Goal: Transaction & Acquisition: Purchase product/service

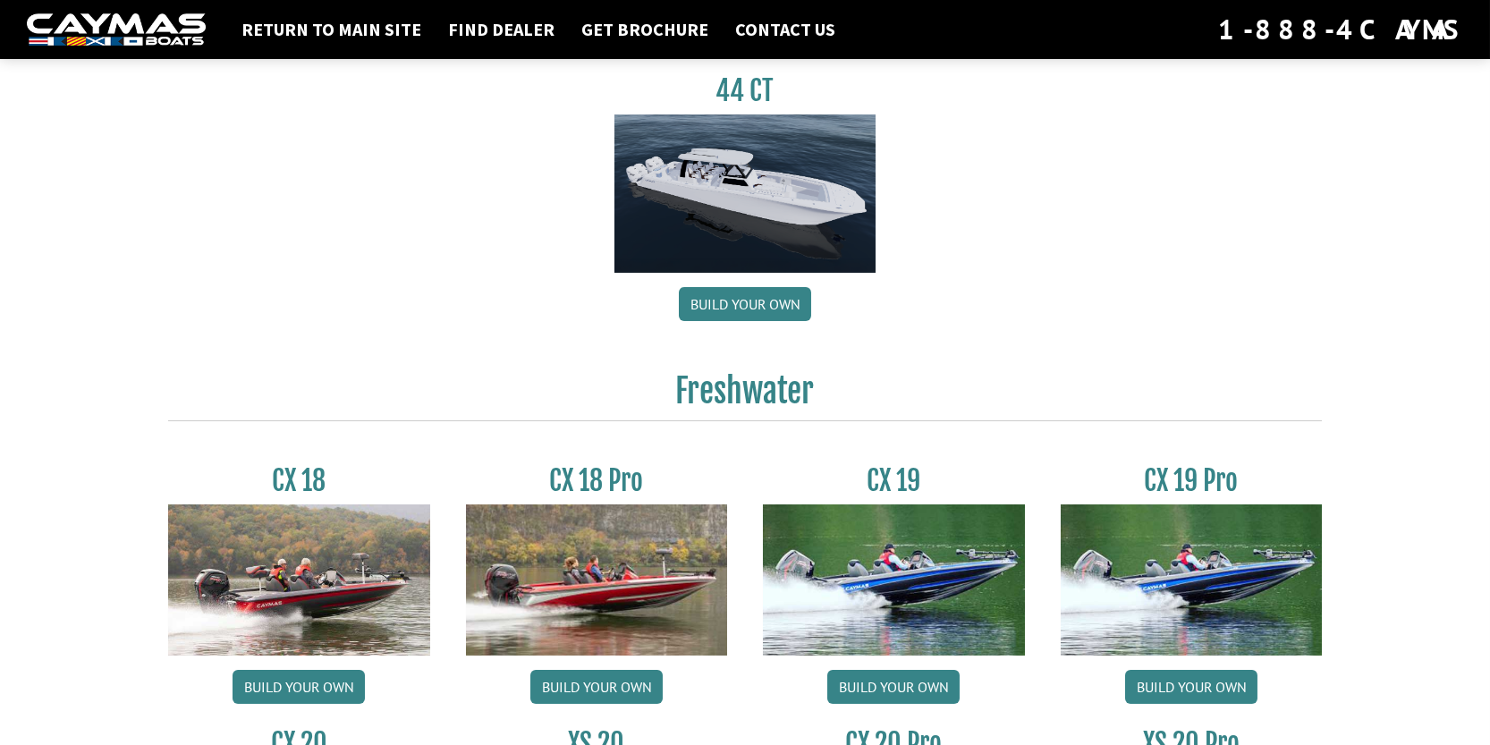
scroll to position [1520, 0]
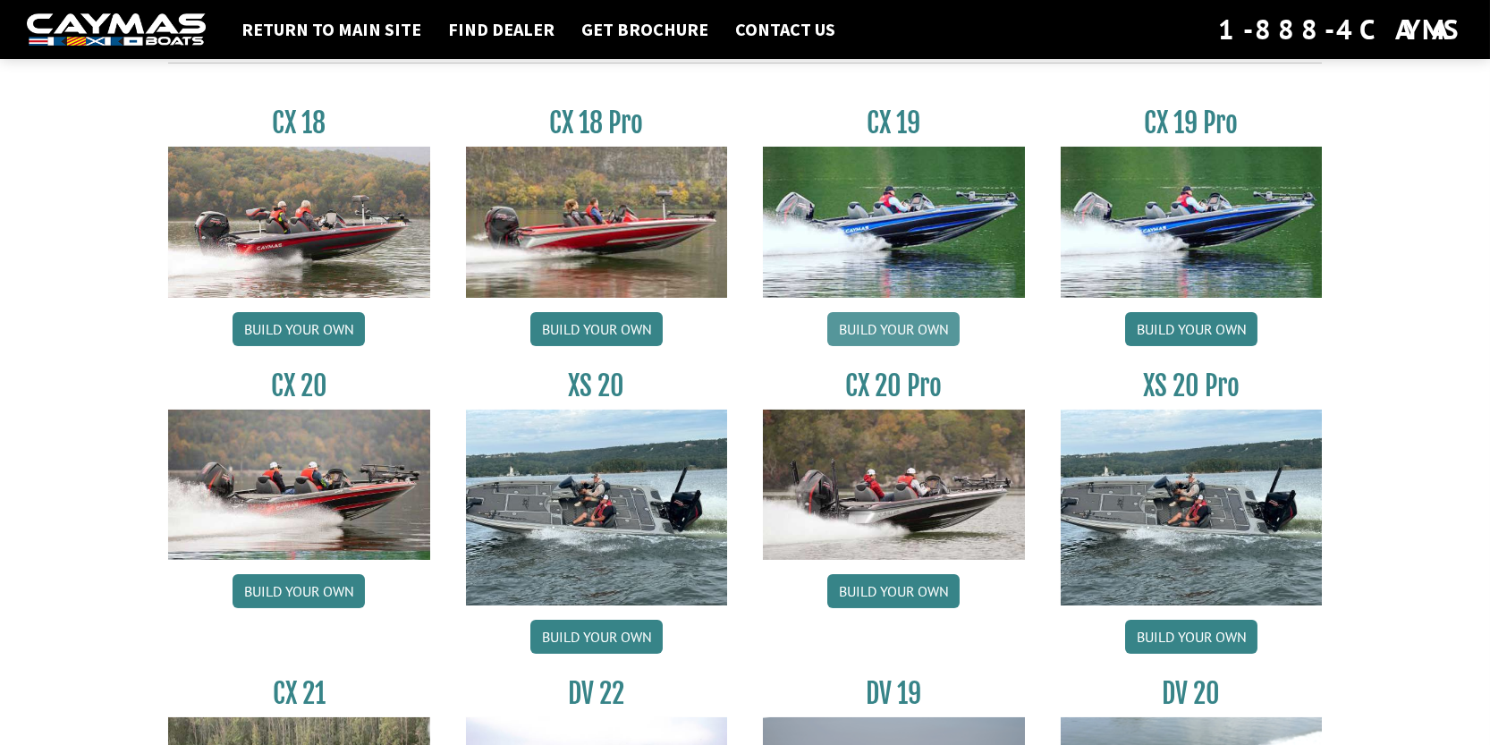
click at [898, 331] on link "Build your own" at bounding box center [893, 329] width 132 height 34
click at [602, 337] on link "Build your own" at bounding box center [596, 329] width 132 height 34
click at [276, 331] on link "Build your own" at bounding box center [299, 329] width 132 height 34
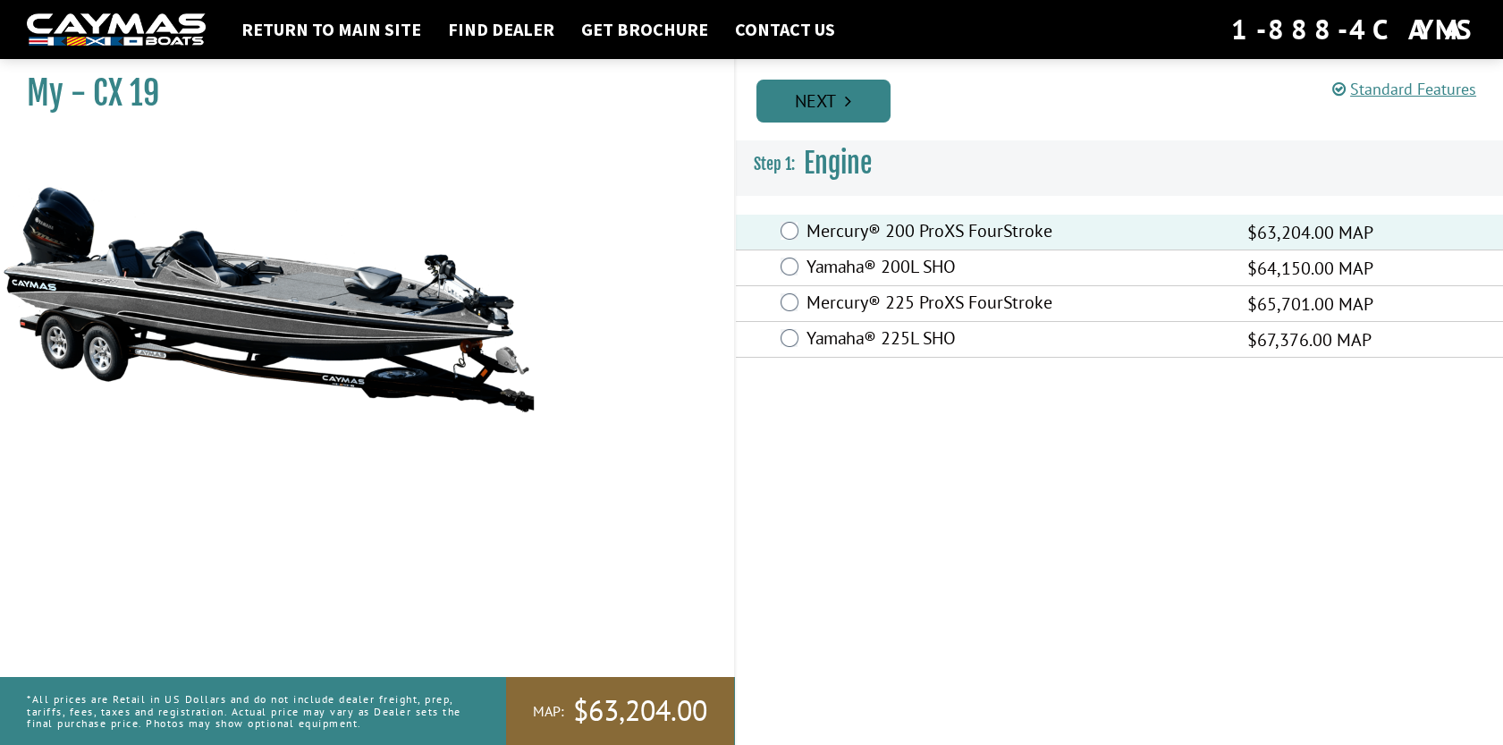
click at [796, 99] on link "Next" at bounding box center [824, 101] width 134 height 43
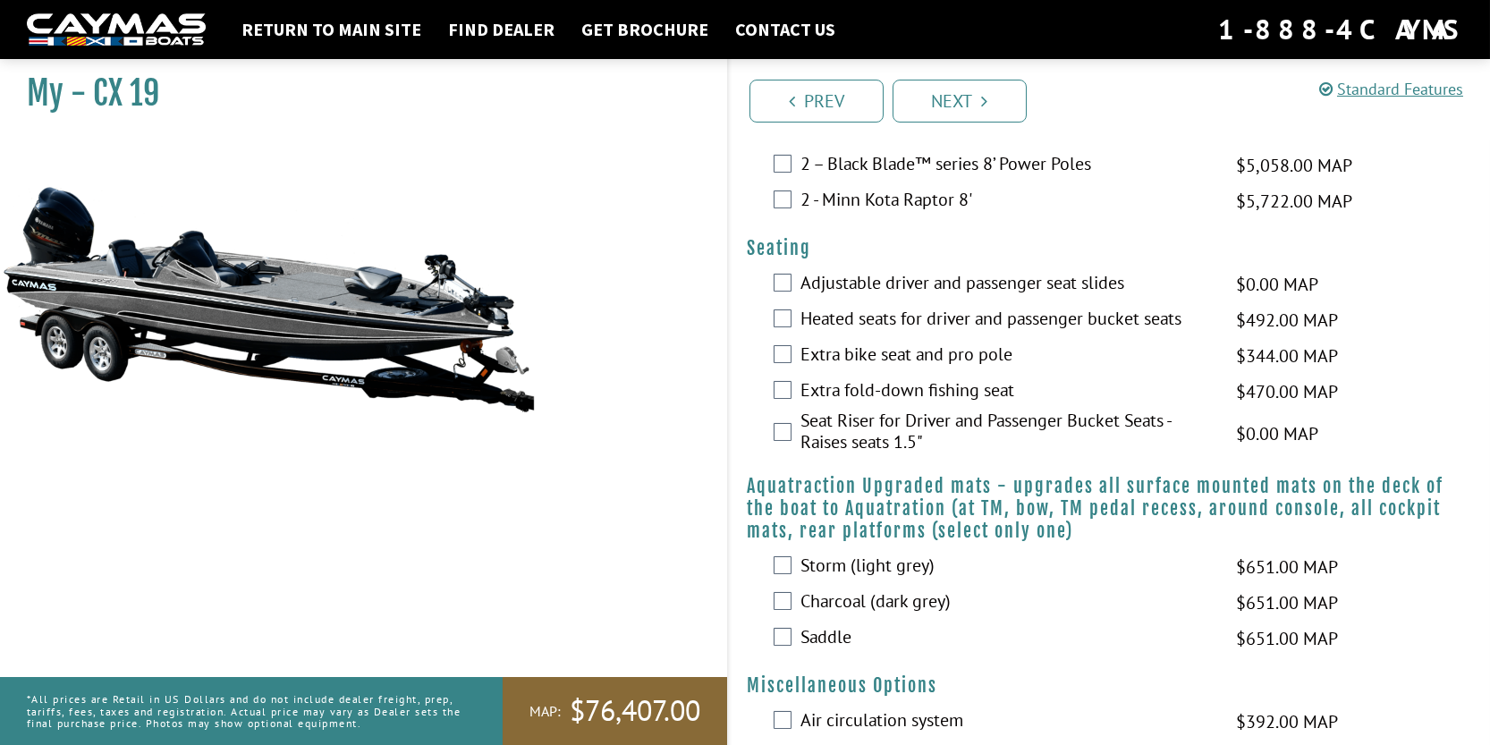
scroll to position [1430, 0]
click at [818, 107] on link "Prev" at bounding box center [816, 101] width 134 height 43
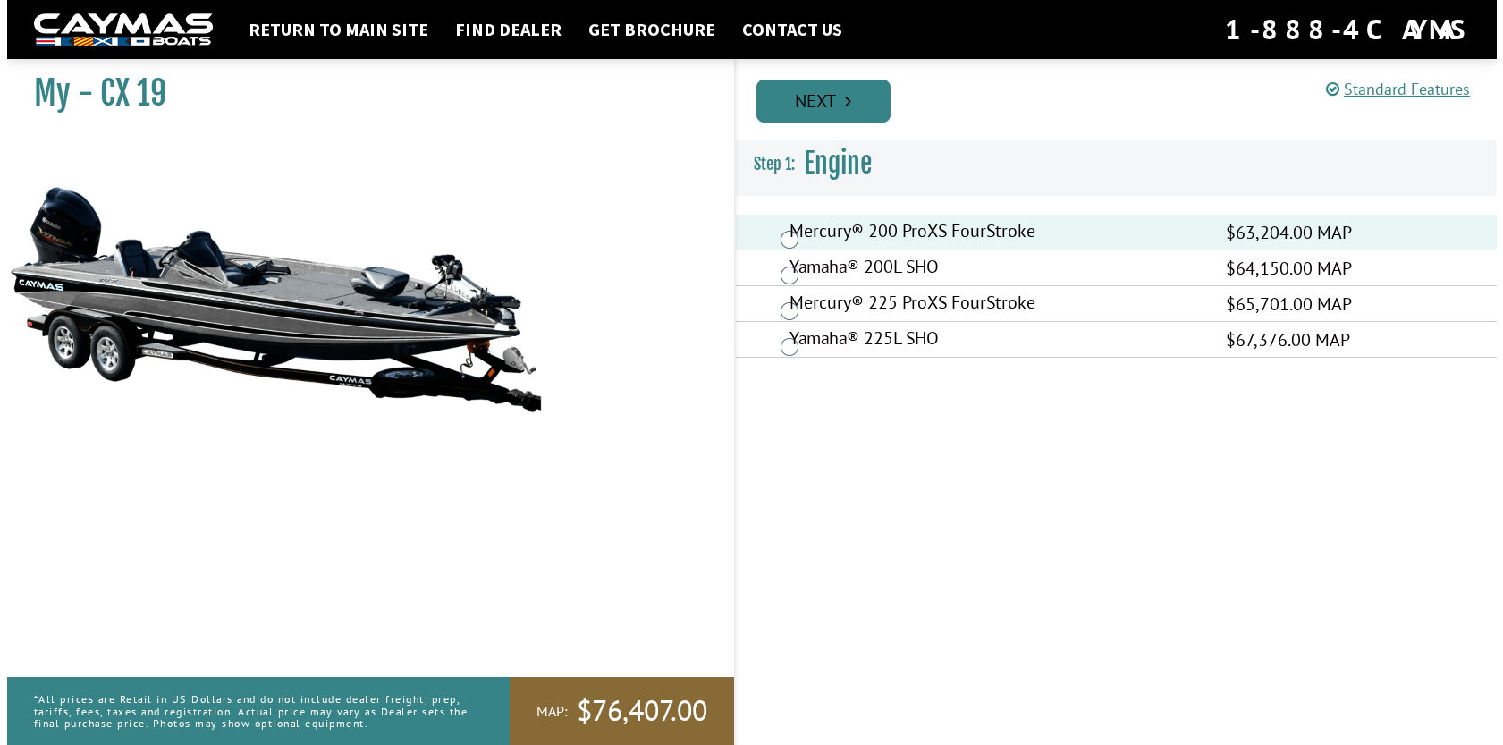
scroll to position [0, 0]
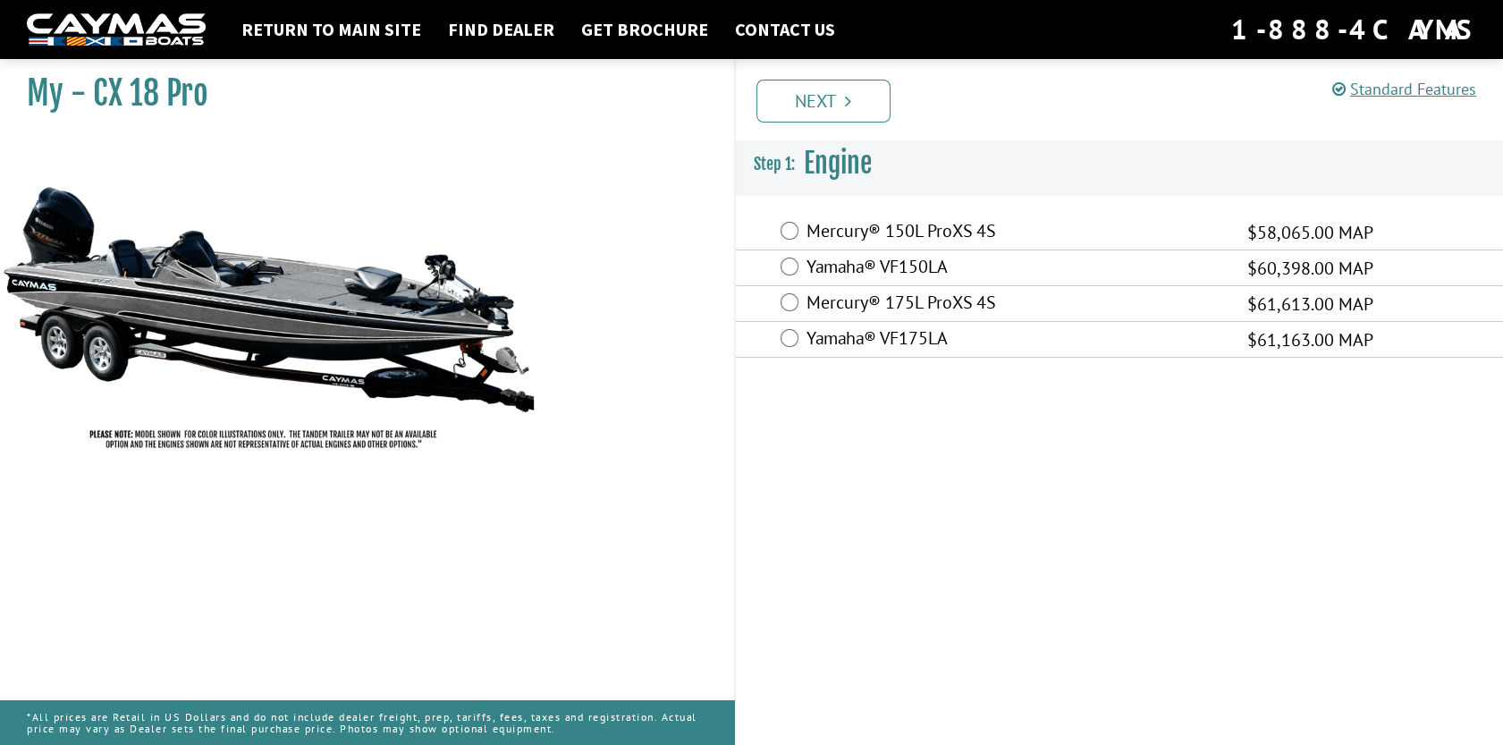
click at [841, 234] on label "Mercury® 150L ProXS 4S" at bounding box center [1016, 233] width 418 height 26
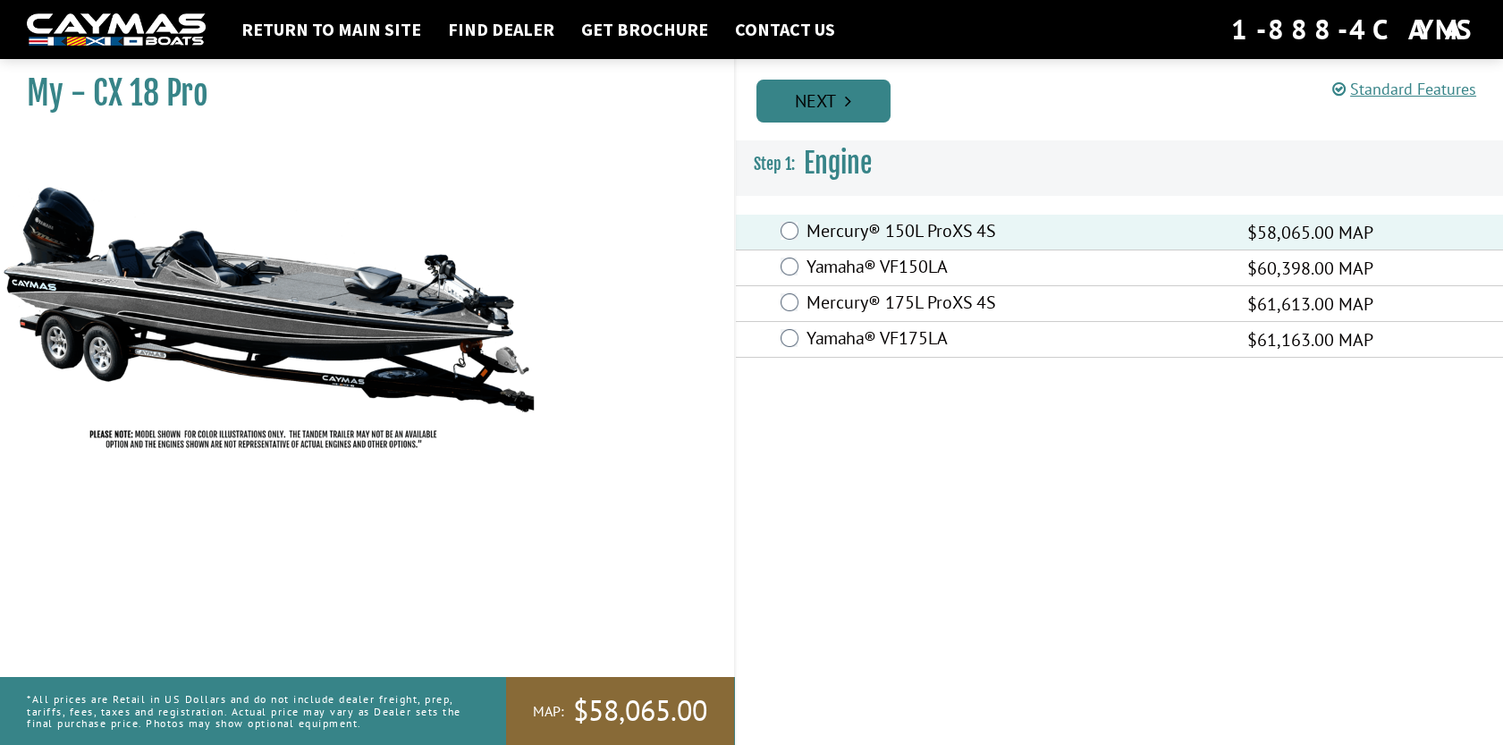
click at [808, 108] on link "Next" at bounding box center [824, 101] width 134 height 43
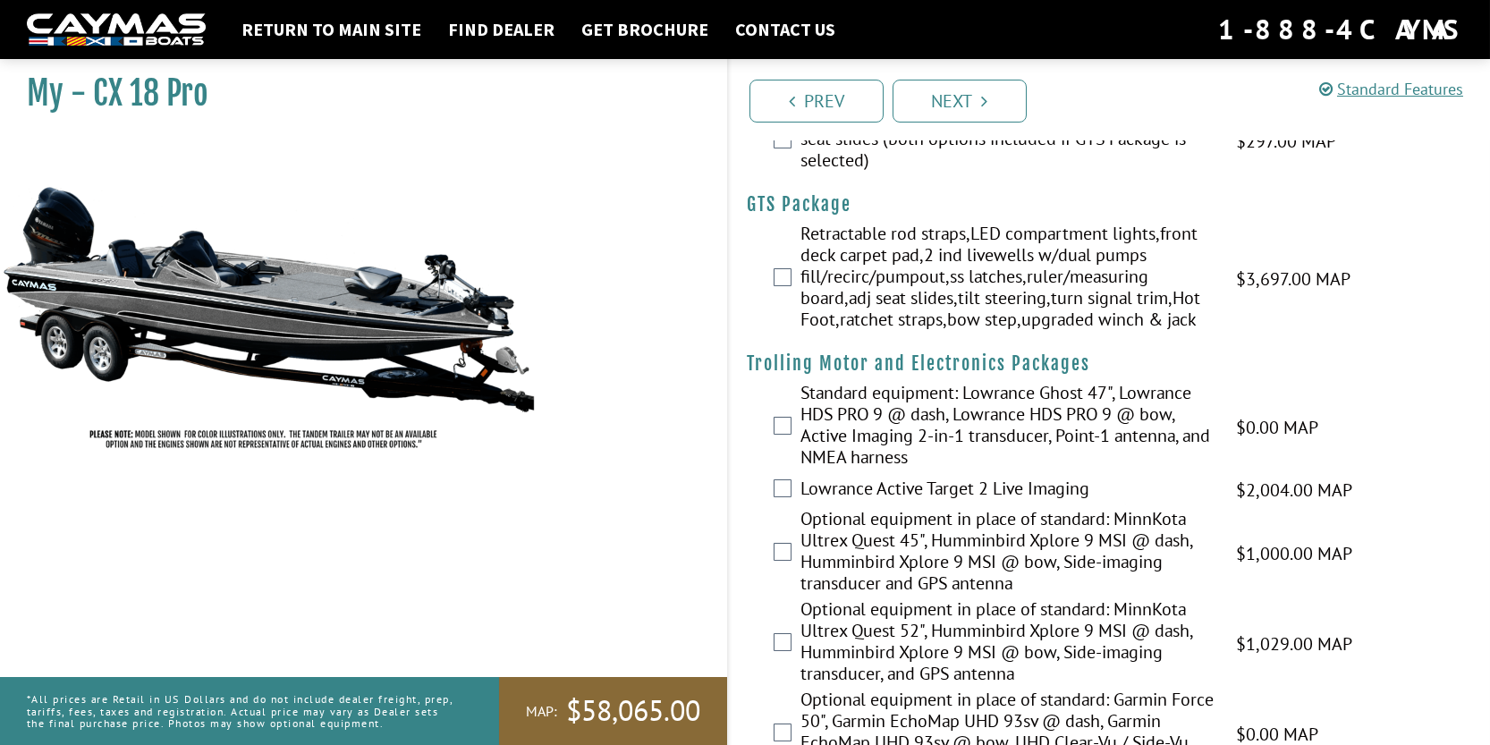
scroll to position [447, 0]
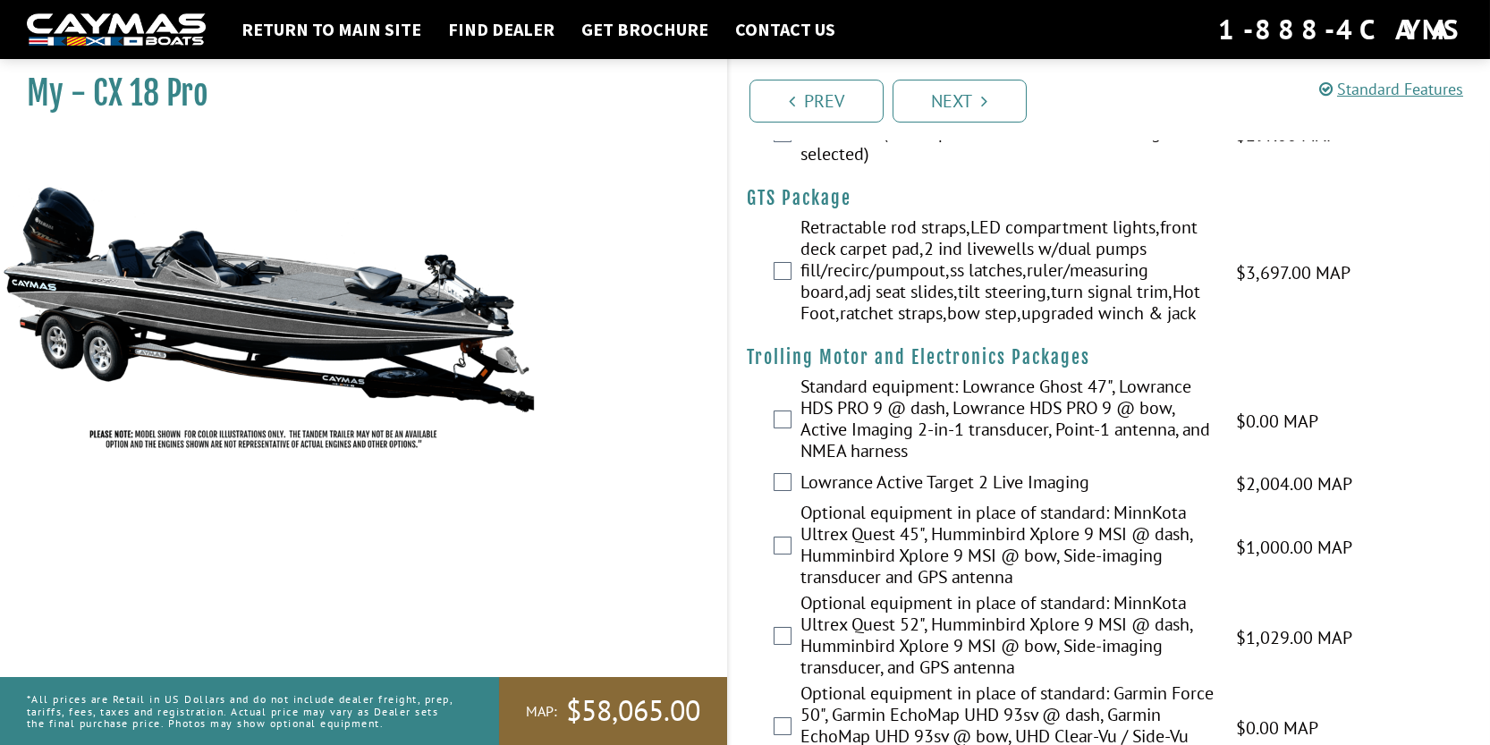
click at [772, 275] on div "Retractable rod straps,LED compartment lights,front deck carpet pad,2 ind livew…" at bounding box center [1109, 272] width 761 height 112
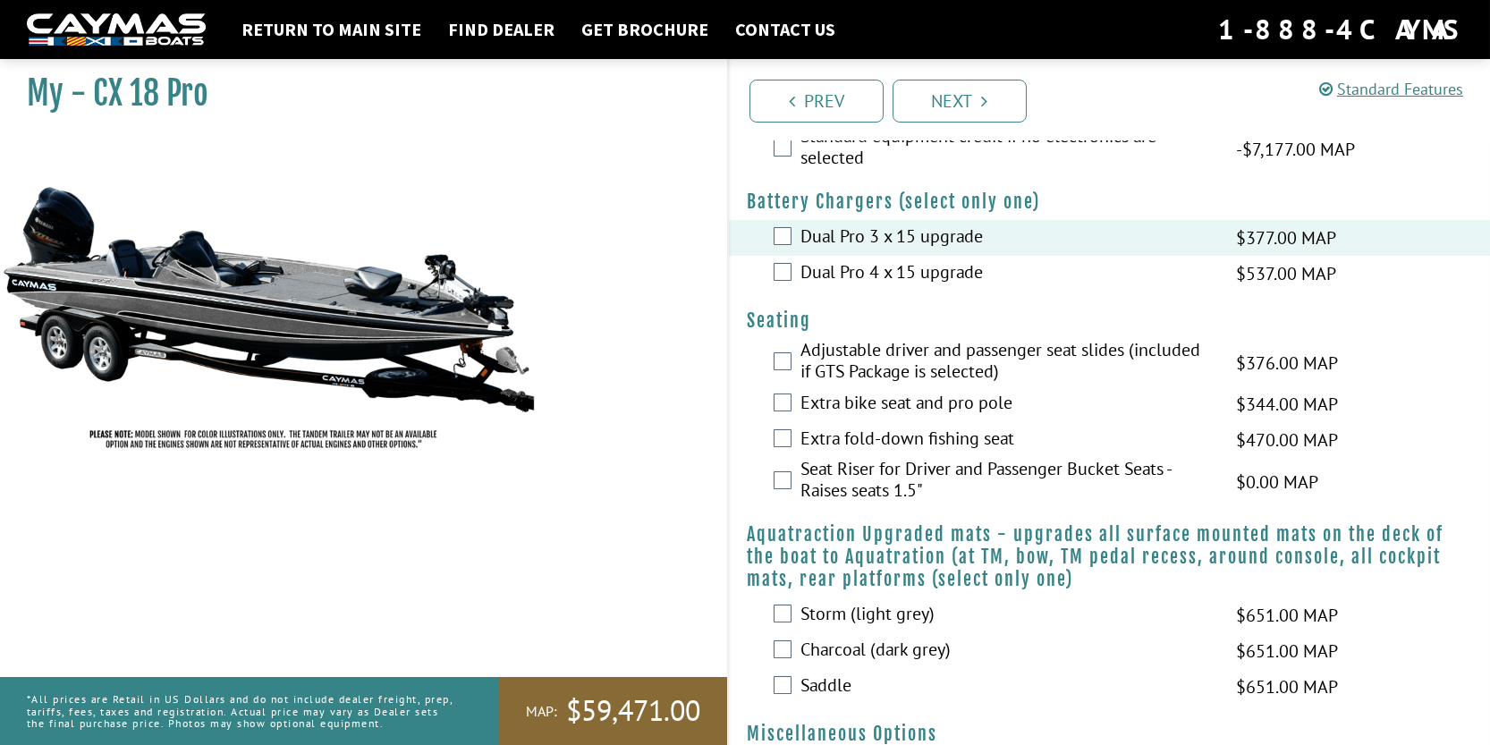
scroll to position [1163, 0]
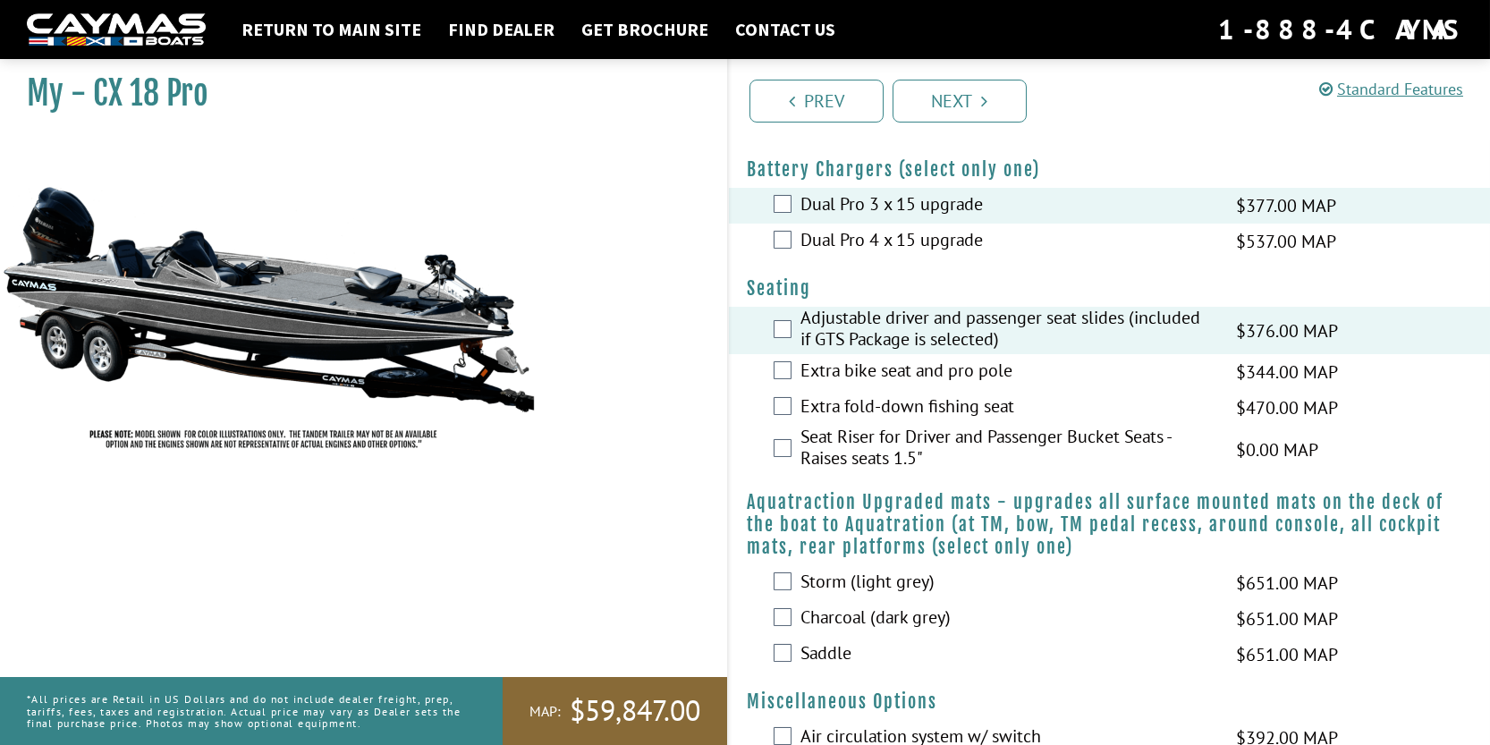
click at [794, 410] on div "Extra fold-down fishing seat $470.00 MAP $555.00 MSRP" at bounding box center [1109, 408] width 761 height 36
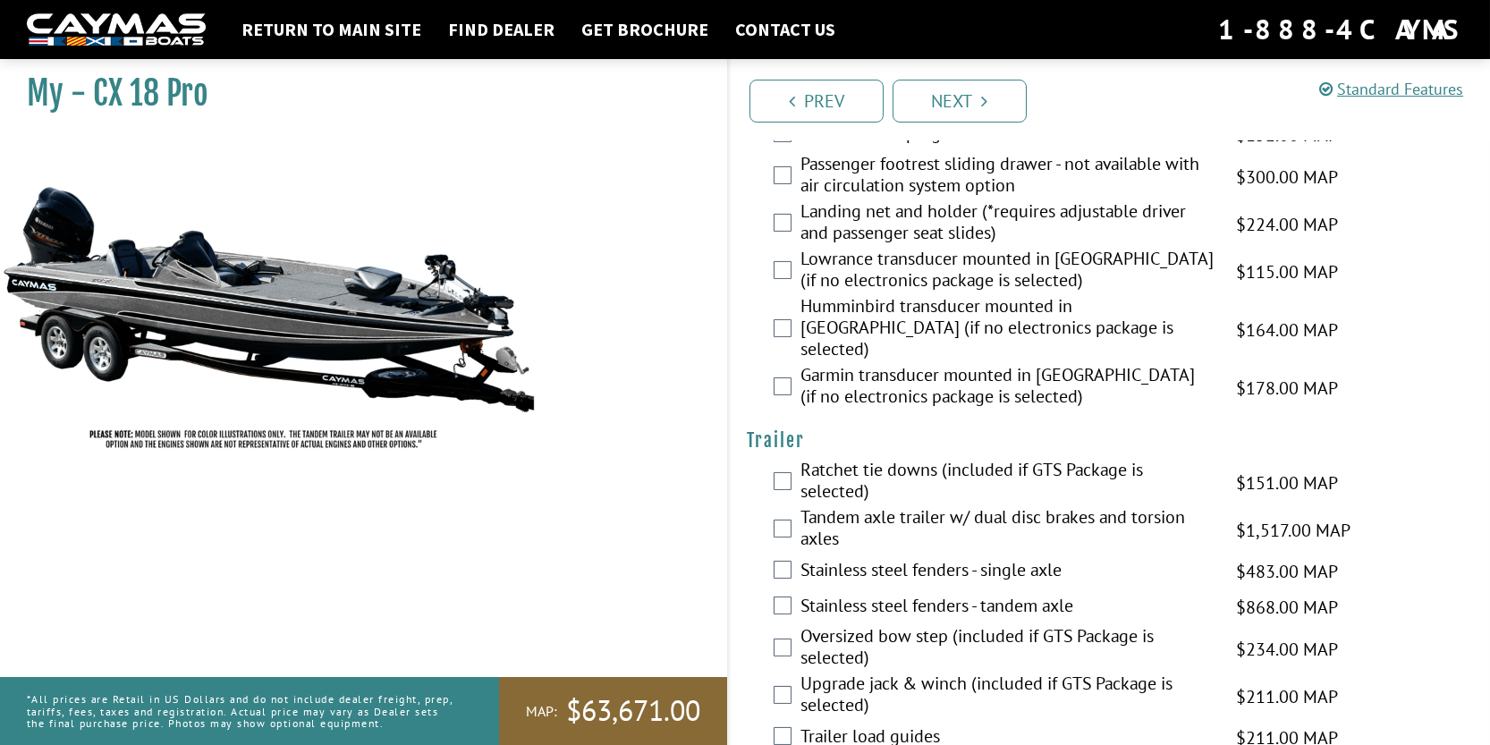
scroll to position [2622, 0]
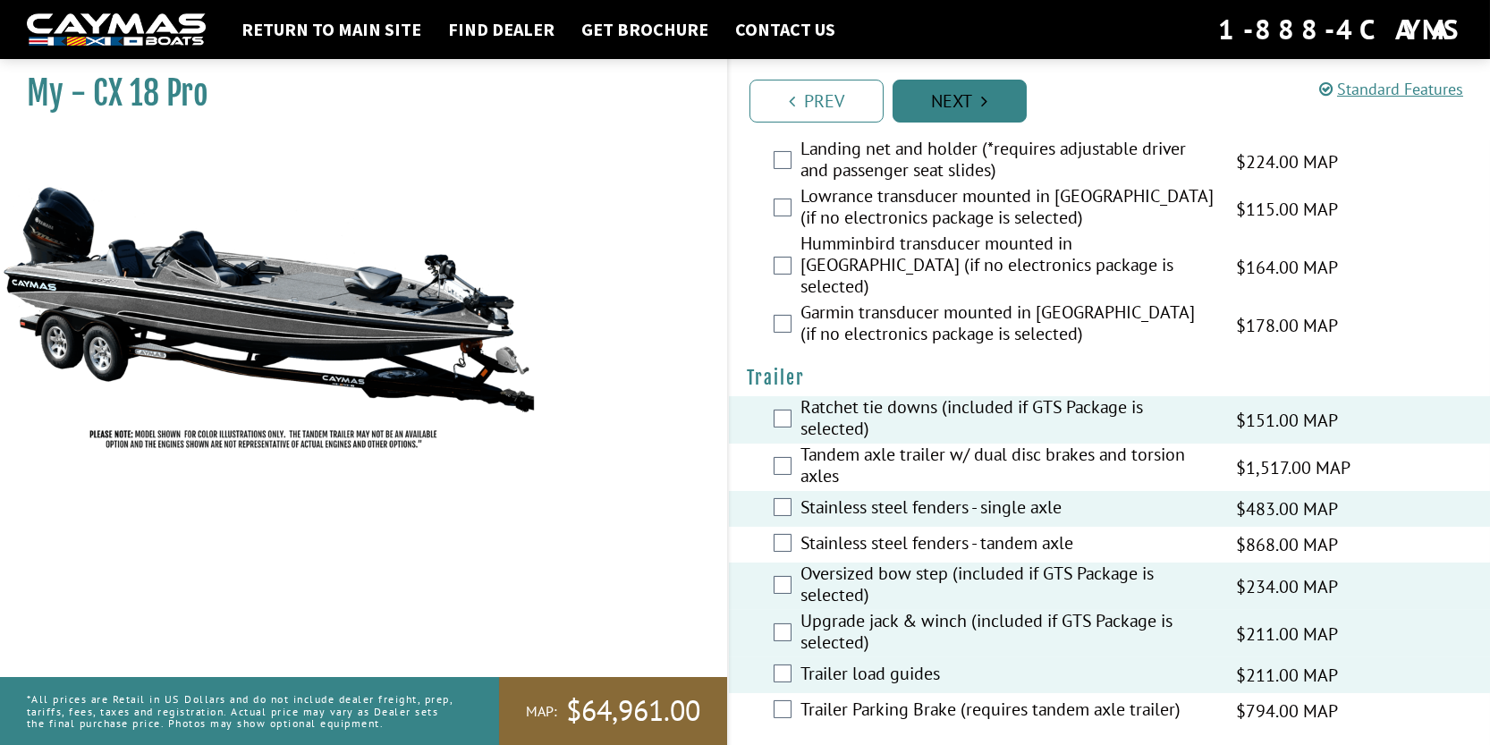
click at [969, 103] on link "Next" at bounding box center [959, 101] width 134 height 43
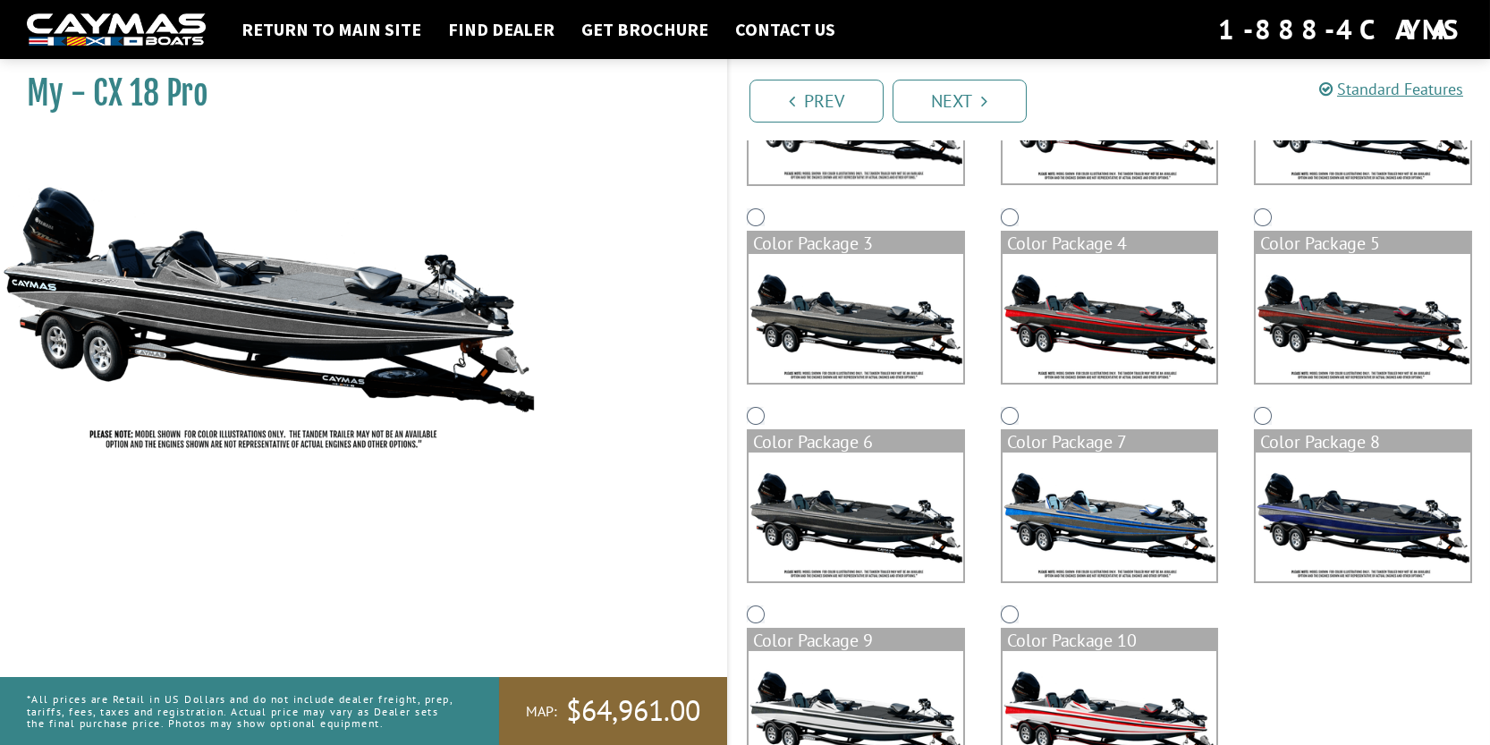
scroll to position [361, 0]
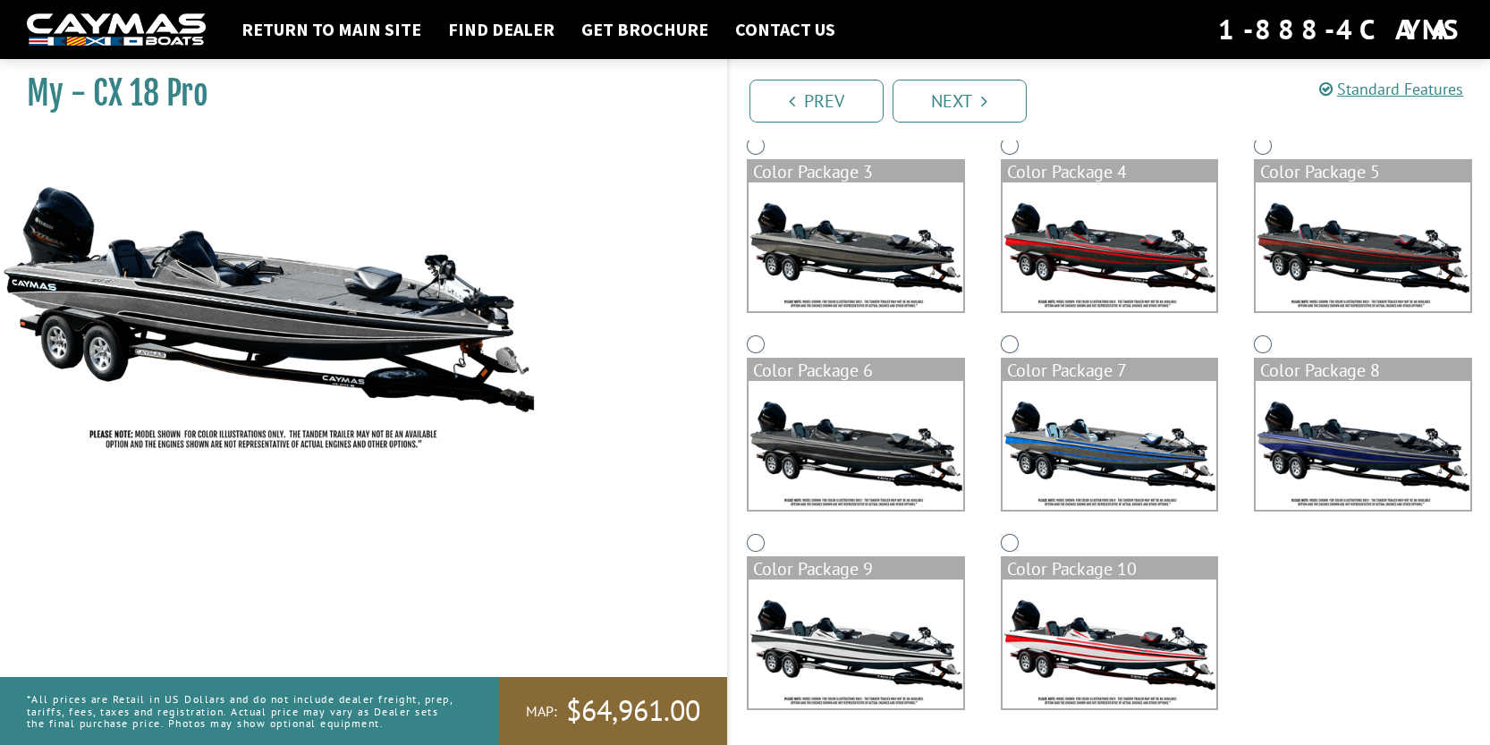
click at [1142, 244] on img at bounding box center [1109, 246] width 215 height 129
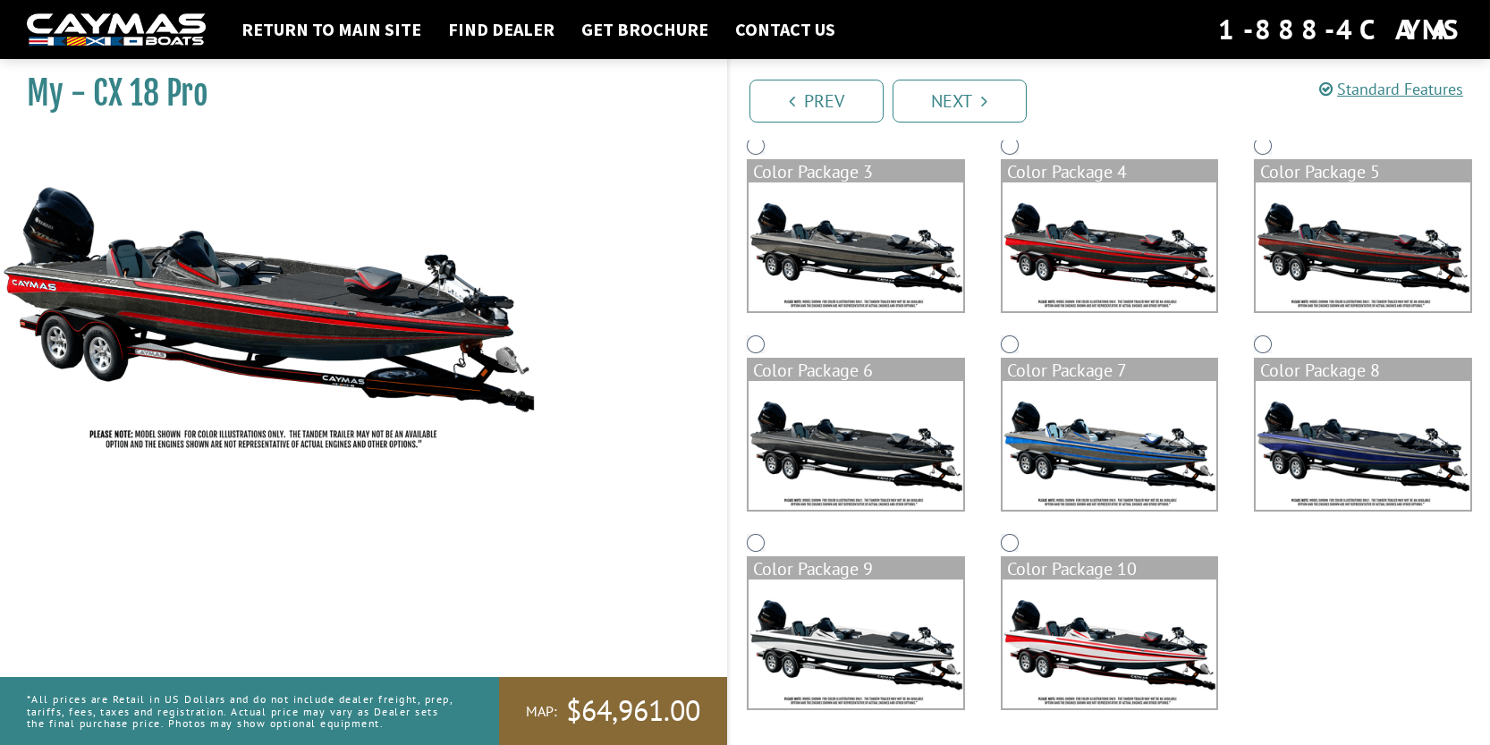
click at [984, 97] on icon "Pagination" at bounding box center [985, 101] width 6 height 18
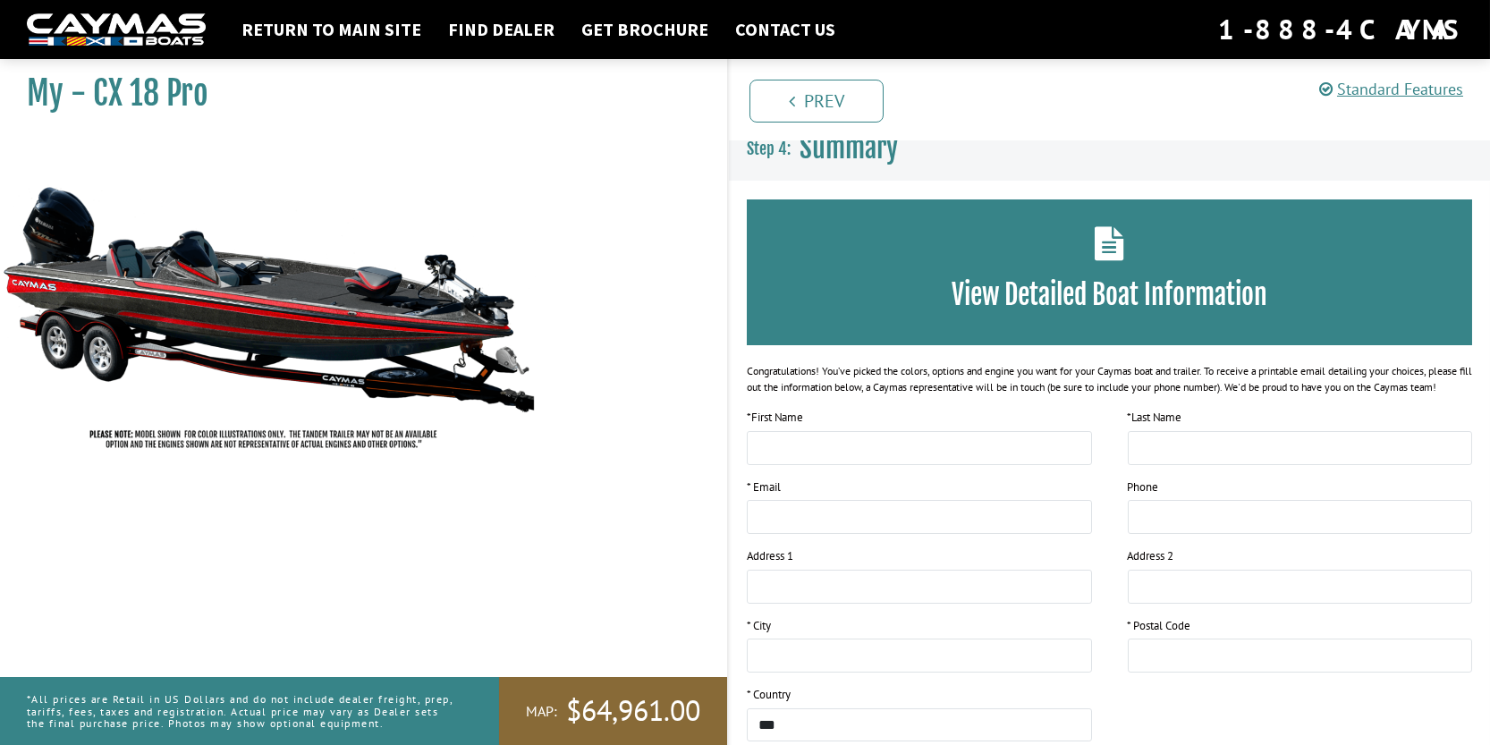
scroll to position [251, 0]
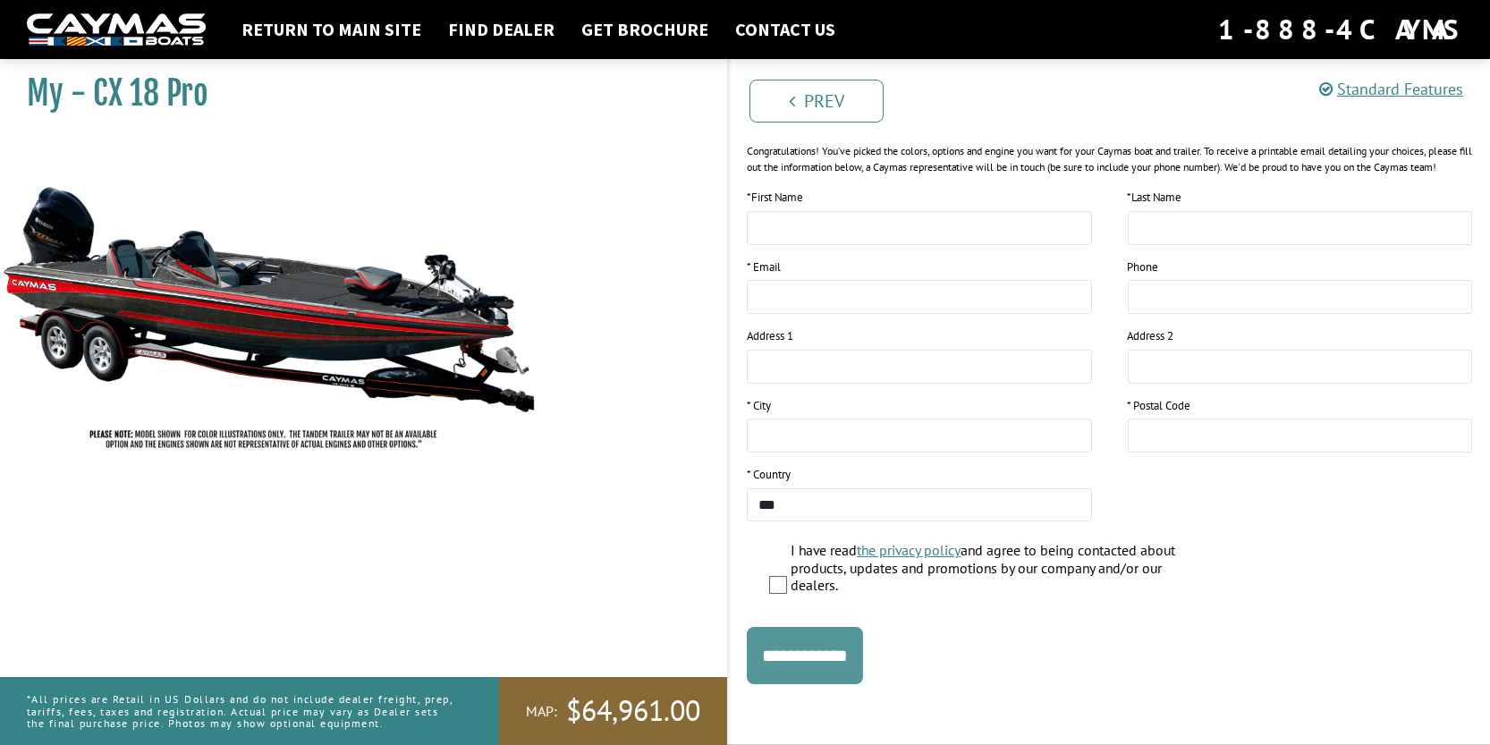
click at [804, 646] on input "**********" at bounding box center [805, 655] width 116 height 57
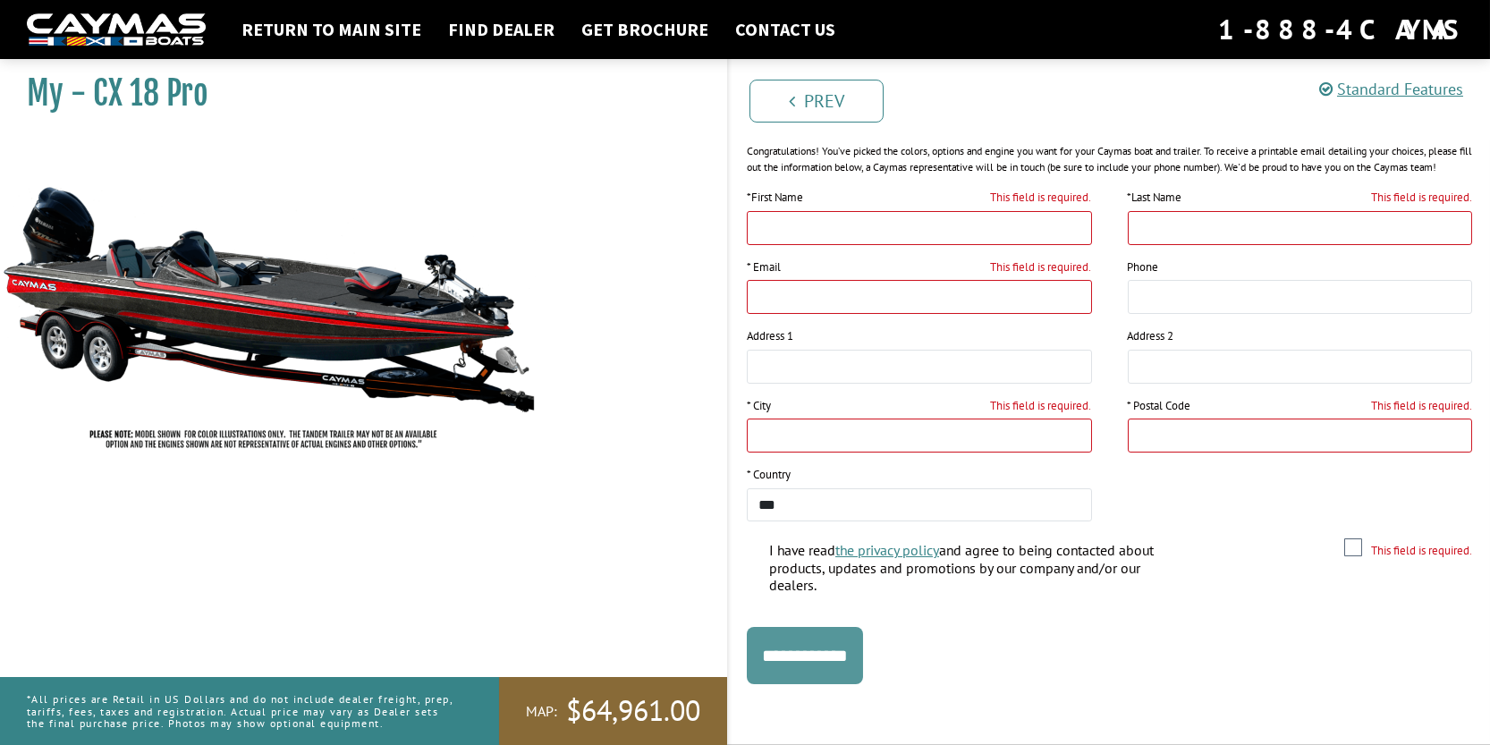
click at [818, 651] on input "**********" at bounding box center [805, 655] width 116 height 57
click at [390, 328] on img at bounding box center [268, 299] width 537 height 326
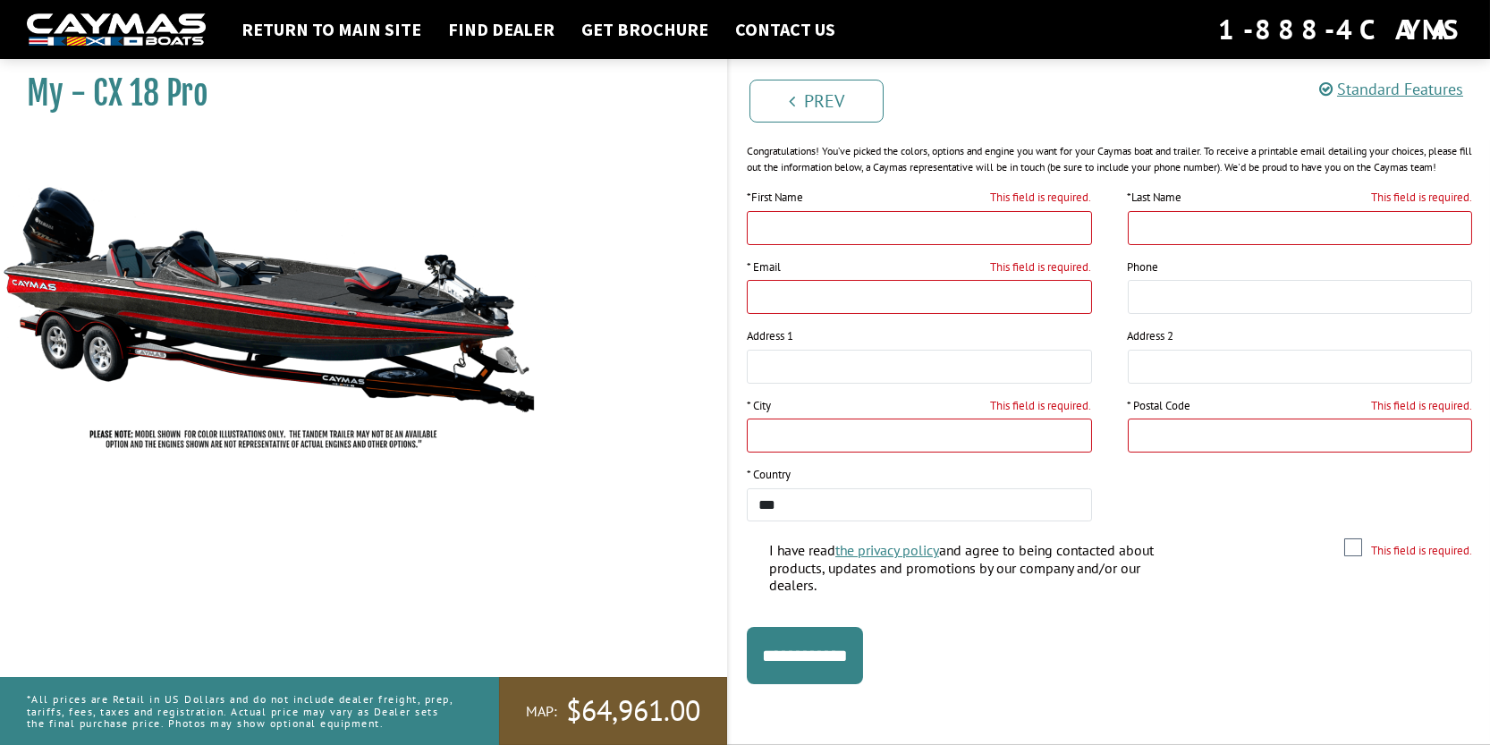
click at [570, 694] on span "$64,961.00" at bounding box center [633, 711] width 134 height 38
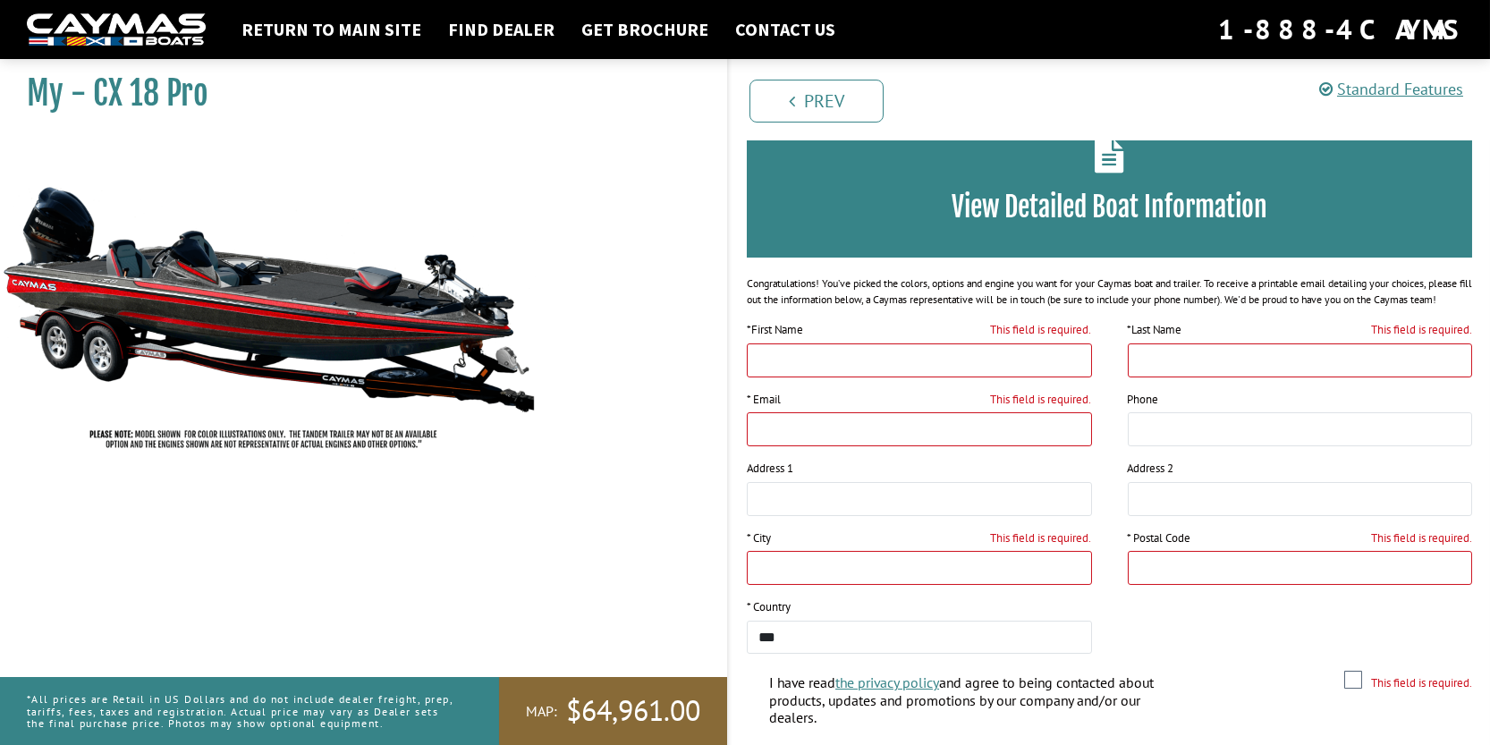
scroll to position [251, 0]
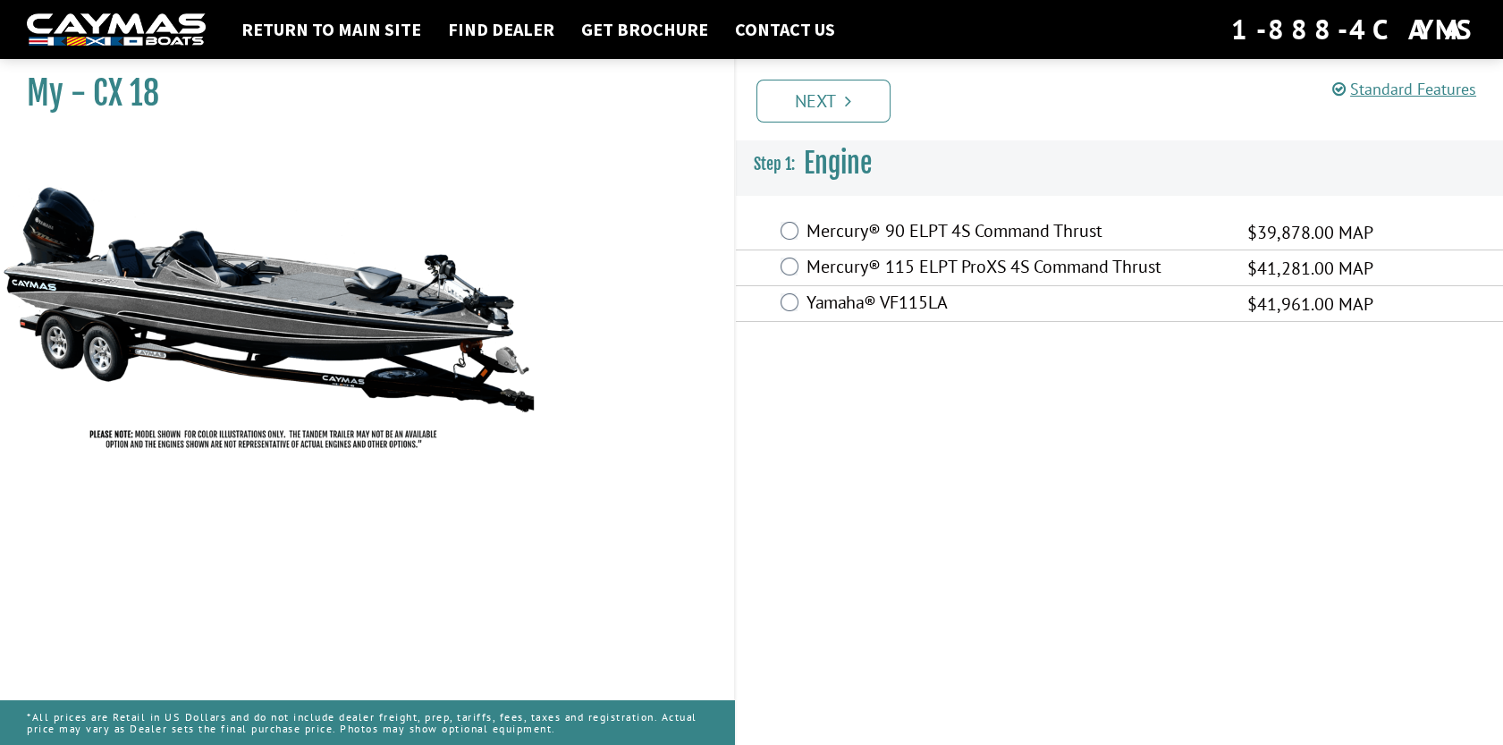
click at [833, 307] on label "Yamaha® VF115LA" at bounding box center [1016, 305] width 418 height 26
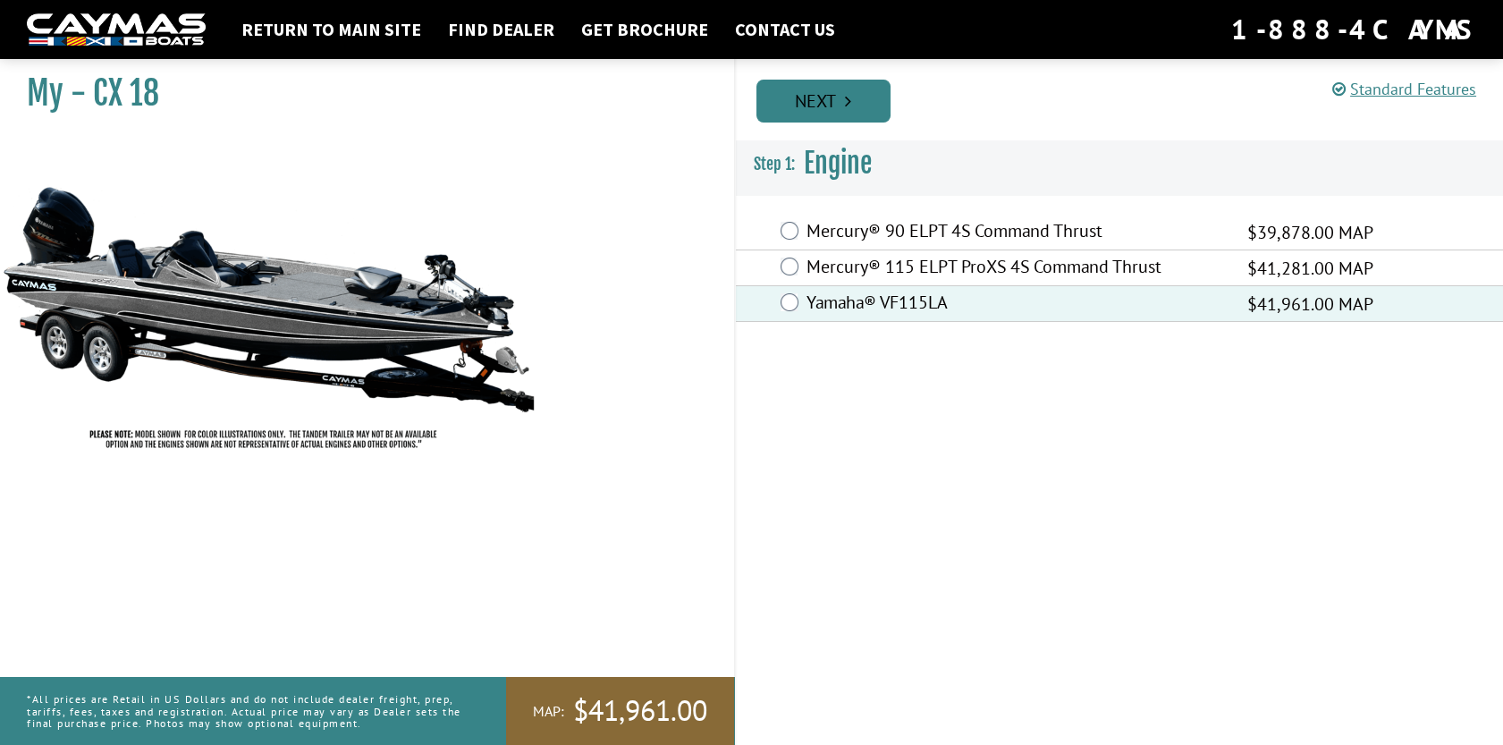
click at [815, 97] on link "Next" at bounding box center [824, 101] width 134 height 43
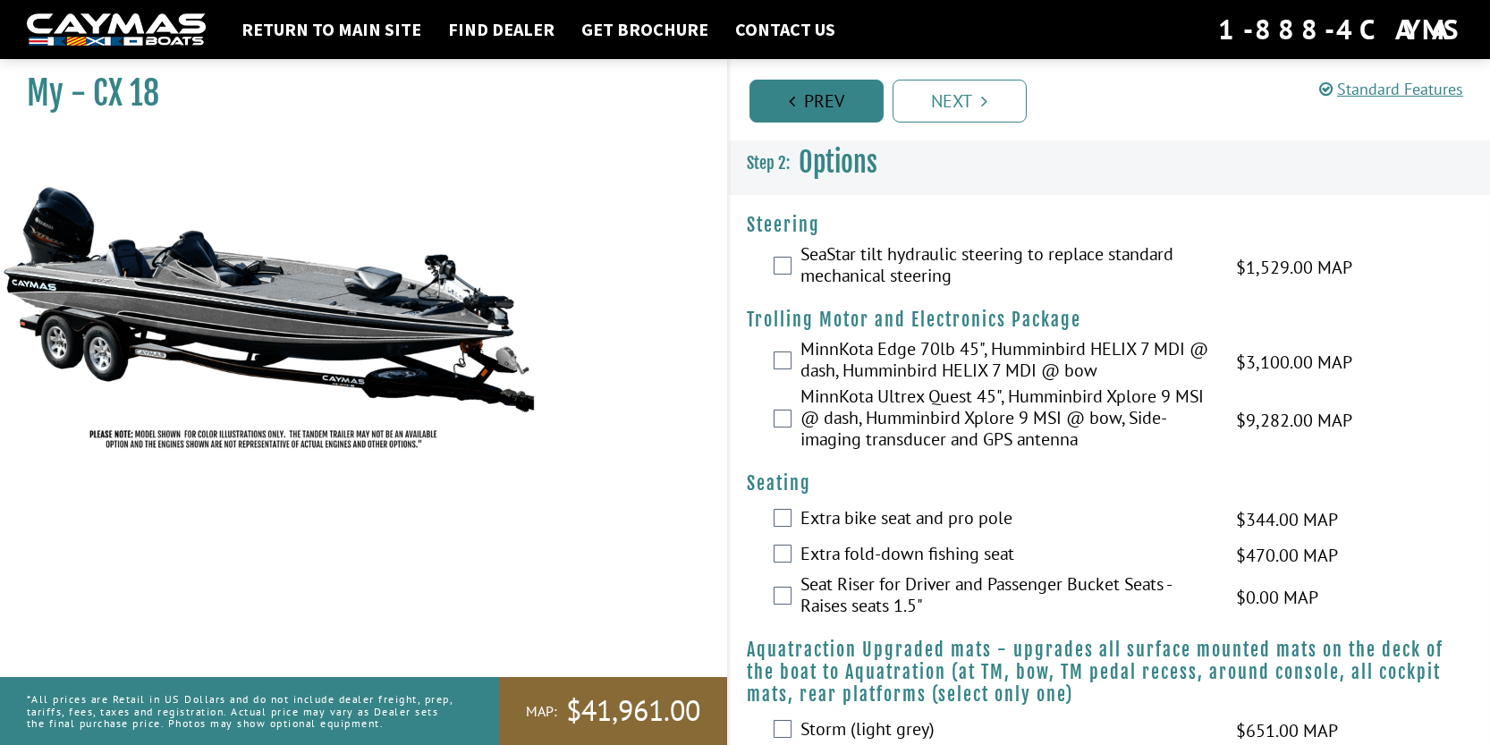
click at [815, 97] on link "Prev" at bounding box center [816, 101] width 134 height 43
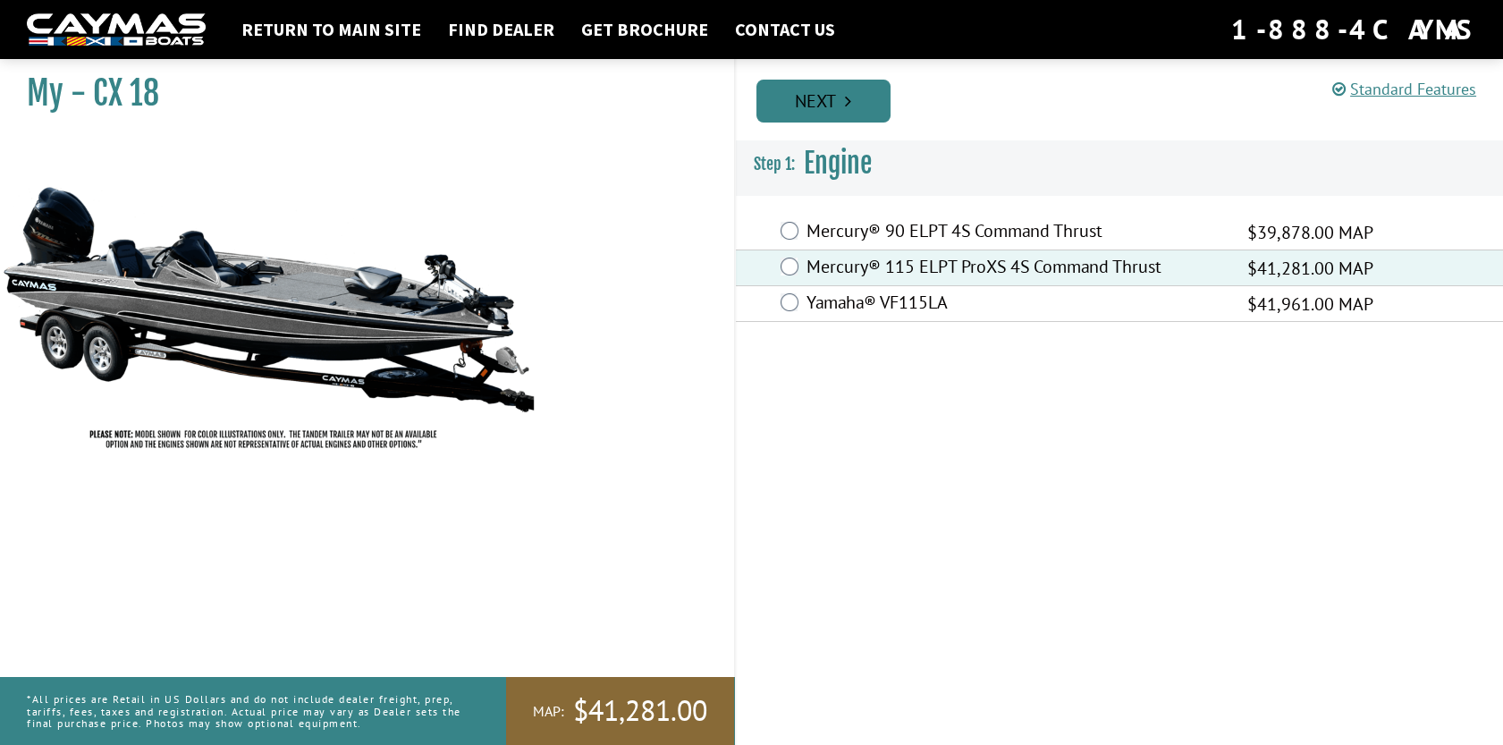
click at [818, 106] on link "Next" at bounding box center [824, 101] width 134 height 43
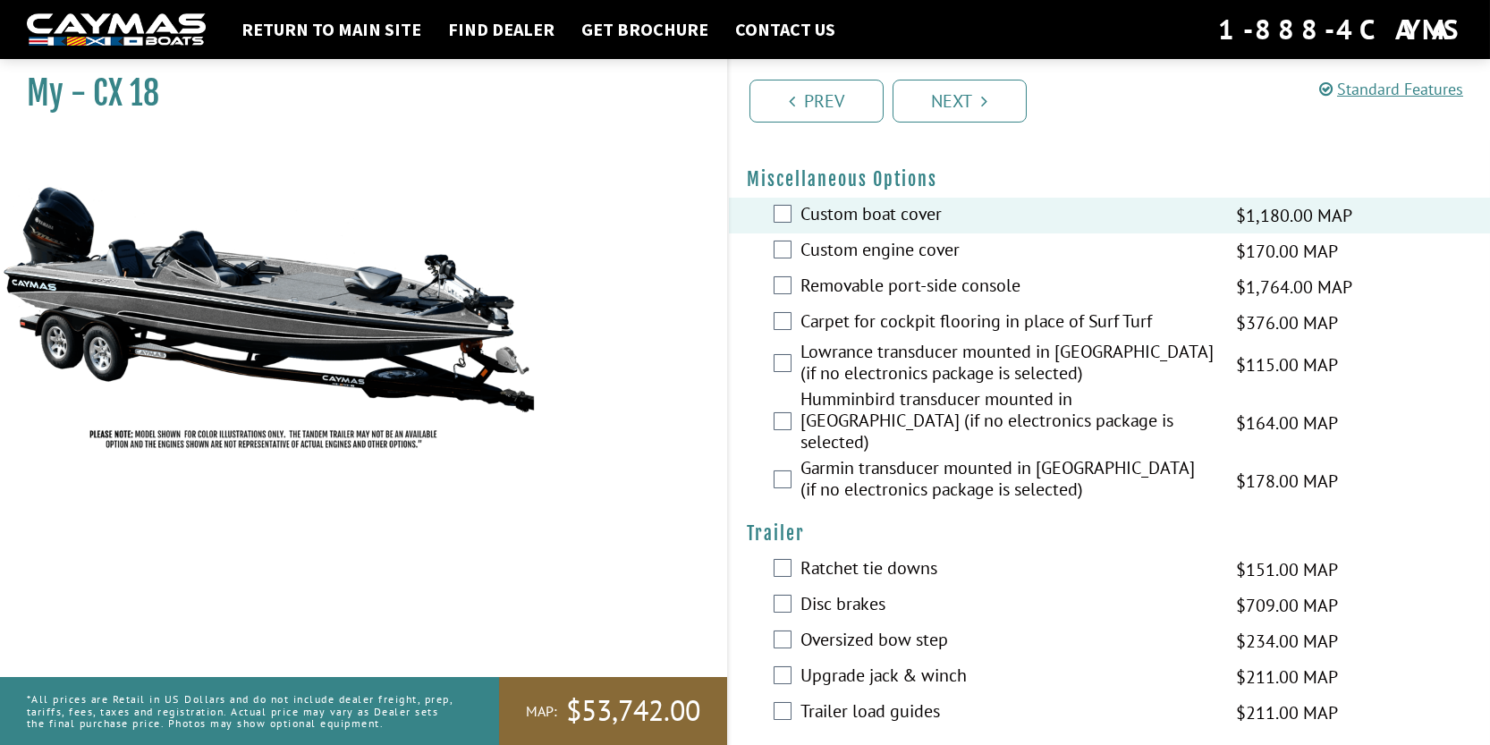
scroll to position [671, 0]
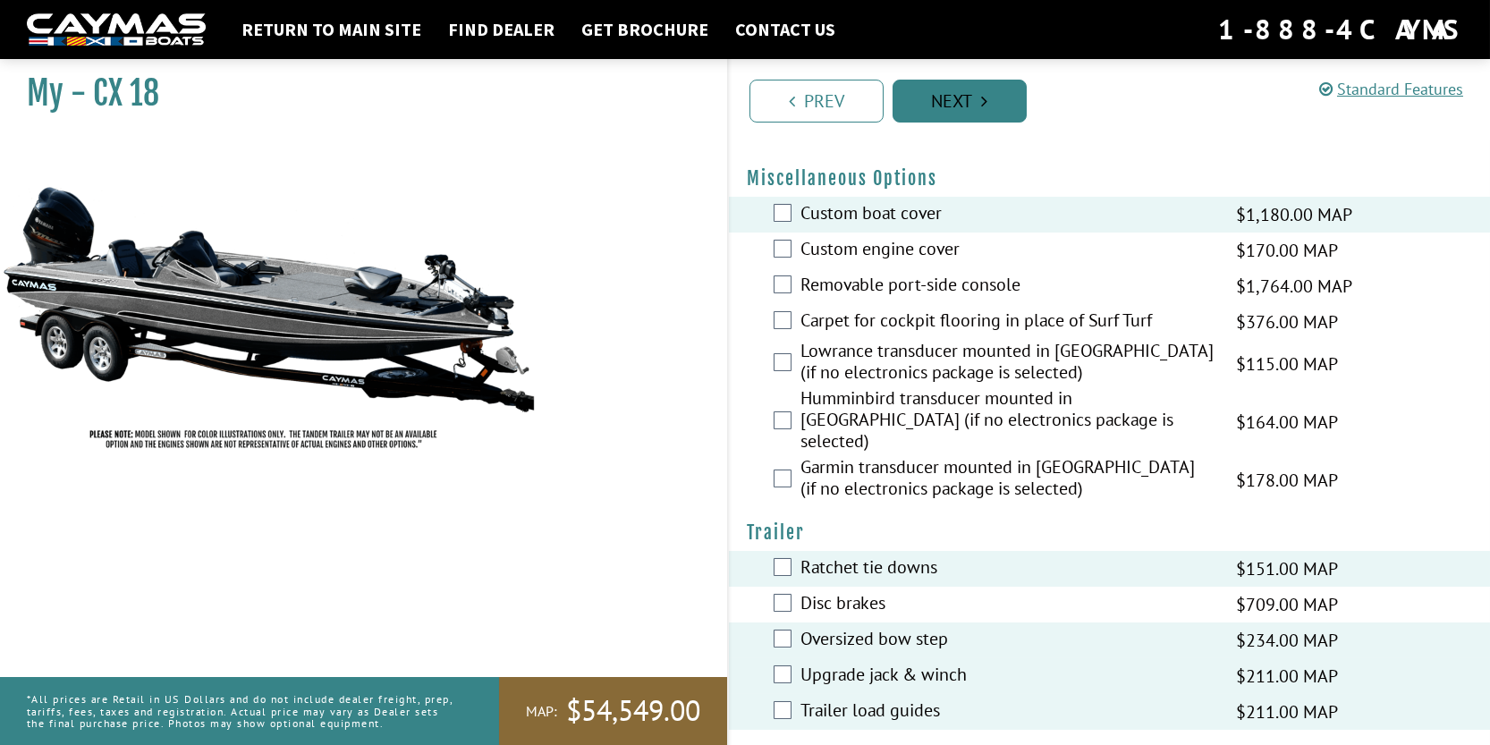
click at [937, 102] on link "Next" at bounding box center [959, 101] width 134 height 43
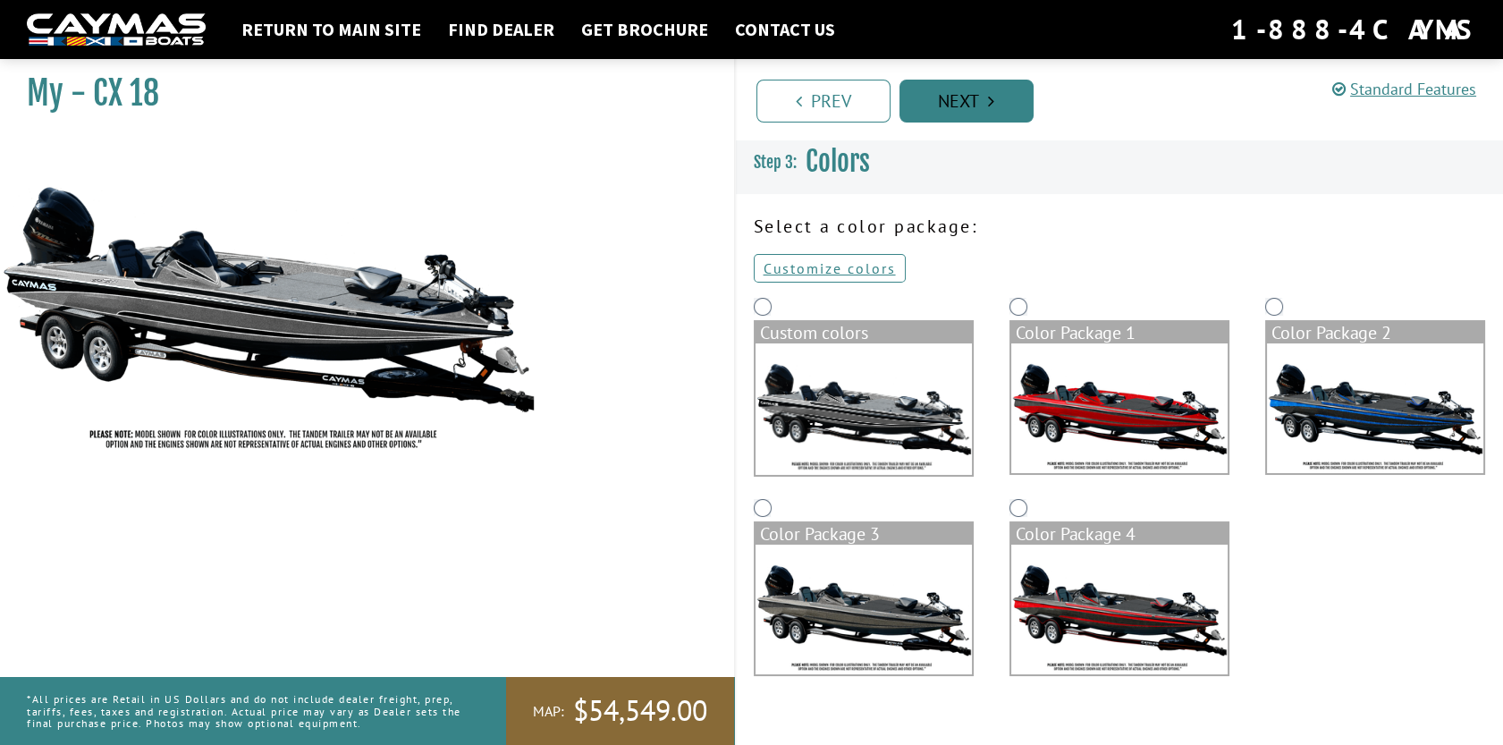
click at [956, 106] on link "Next" at bounding box center [967, 101] width 134 height 43
click at [1057, 420] on img at bounding box center [1119, 408] width 216 height 130
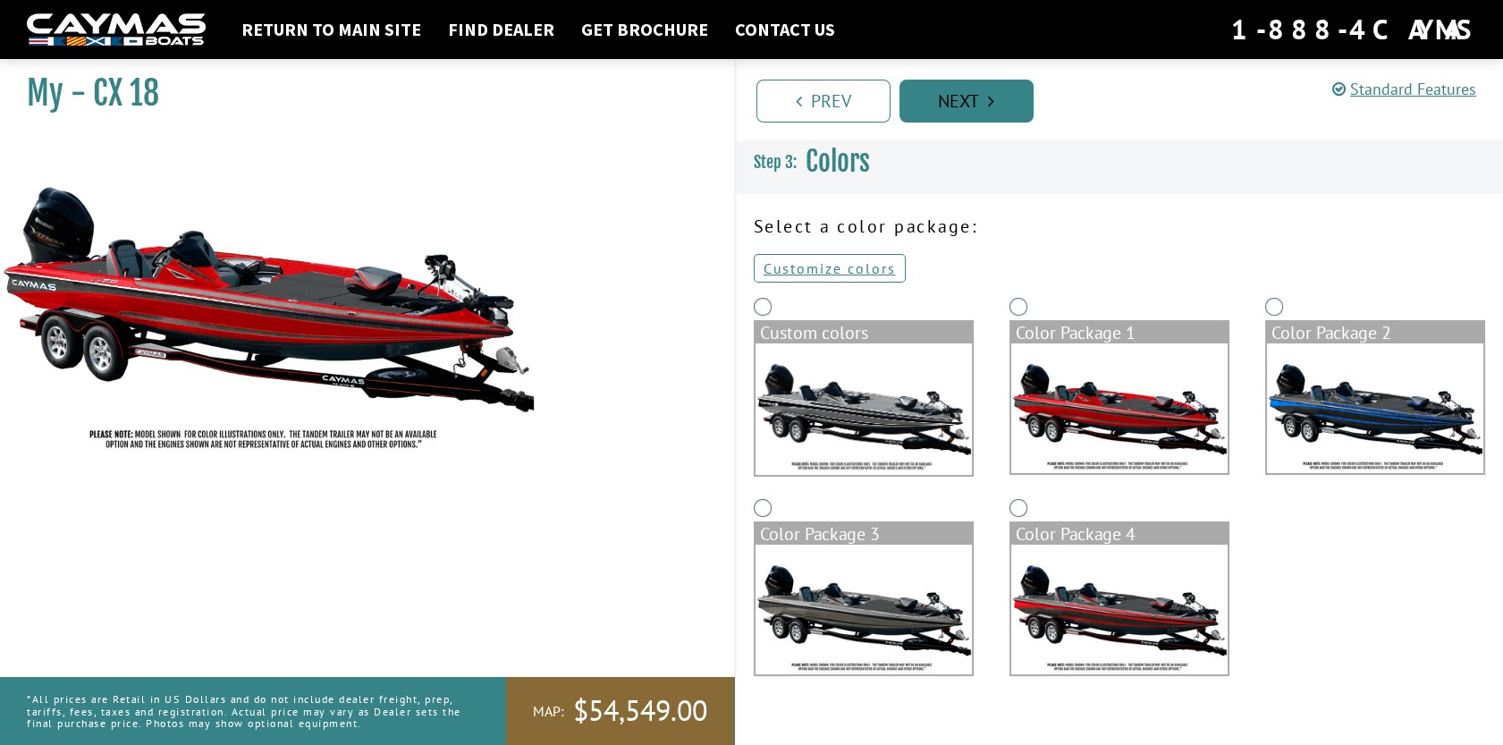
click at [975, 99] on link "Next" at bounding box center [967, 101] width 134 height 43
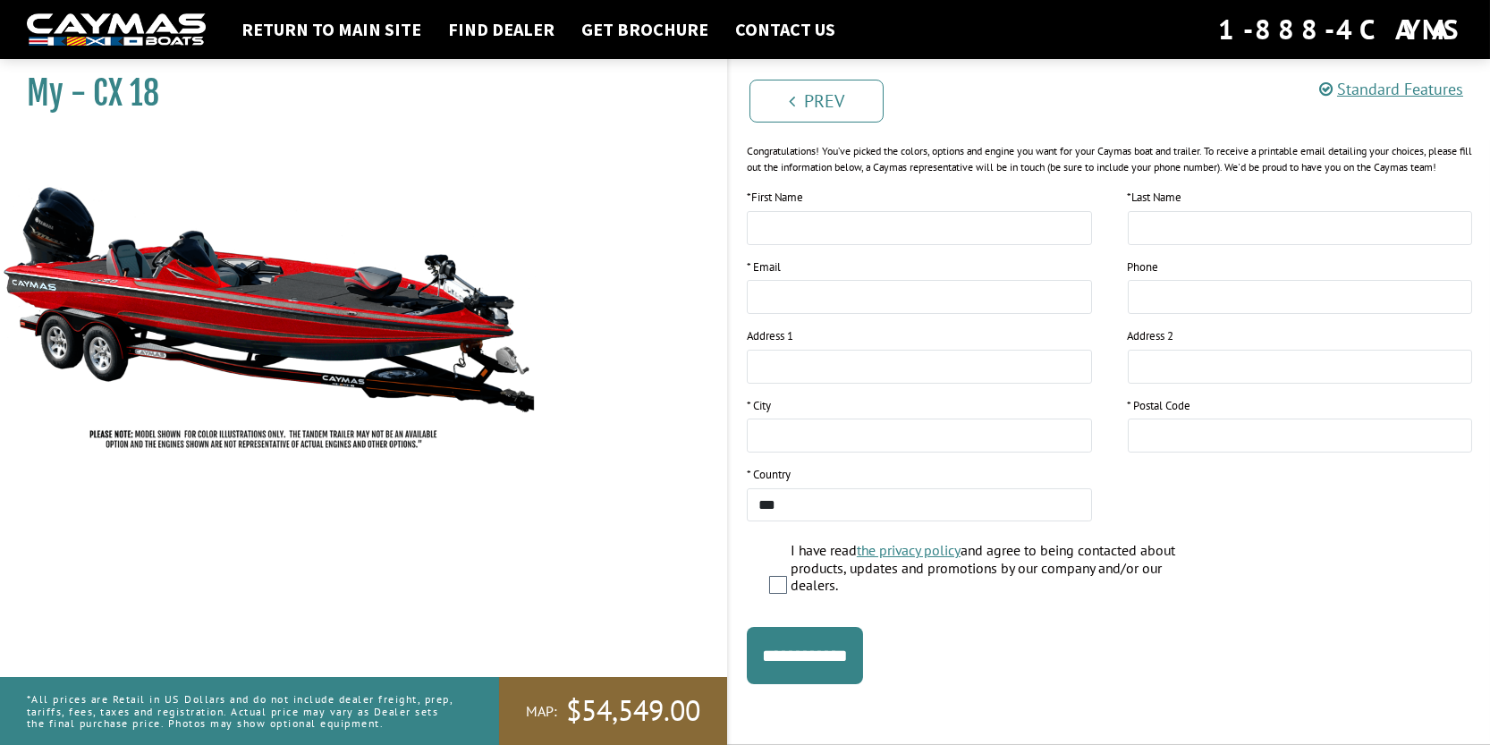
scroll to position [251, 0]
click at [290, 30] on link "Return to main site" at bounding box center [332, 29] width 198 height 23
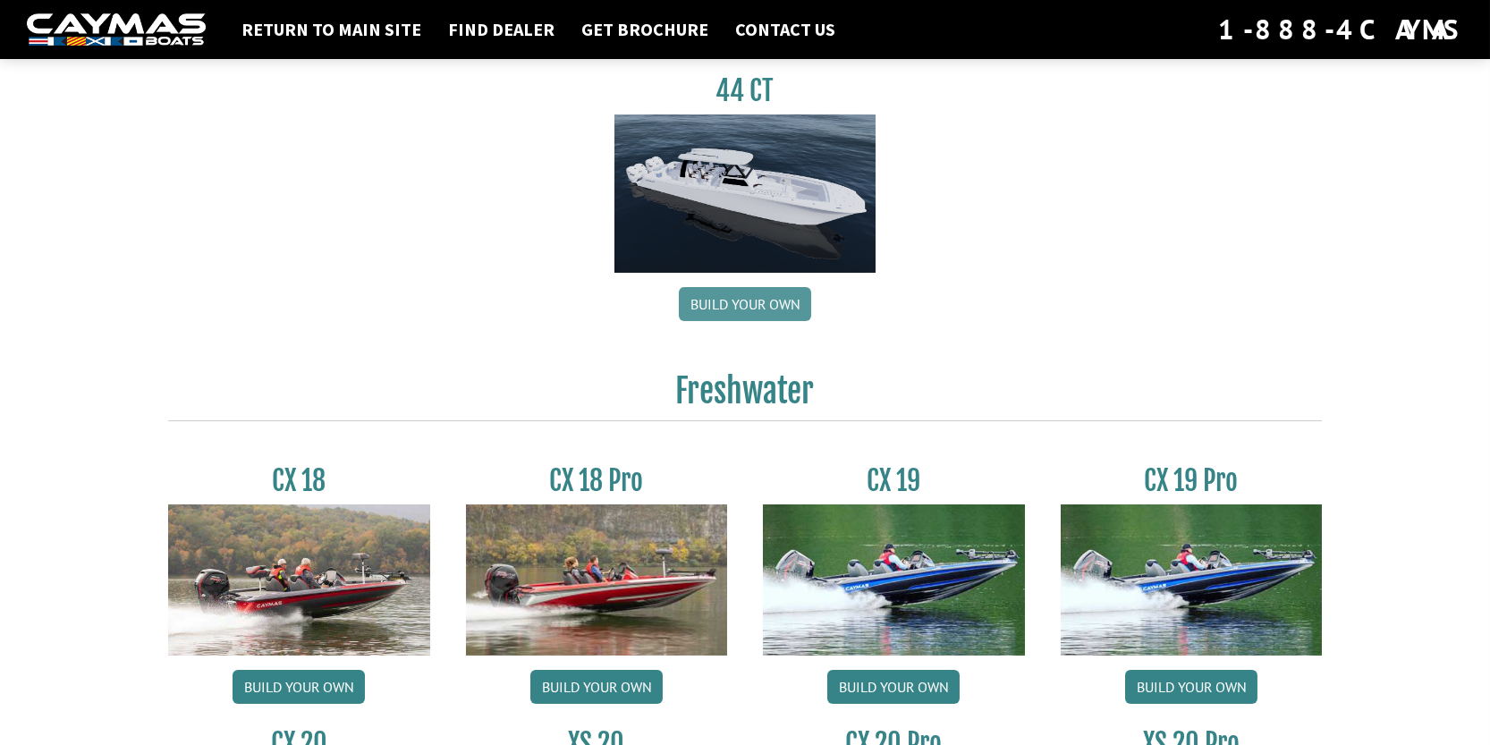
scroll to position [1430, 0]
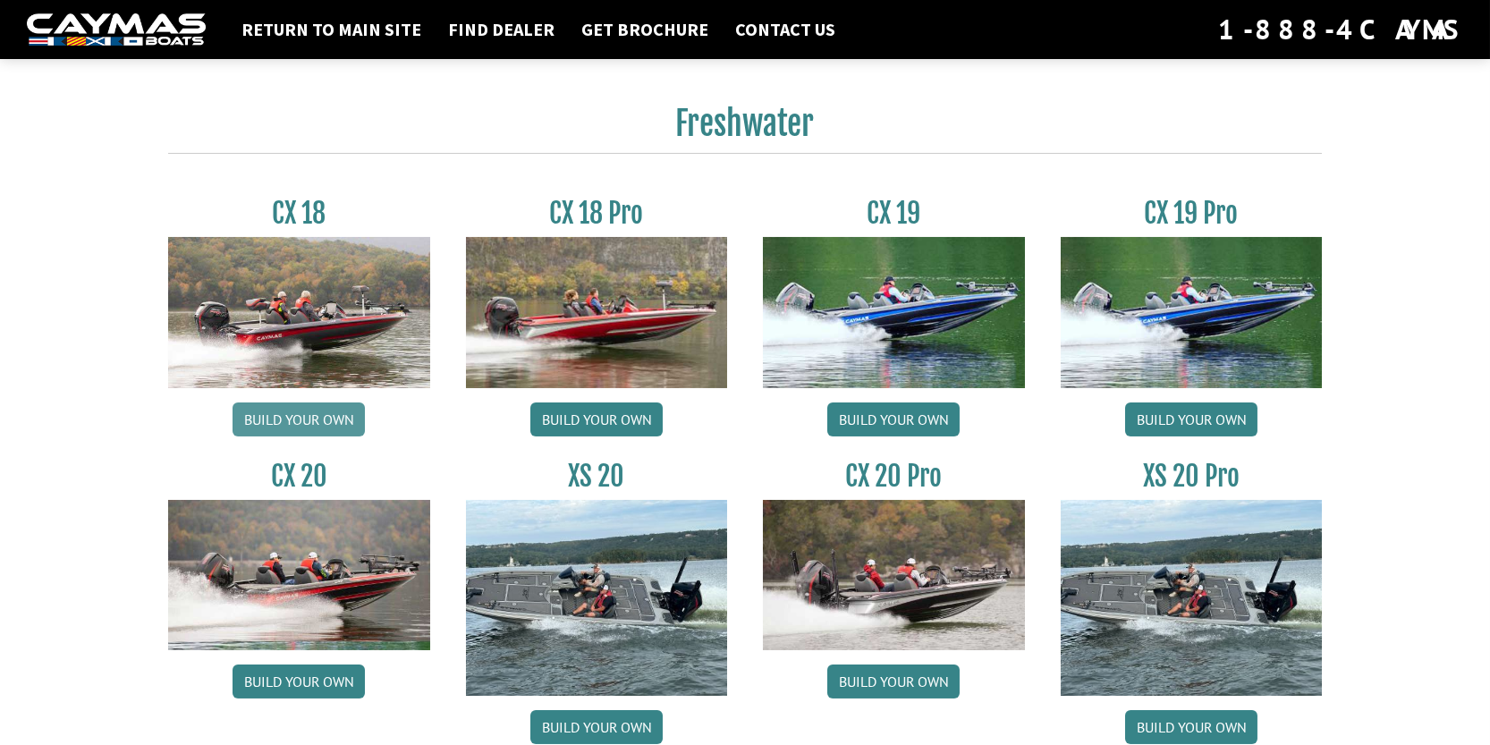
click at [308, 429] on link "Build your own" at bounding box center [299, 419] width 132 height 34
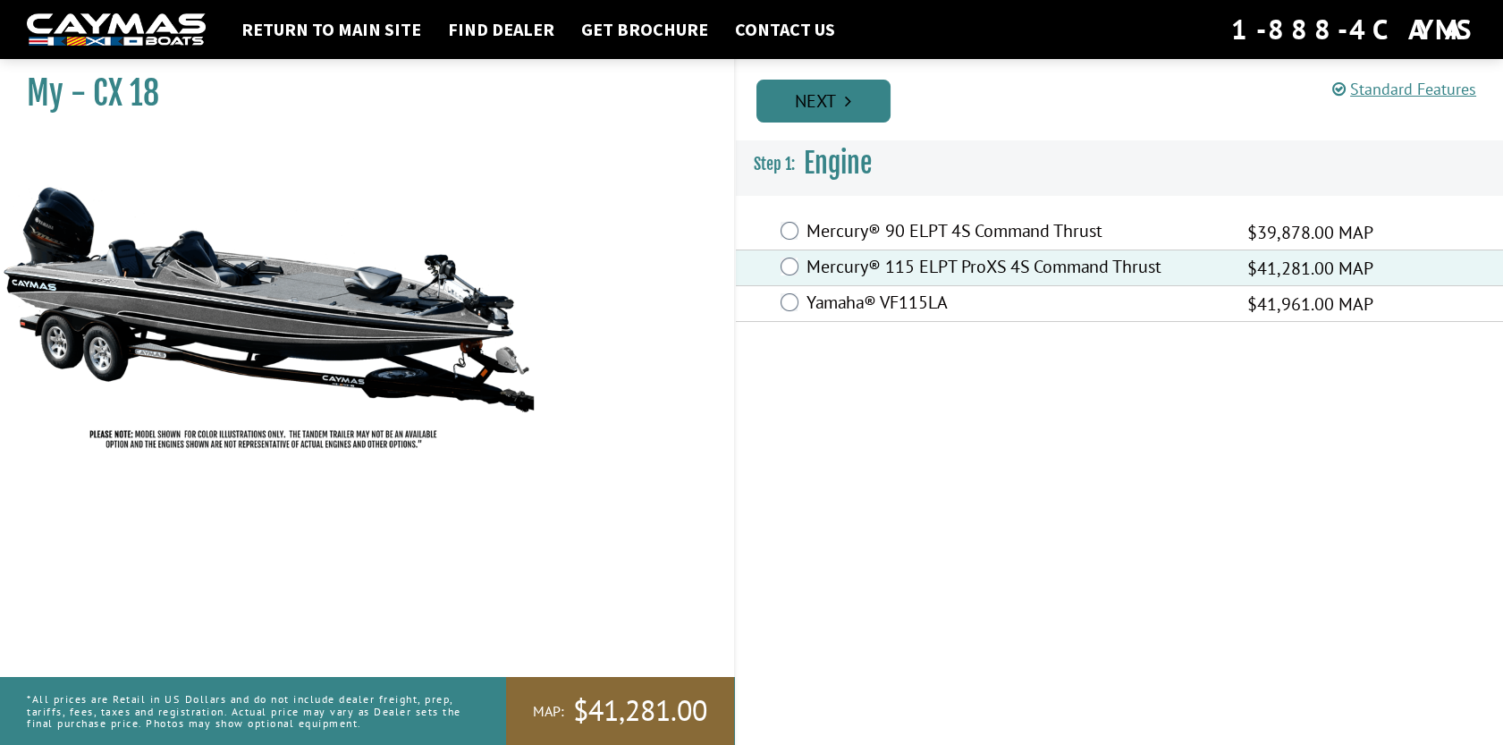
click at [836, 112] on link "Next" at bounding box center [824, 101] width 134 height 43
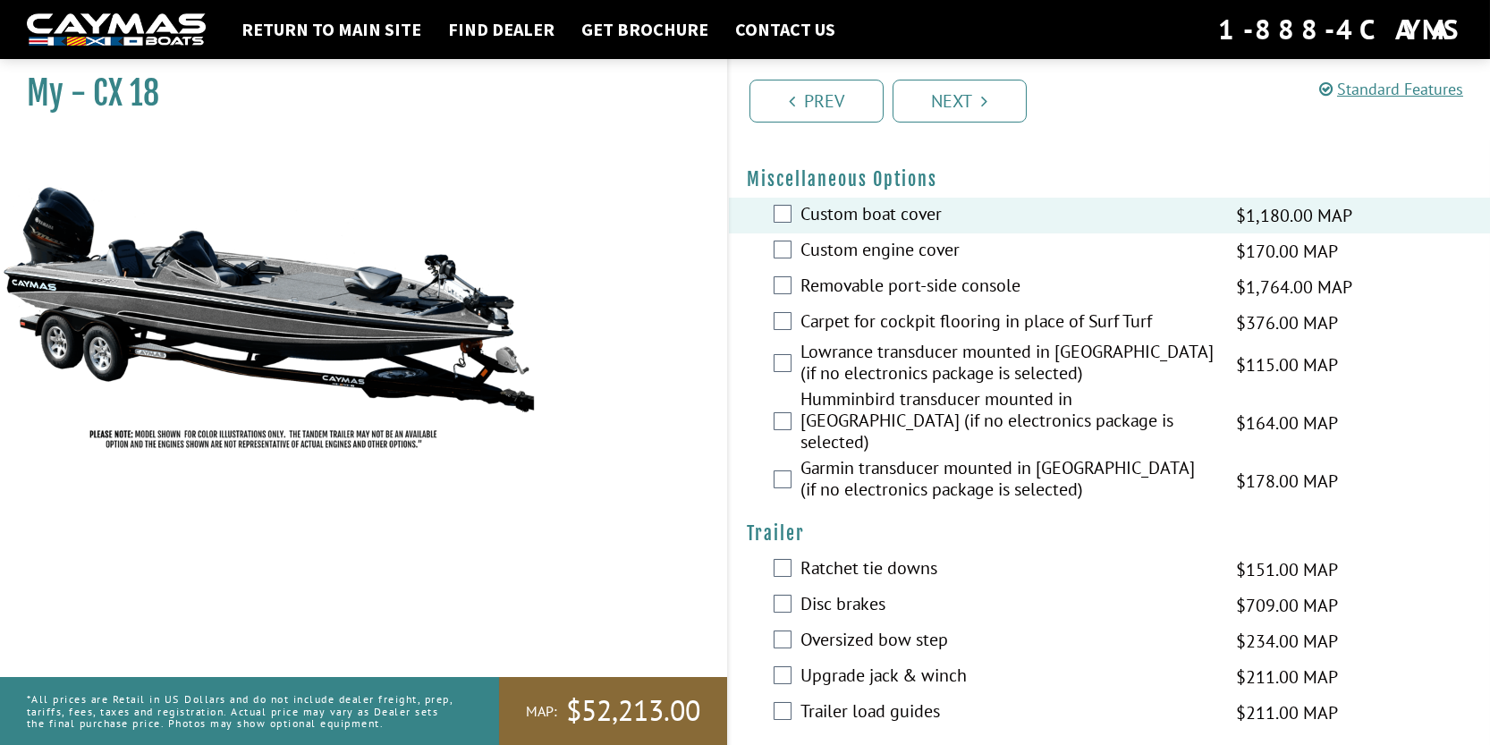
scroll to position [671, 0]
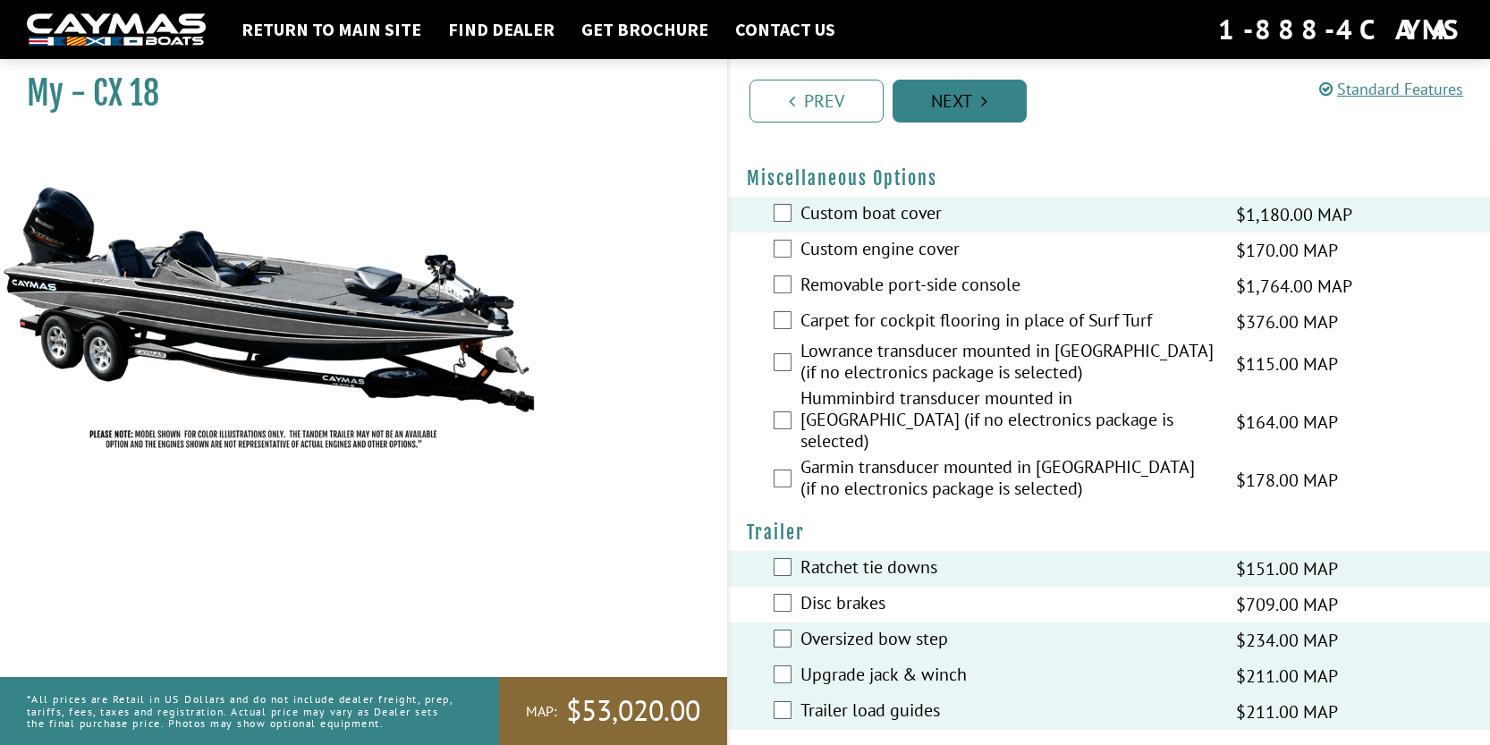
click at [802, 110] on link "Prev" at bounding box center [816, 101] width 134 height 43
click at [892, 110] on link "Next" at bounding box center [959, 101] width 134 height 43
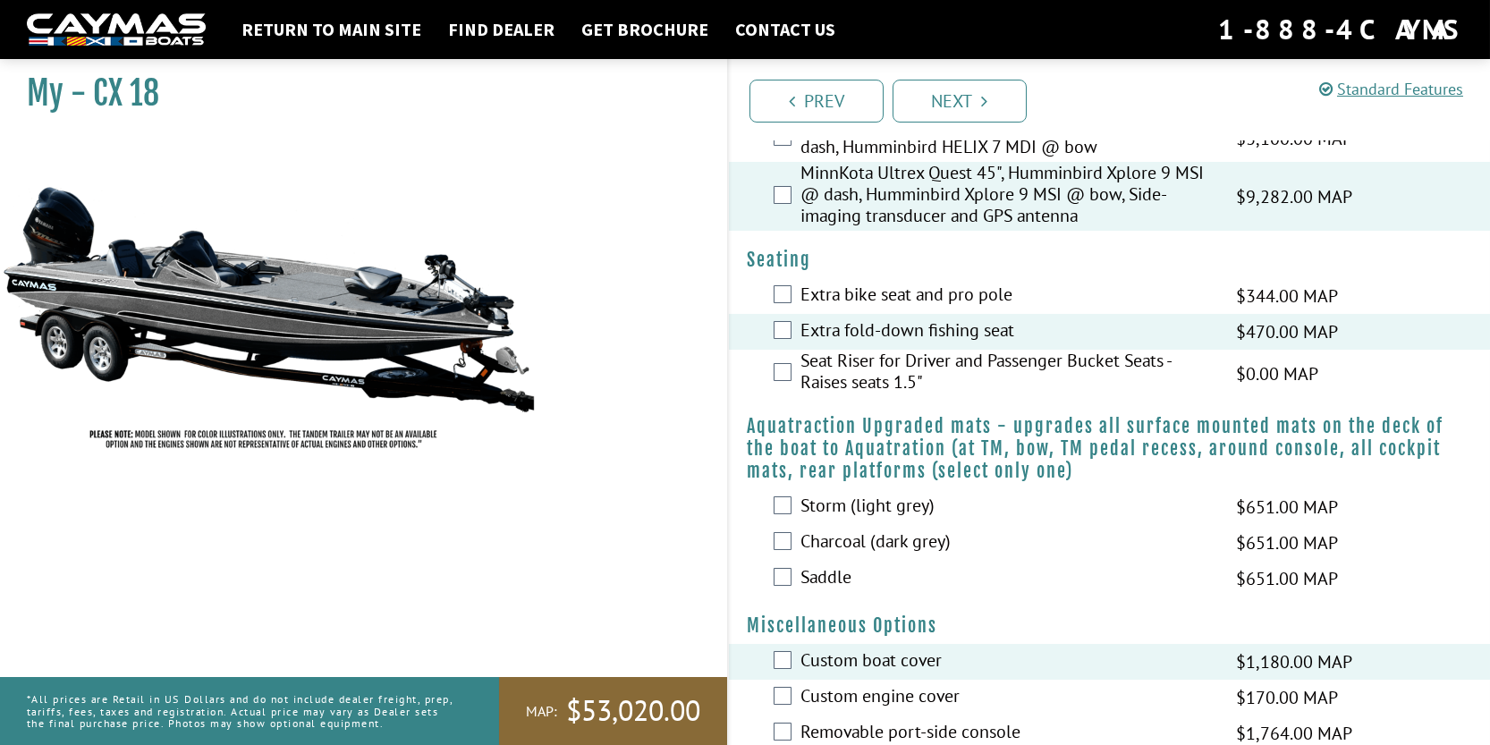
scroll to position [0, 0]
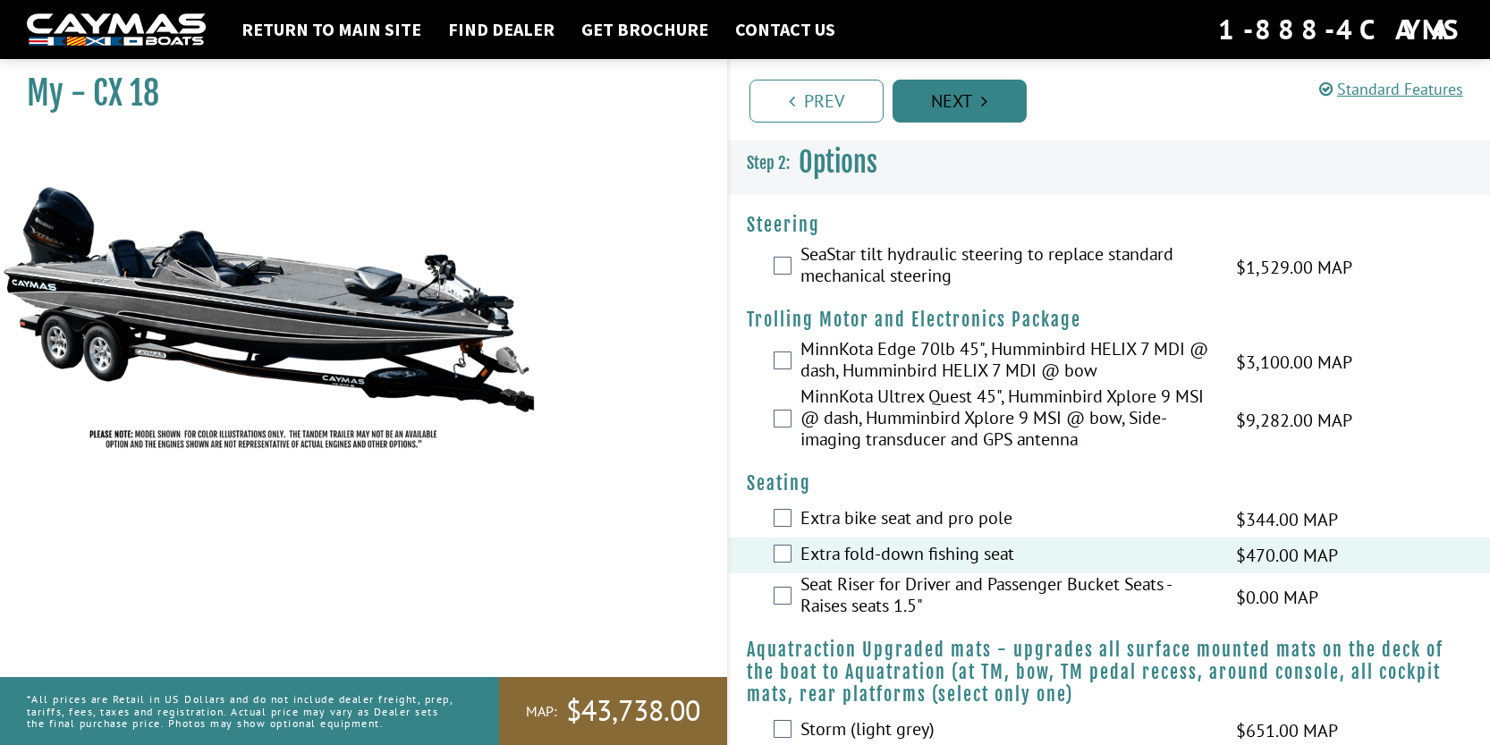
click at [968, 100] on link "Next" at bounding box center [959, 101] width 134 height 43
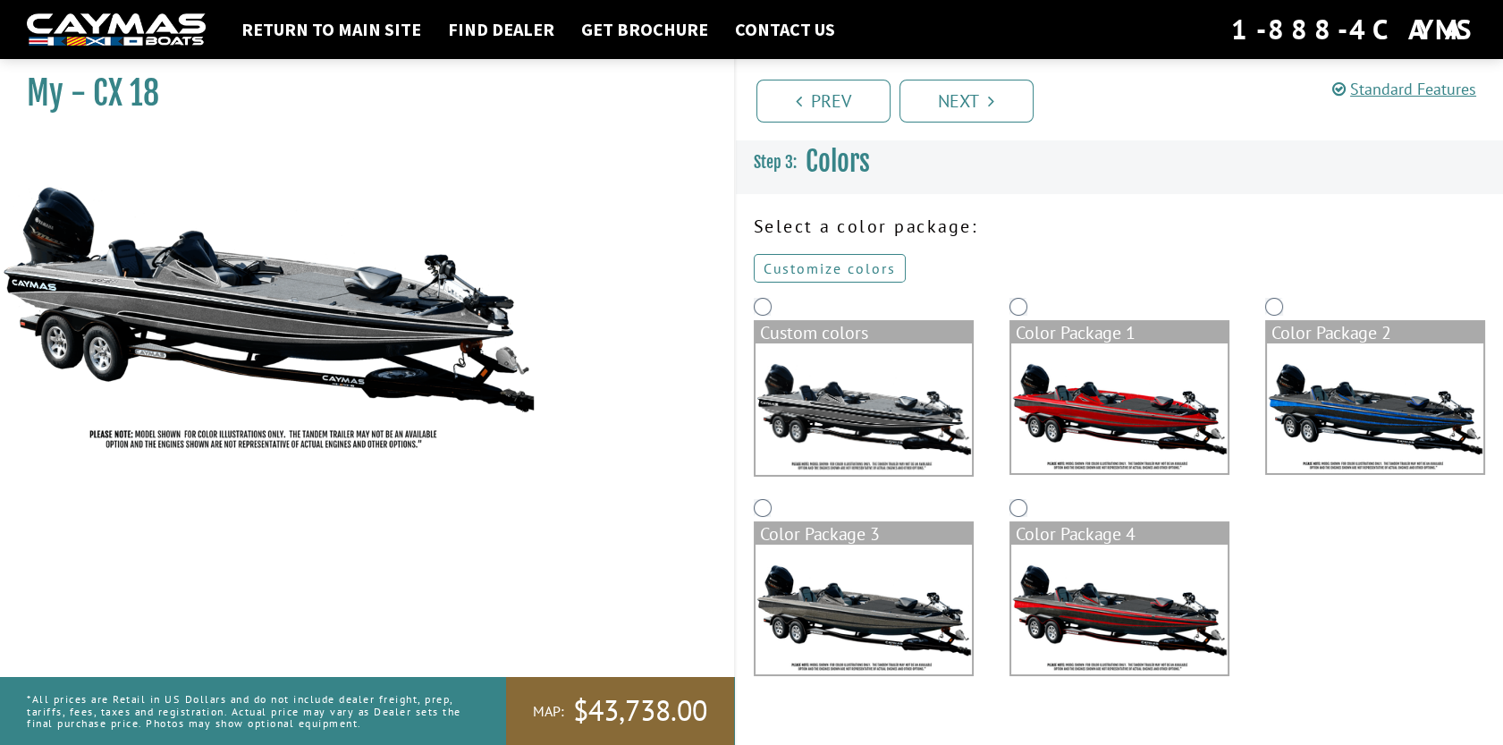
click at [849, 272] on link "Customize colors" at bounding box center [830, 268] width 152 height 29
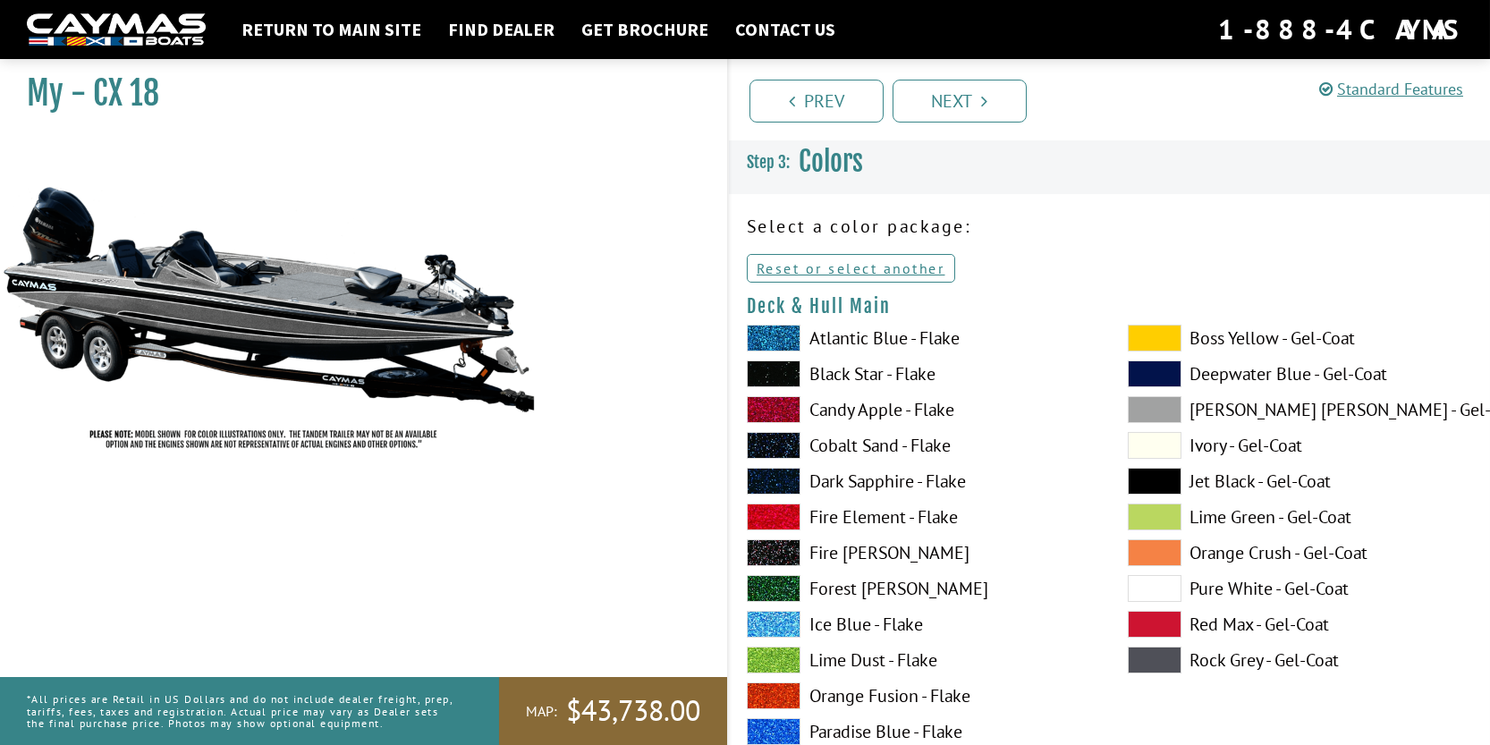
click at [1143, 450] on span at bounding box center [1155, 445] width 54 height 27
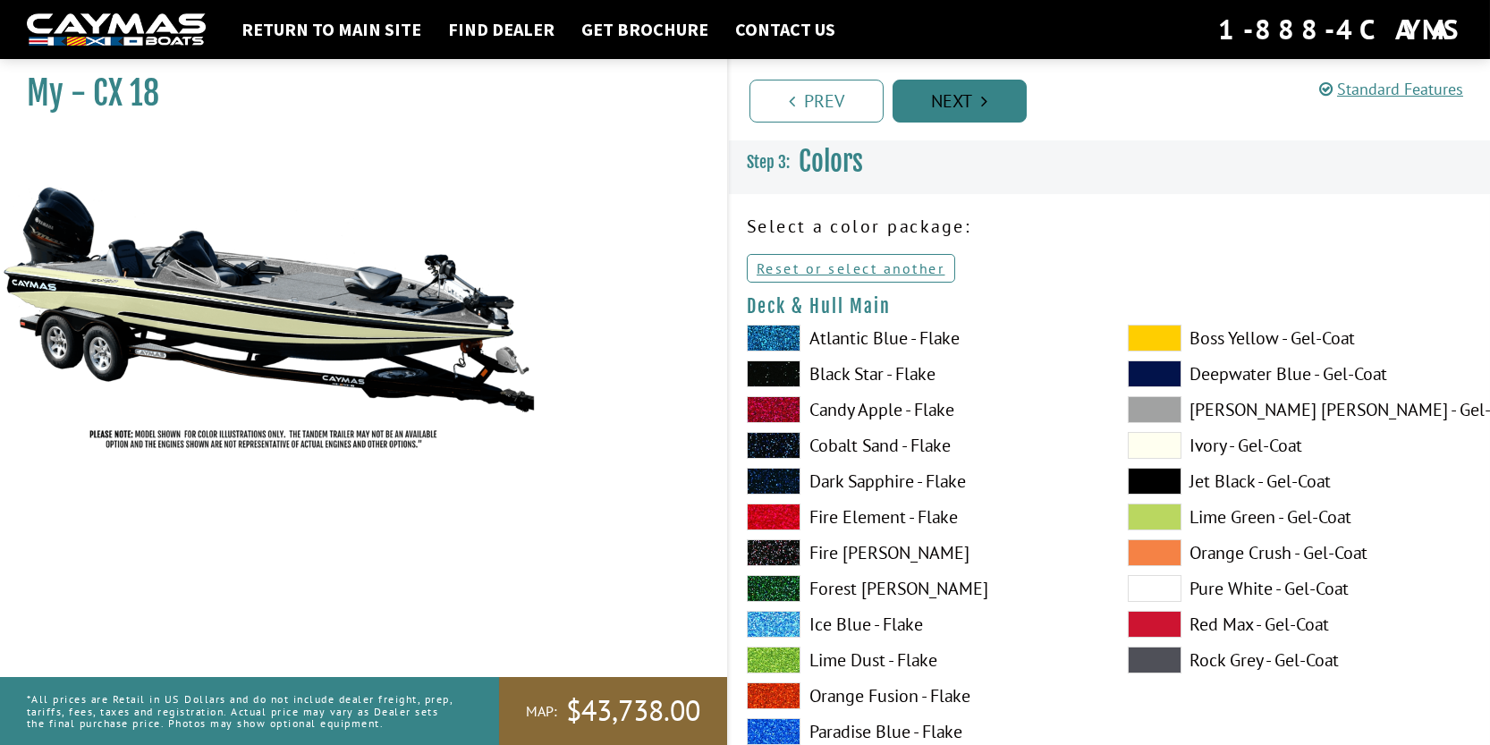
click at [944, 106] on link "Next" at bounding box center [959, 101] width 134 height 43
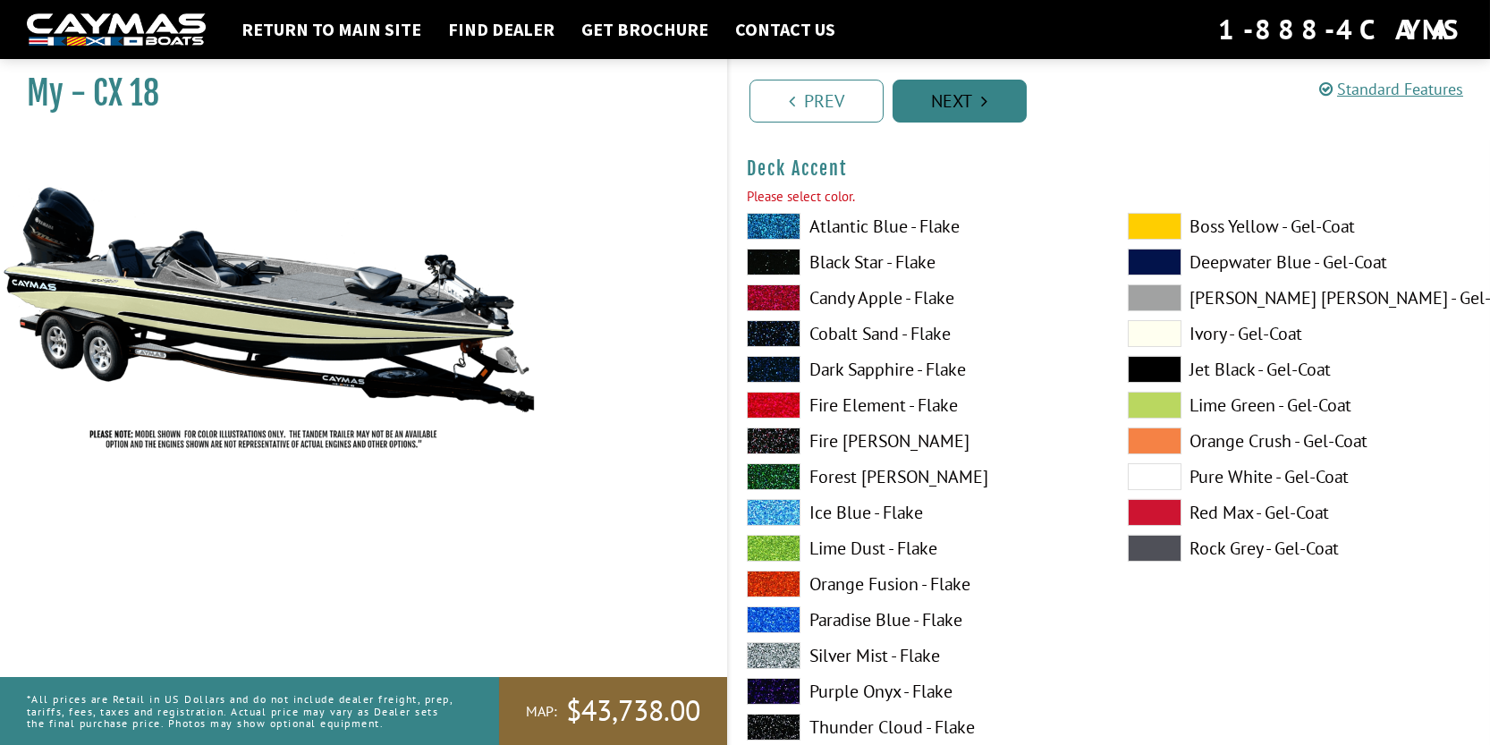
scroll to position [883, 0]
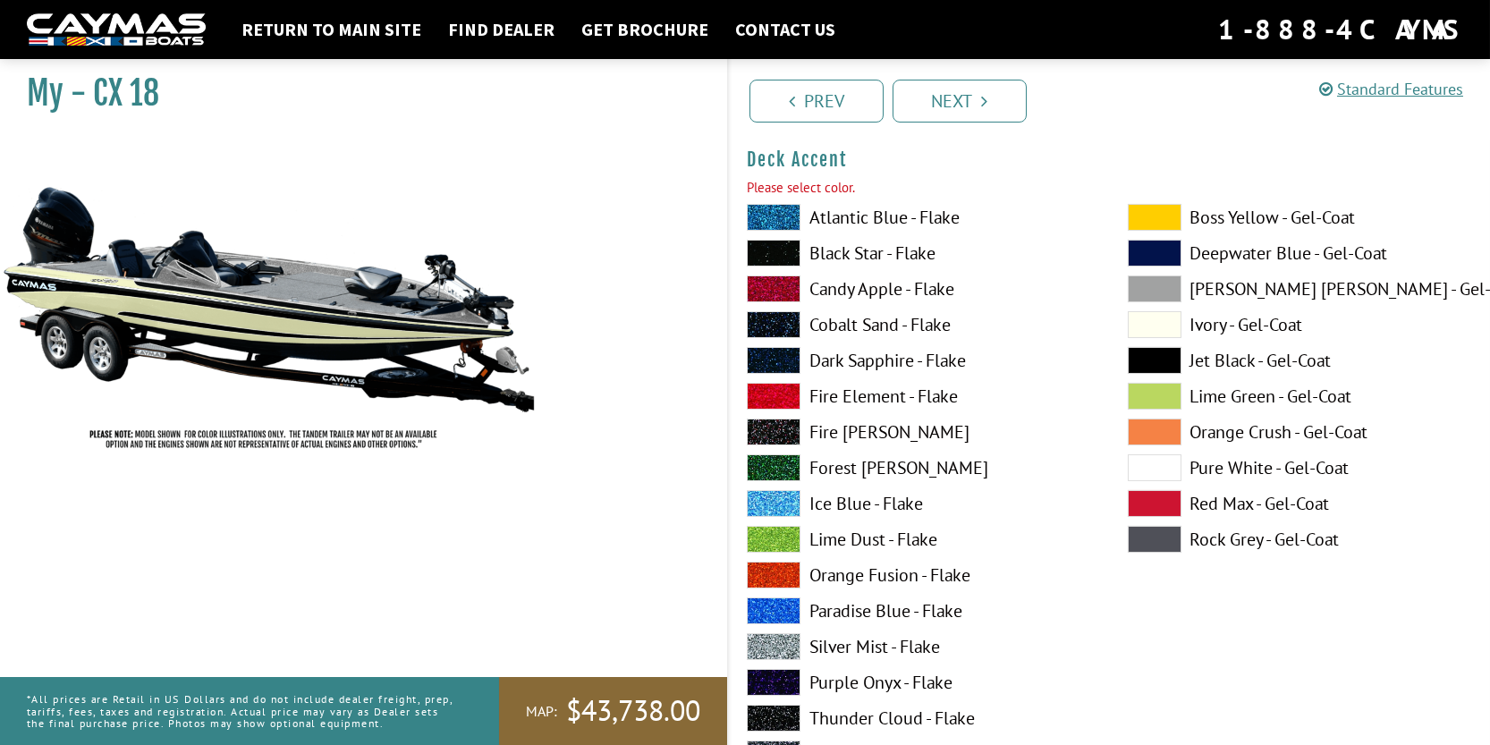
click at [1146, 361] on span at bounding box center [1155, 360] width 54 height 27
click at [958, 99] on link "Next" at bounding box center [959, 101] width 134 height 43
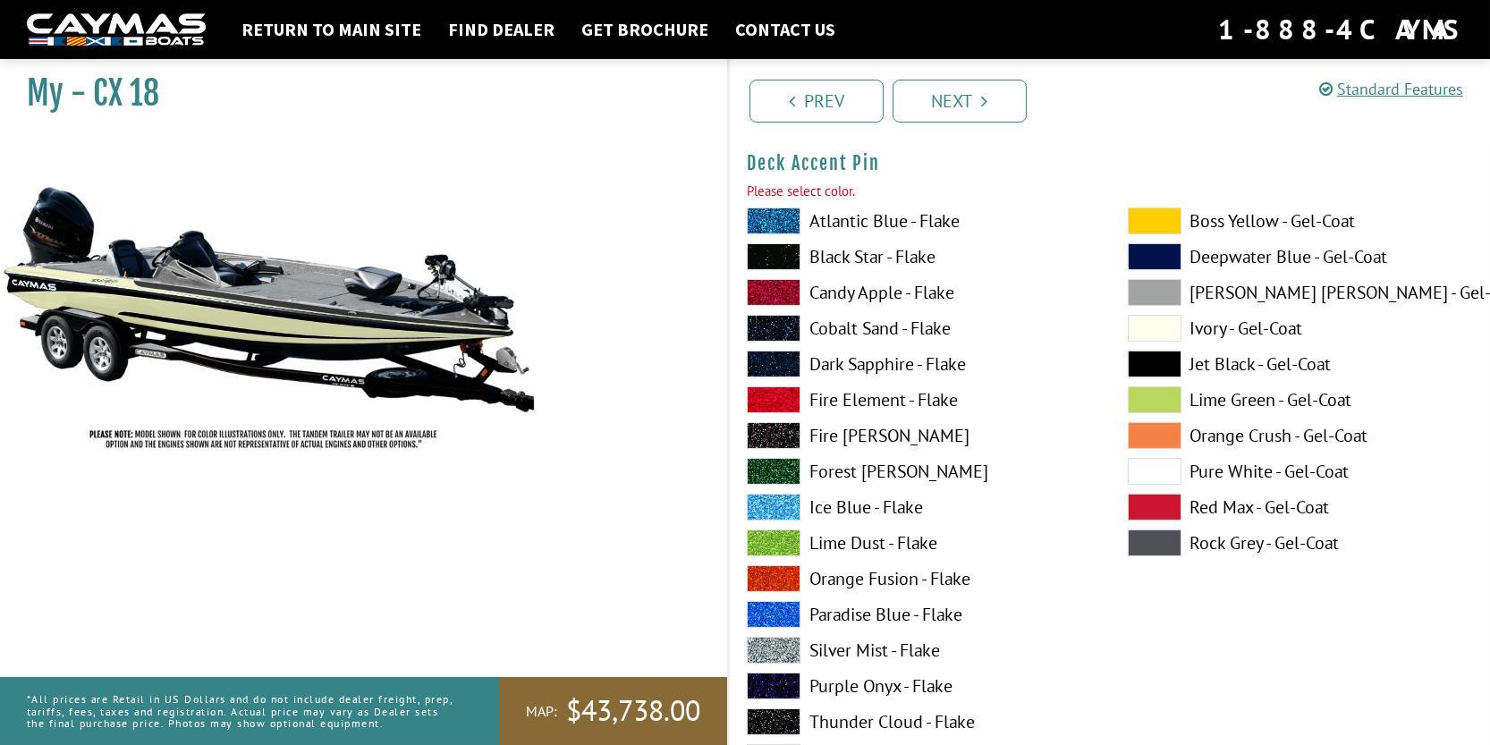
scroll to position [1619, 0]
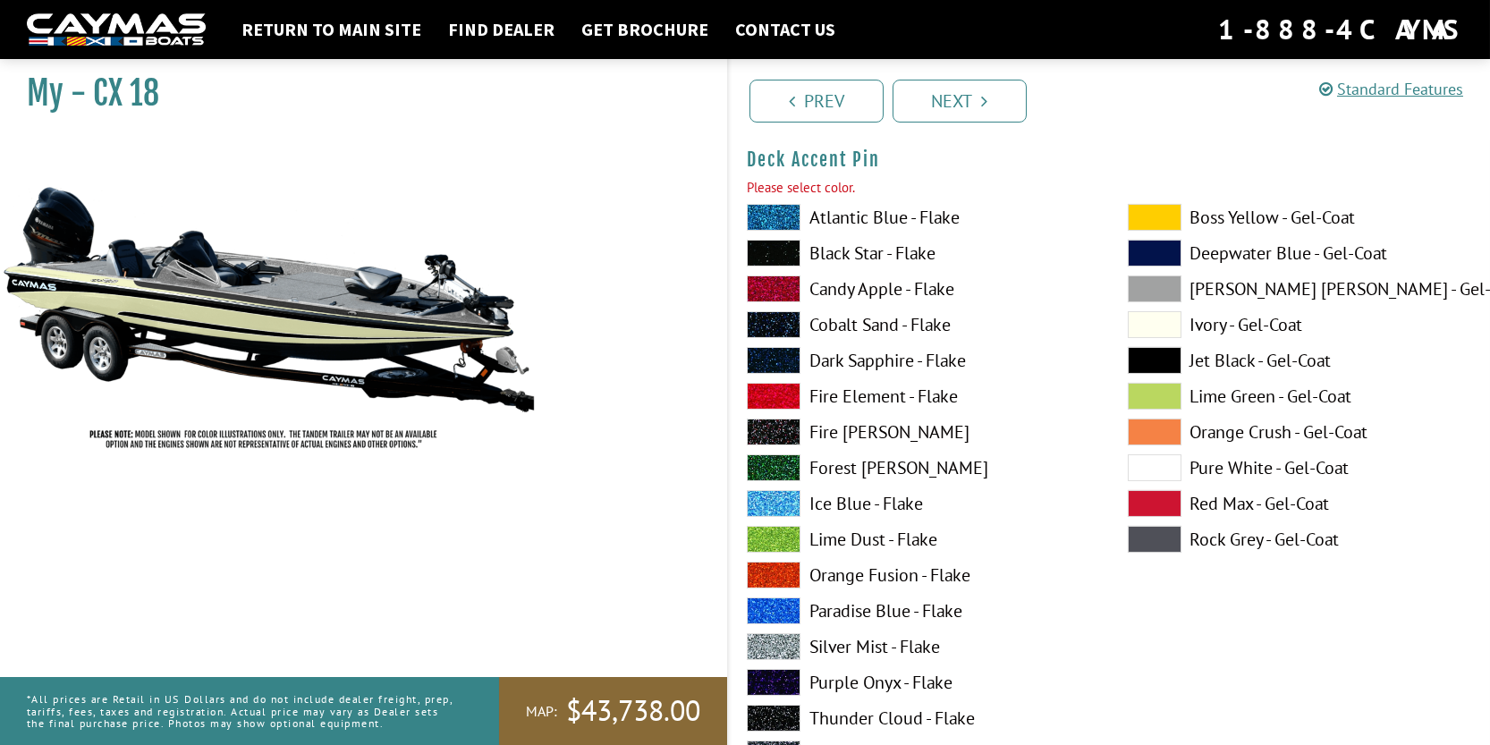
click at [1156, 364] on span at bounding box center [1155, 360] width 54 height 27
click at [1156, 319] on span at bounding box center [1155, 324] width 54 height 27
click at [962, 106] on link "Next" at bounding box center [959, 101] width 134 height 43
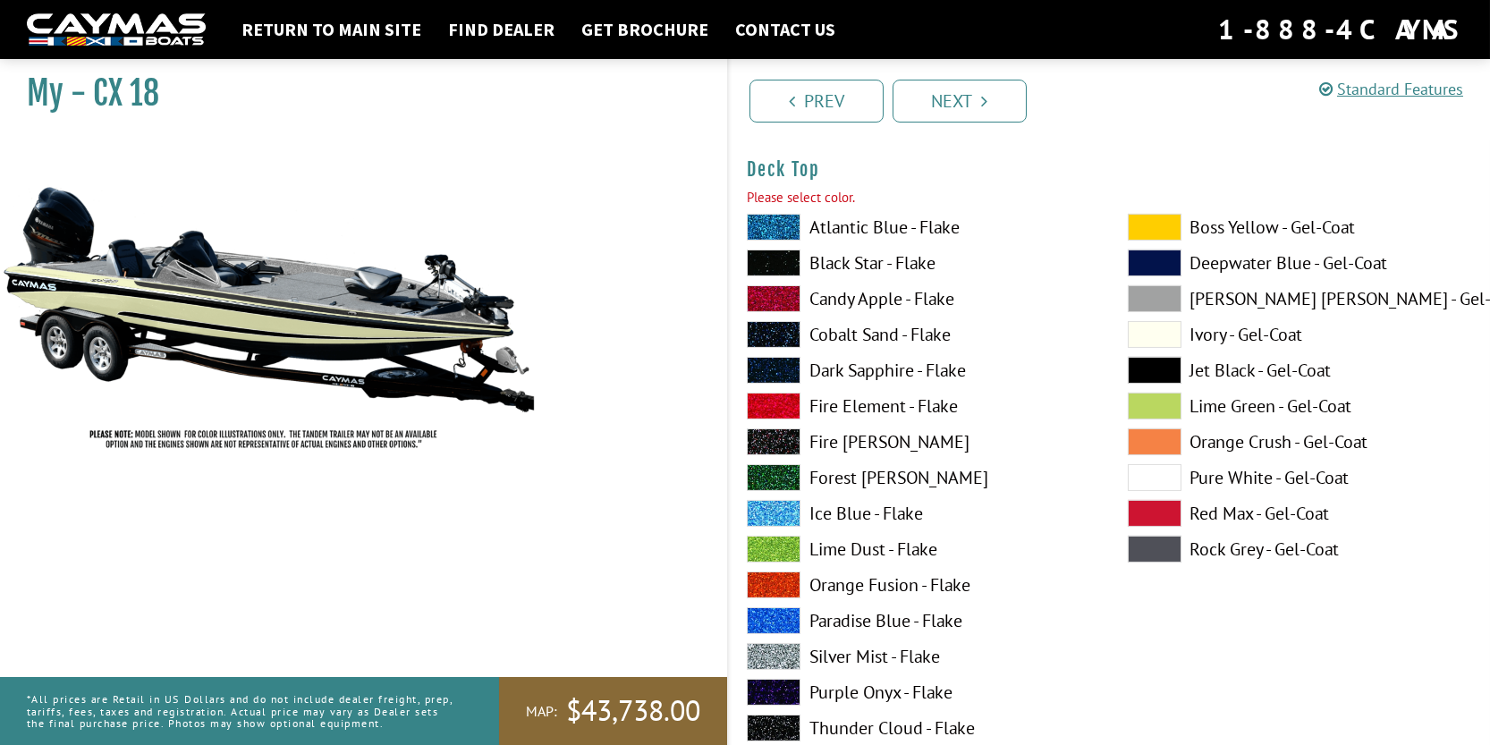
scroll to position [2355, 0]
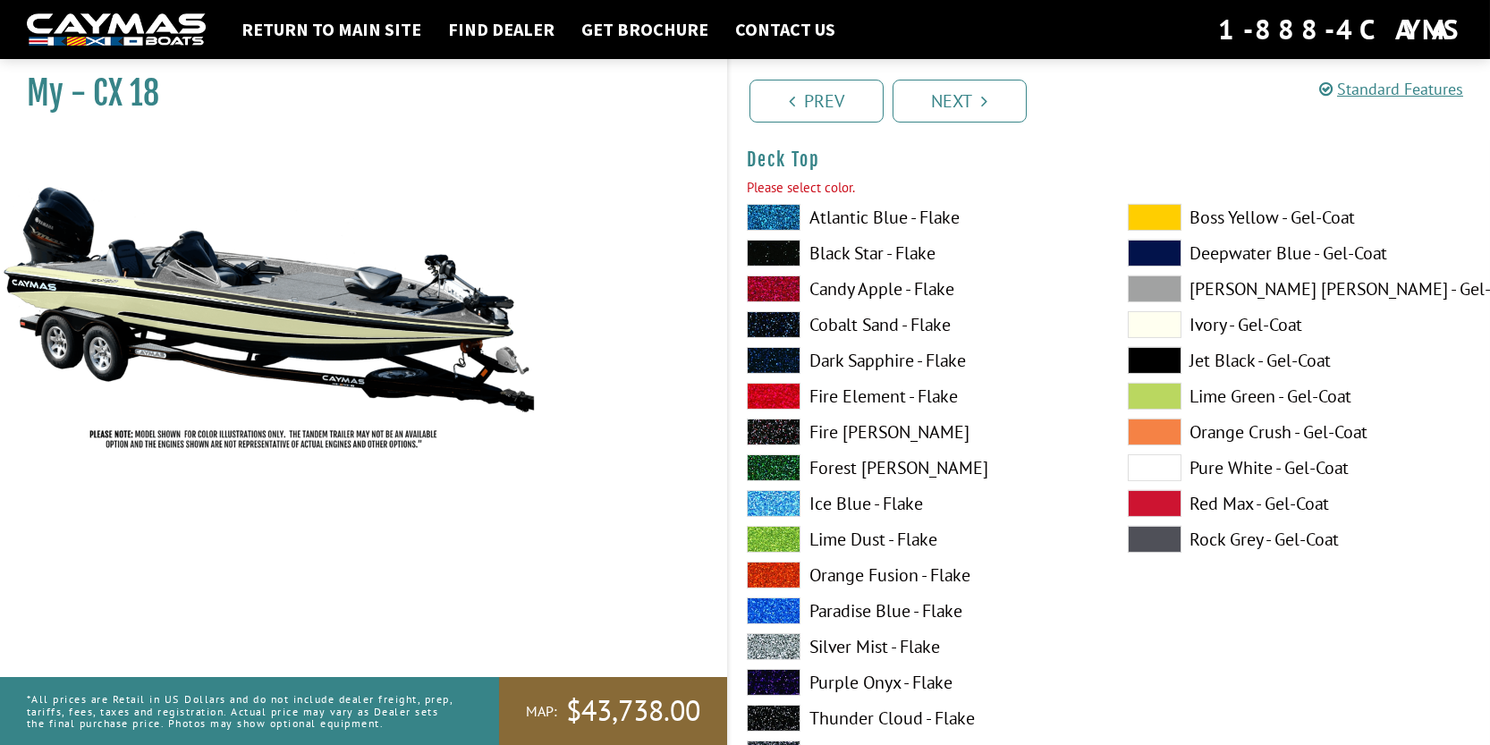
click at [1170, 360] on span at bounding box center [1155, 360] width 54 height 27
click at [1149, 319] on span at bounding box center [1155, 324] width 54 height 27
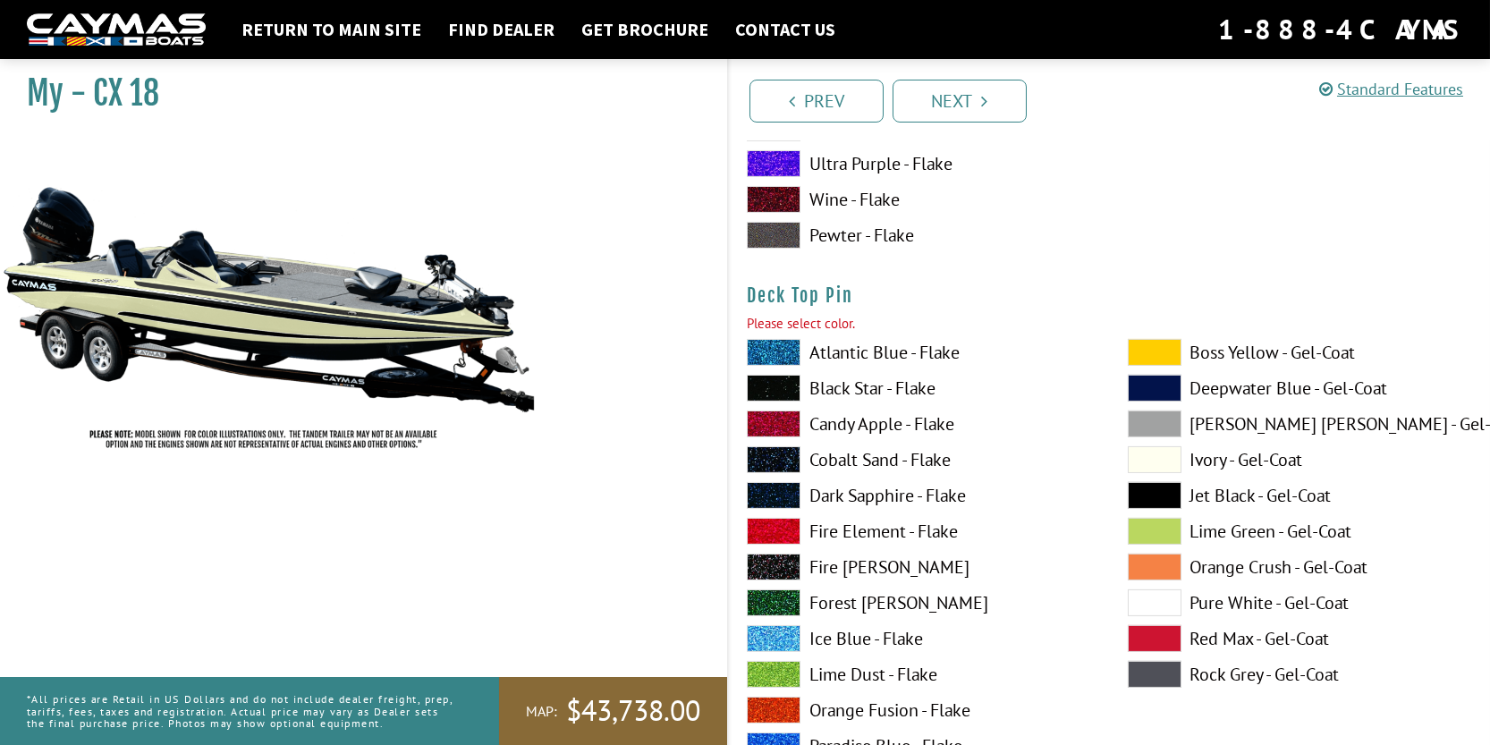
scroll to position [3071, 0]
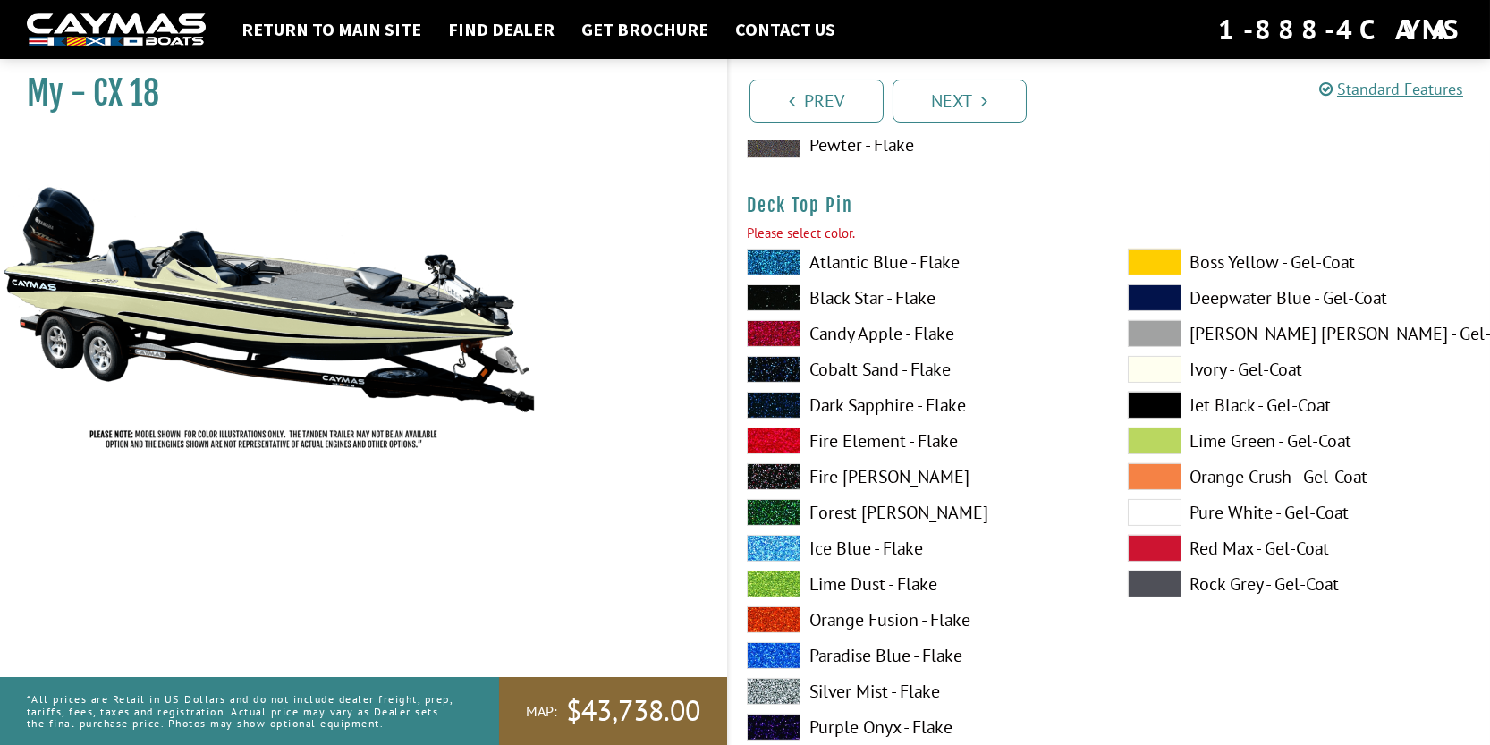
click at [1146, 267] on span at bounding box center [1155, 262] width 54 height 27
click at [1161, 406] on span at bounding box center [1155, 405] width 54 height 27
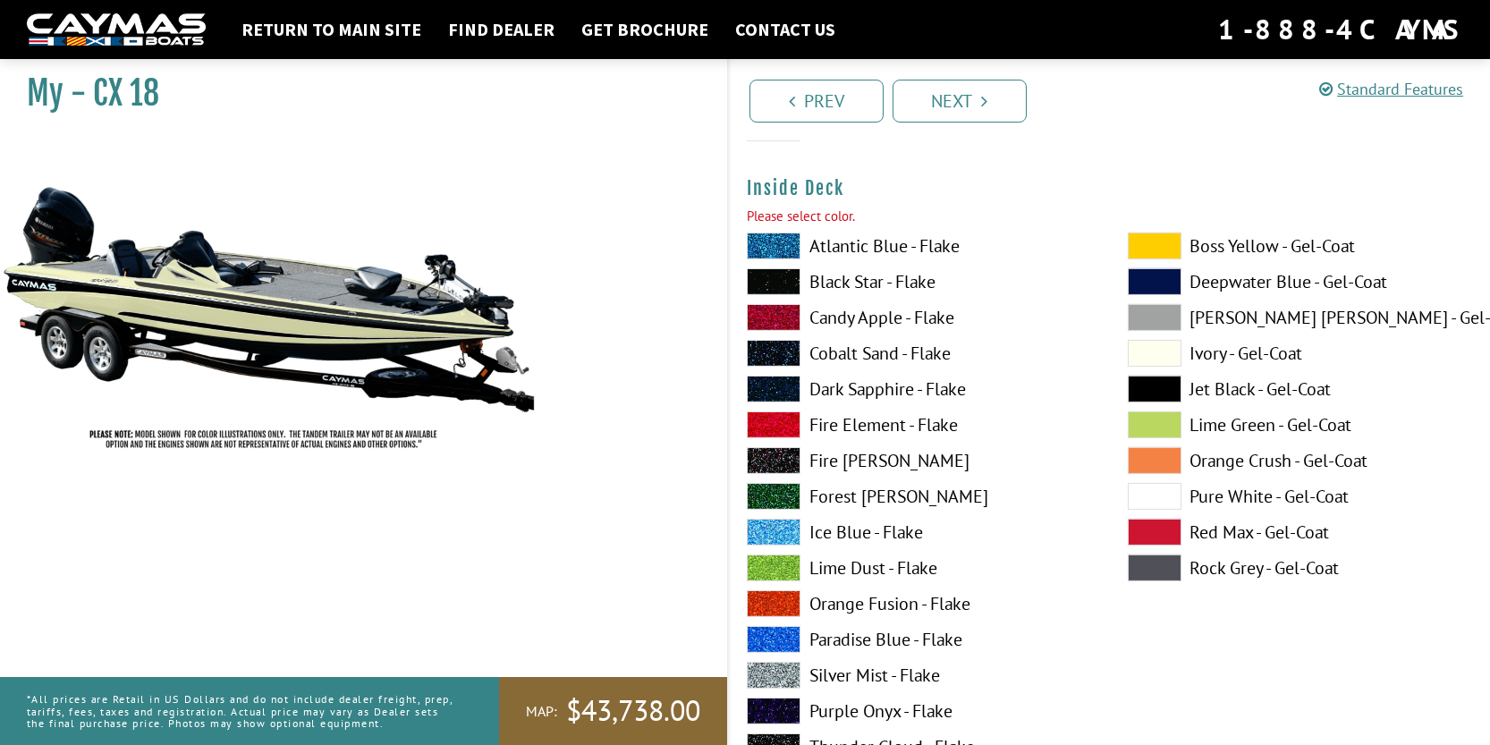
scroll to position [3875, 0]
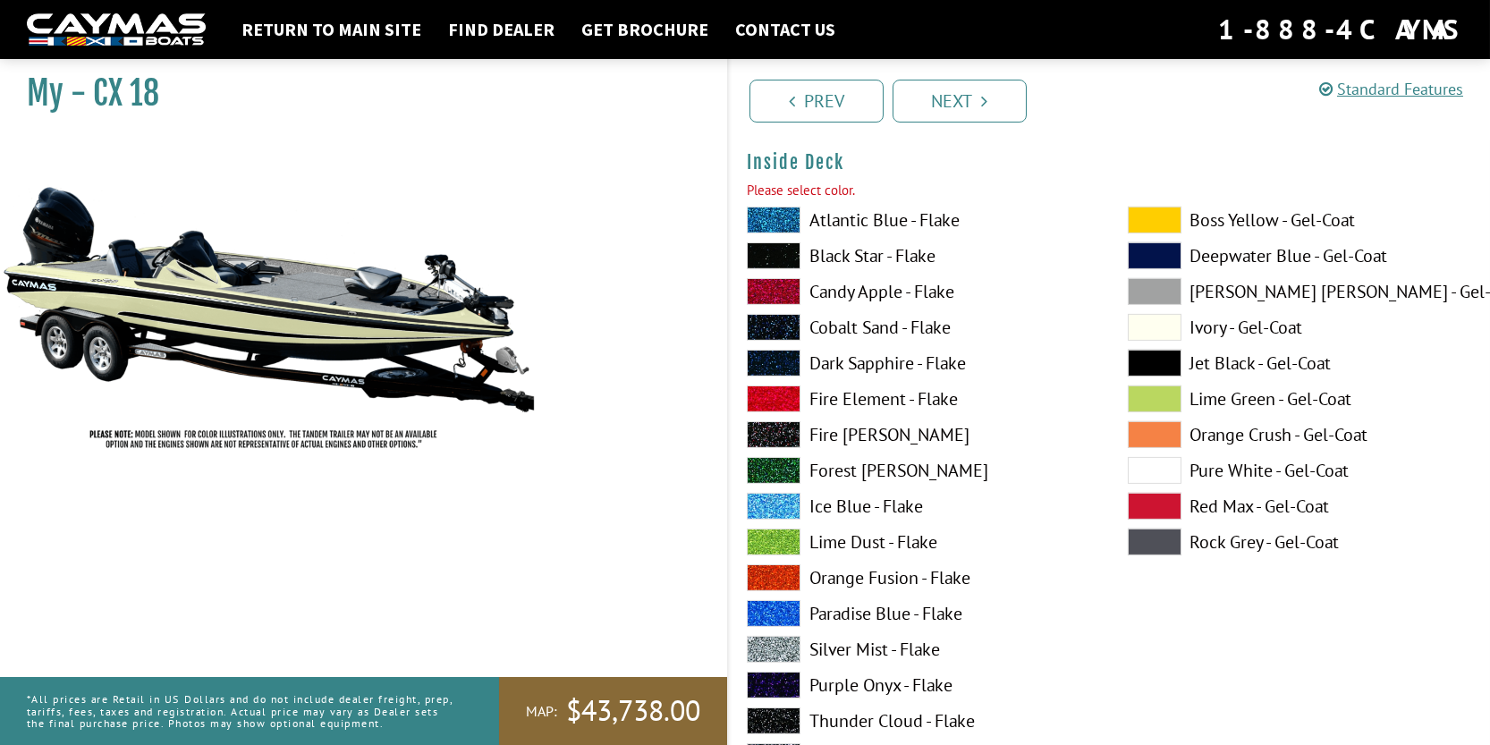
click at [1158, 328] on span at bounding box center [1155, 327] width 54 height 27
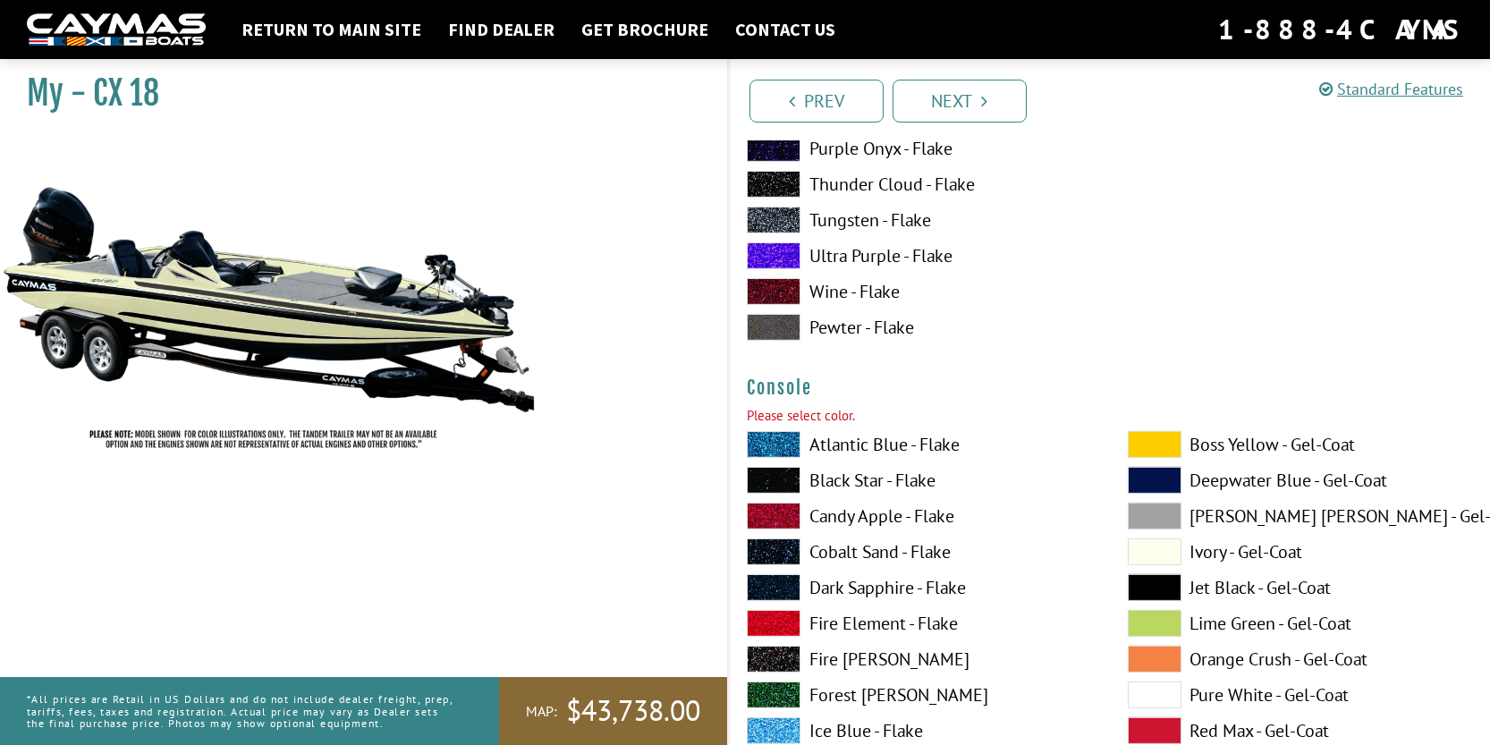
scroll to position [4591, 0]
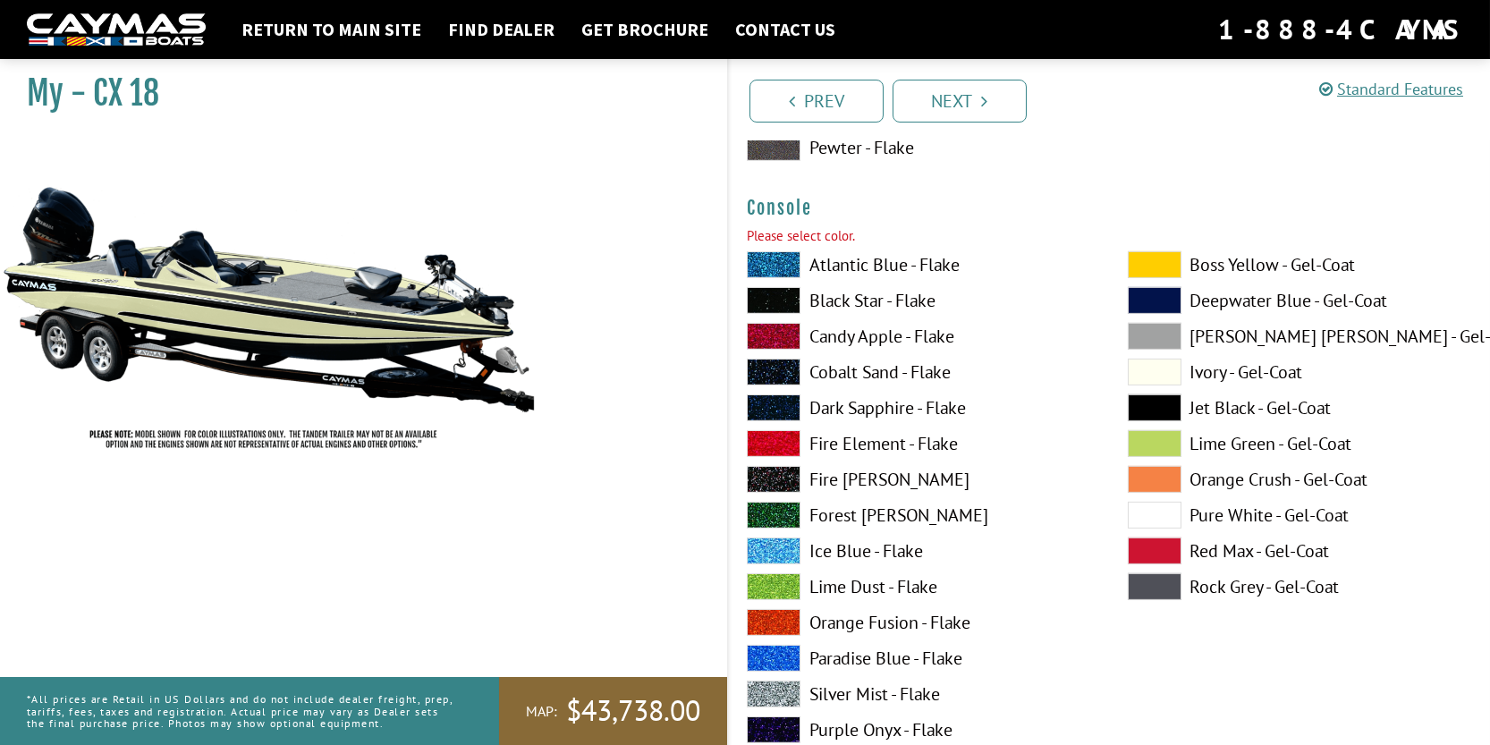
click at [1160, 371] on span at bounding box center [1155, 372] width 54 height 27
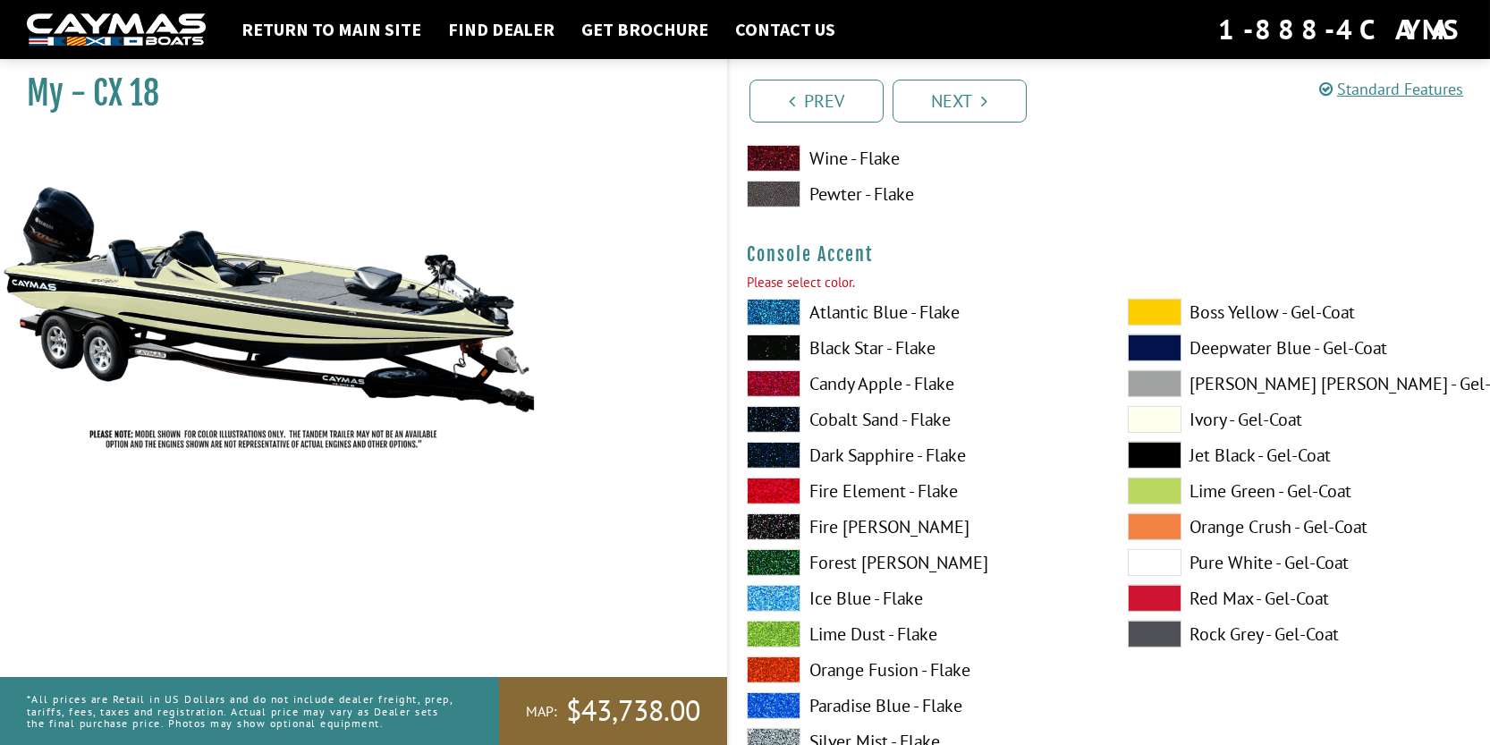
scroll to position [5396, 0]
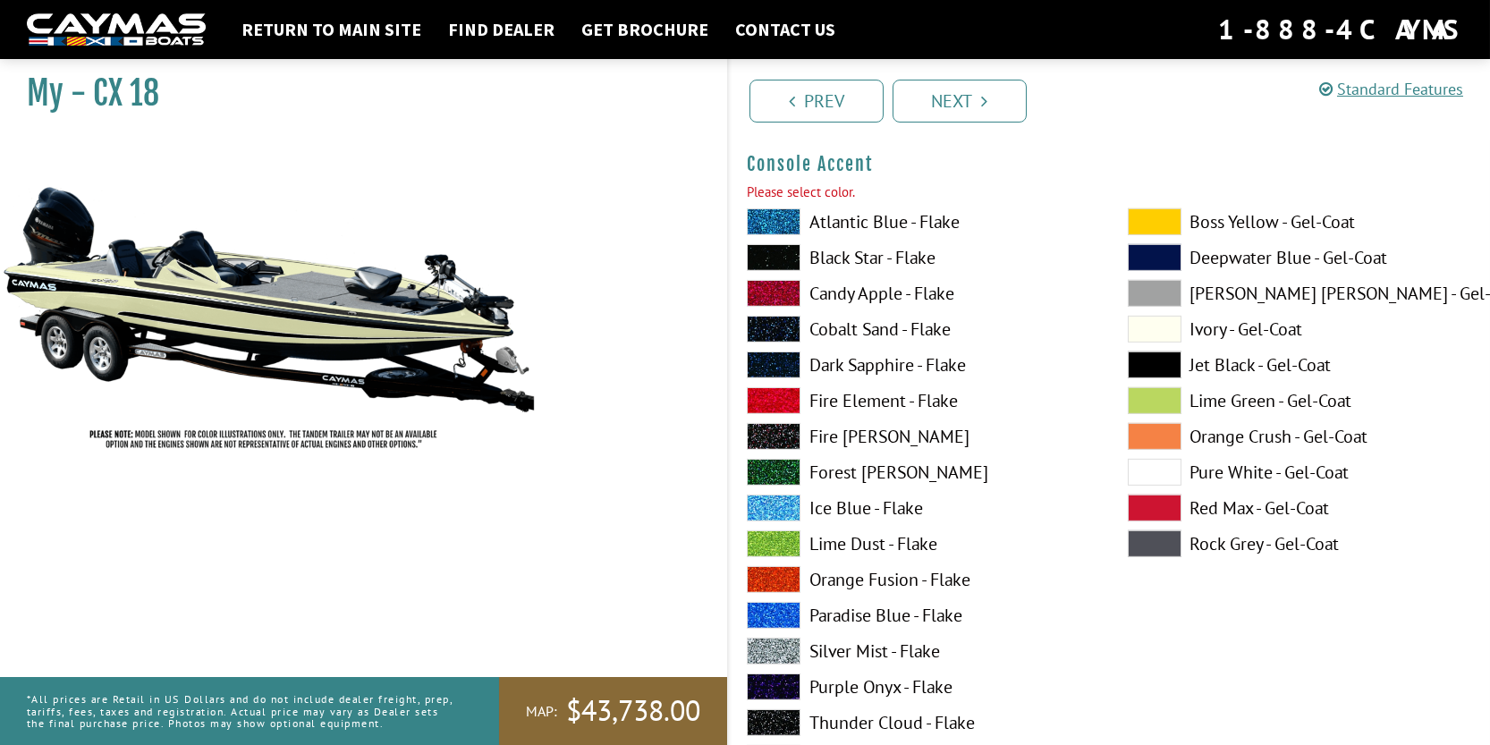
click at [1164, 229] on span at bounding box center [1155, 221] width 54 height 27
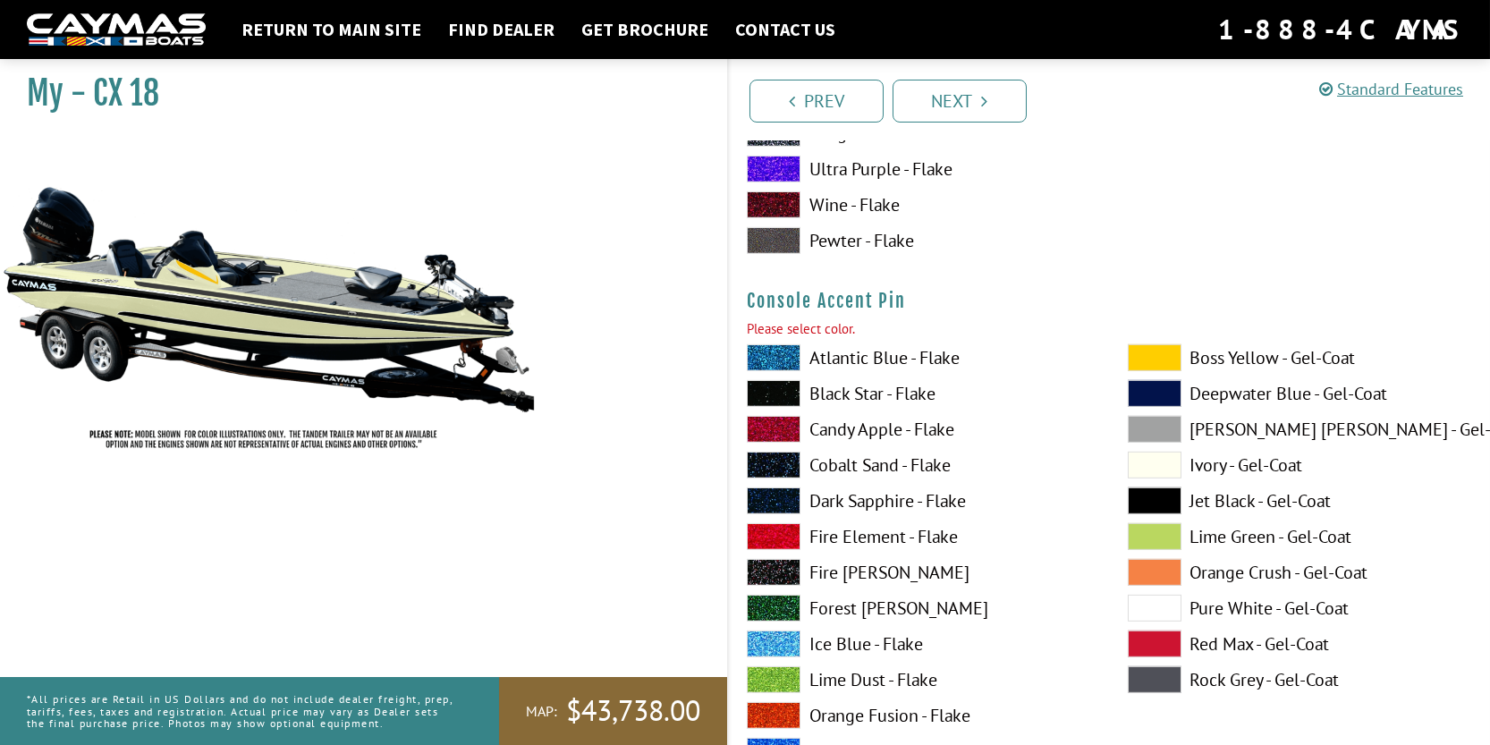
scroll to position [6112, 0]
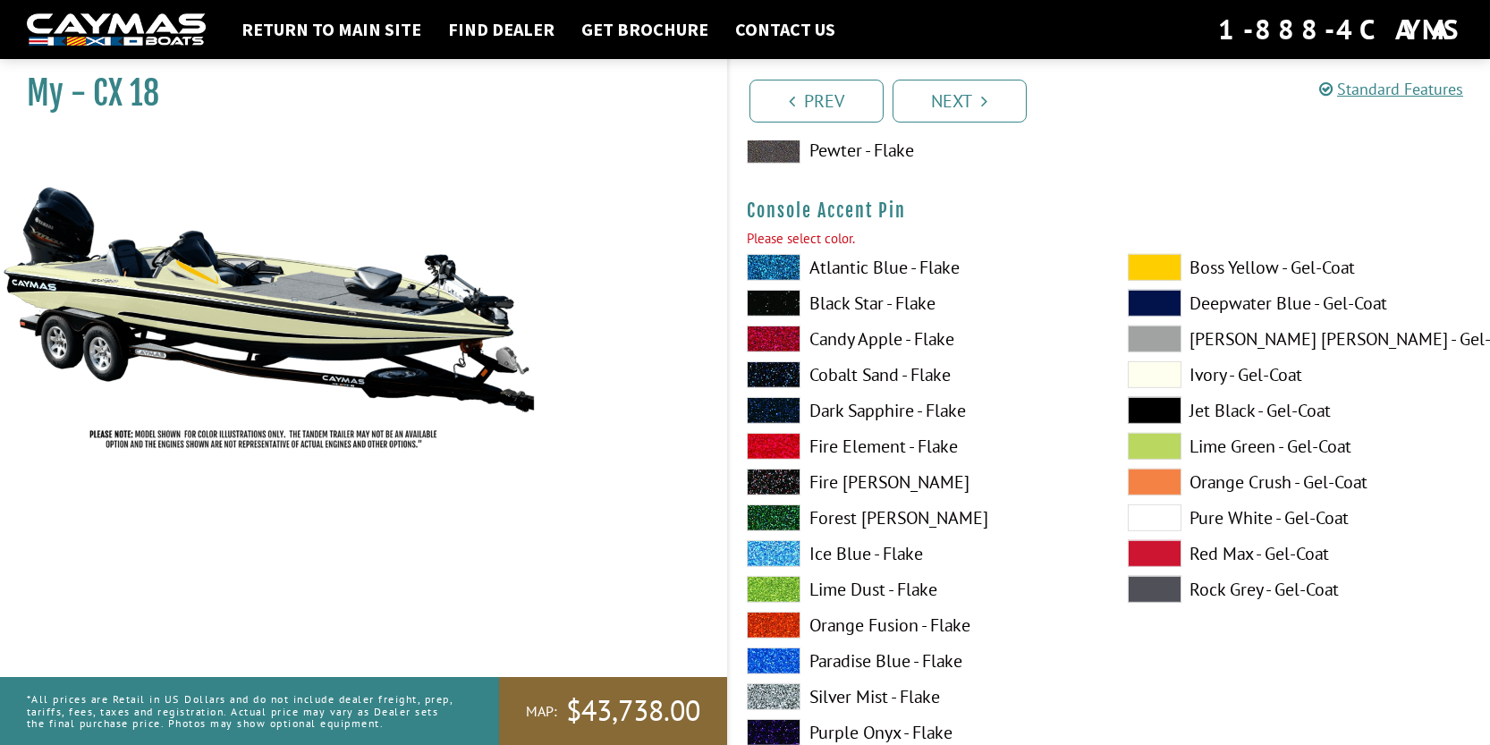
click at [1164, 275] on span at bounding box center [1155, 267] width 54 height 27
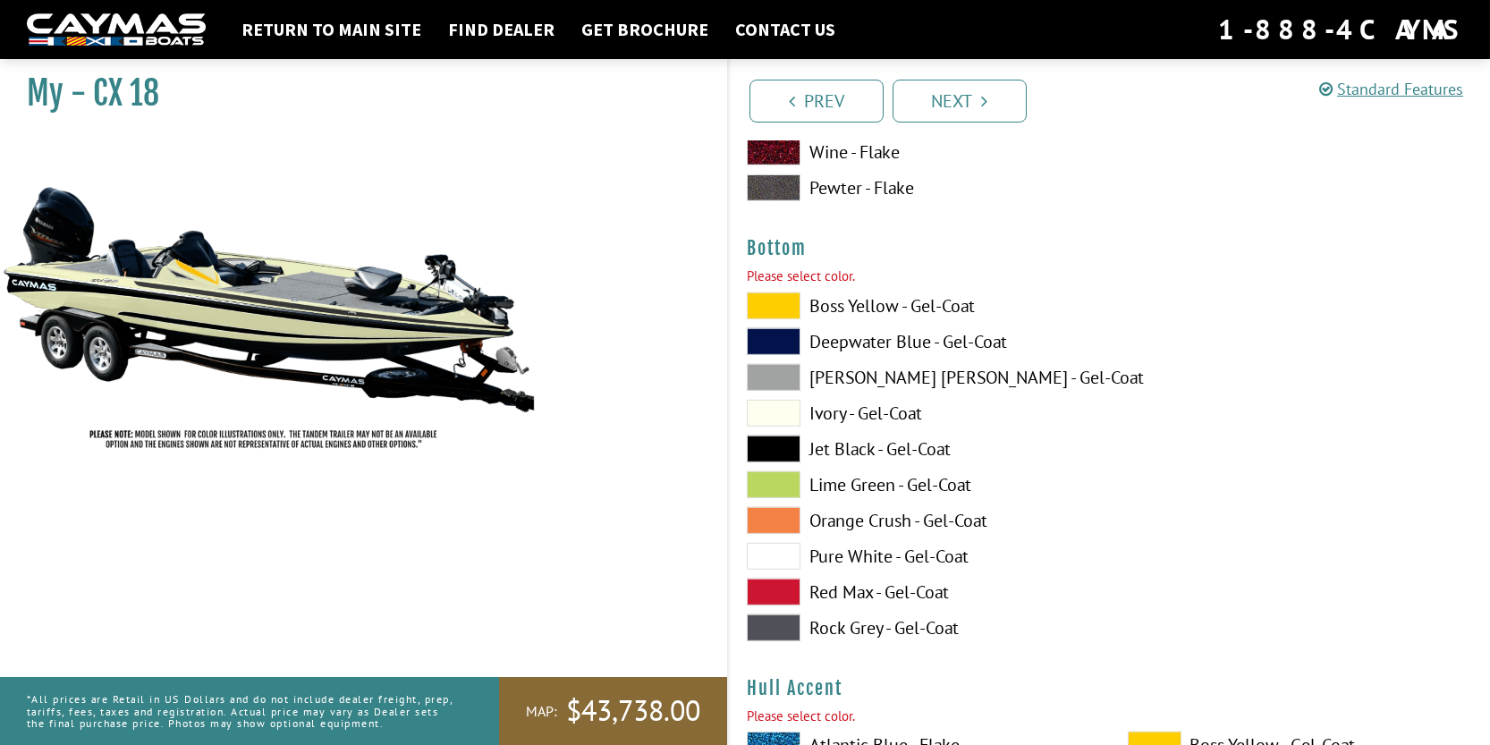
scroll to position [6916, 0]
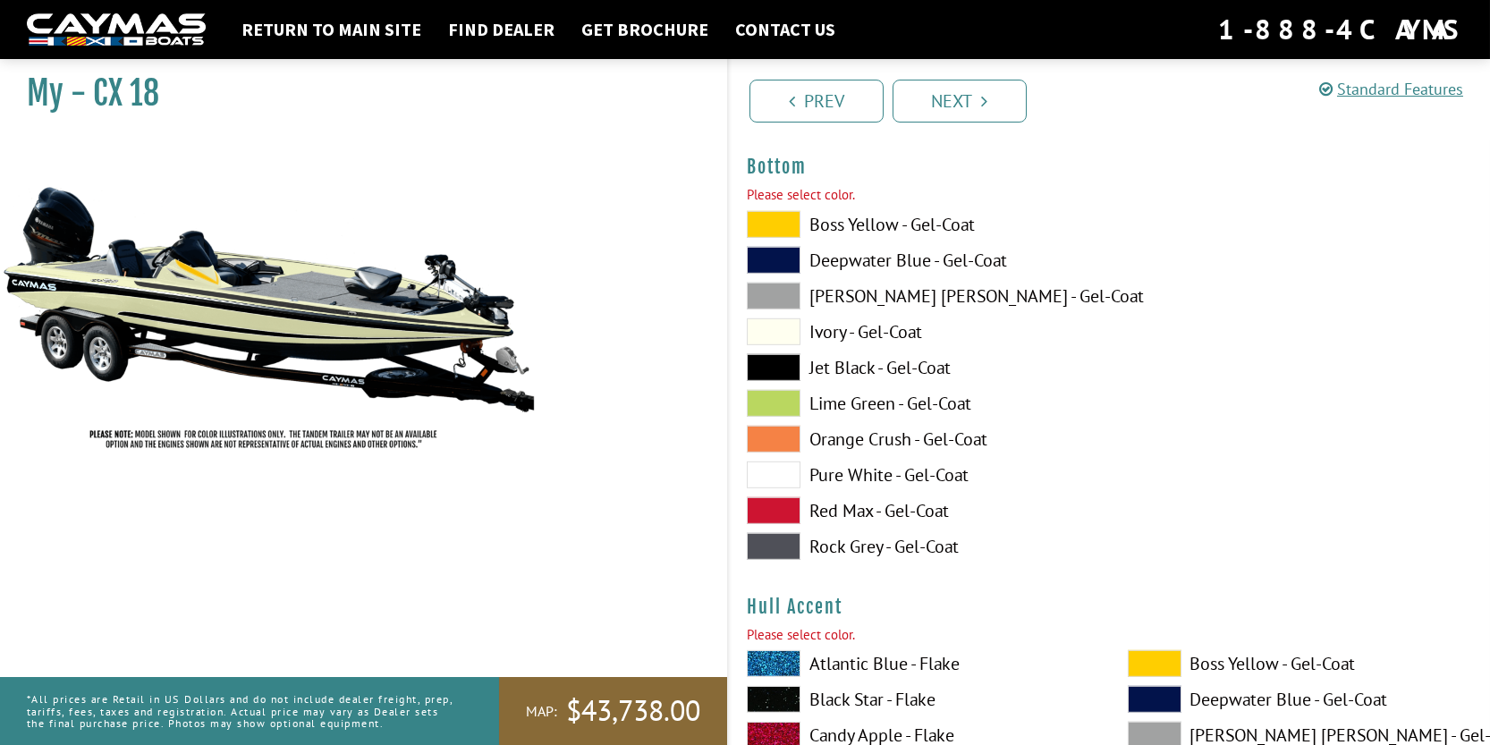
click at [766, 344] on span at bounding box center [774, 331] width 54 height 27
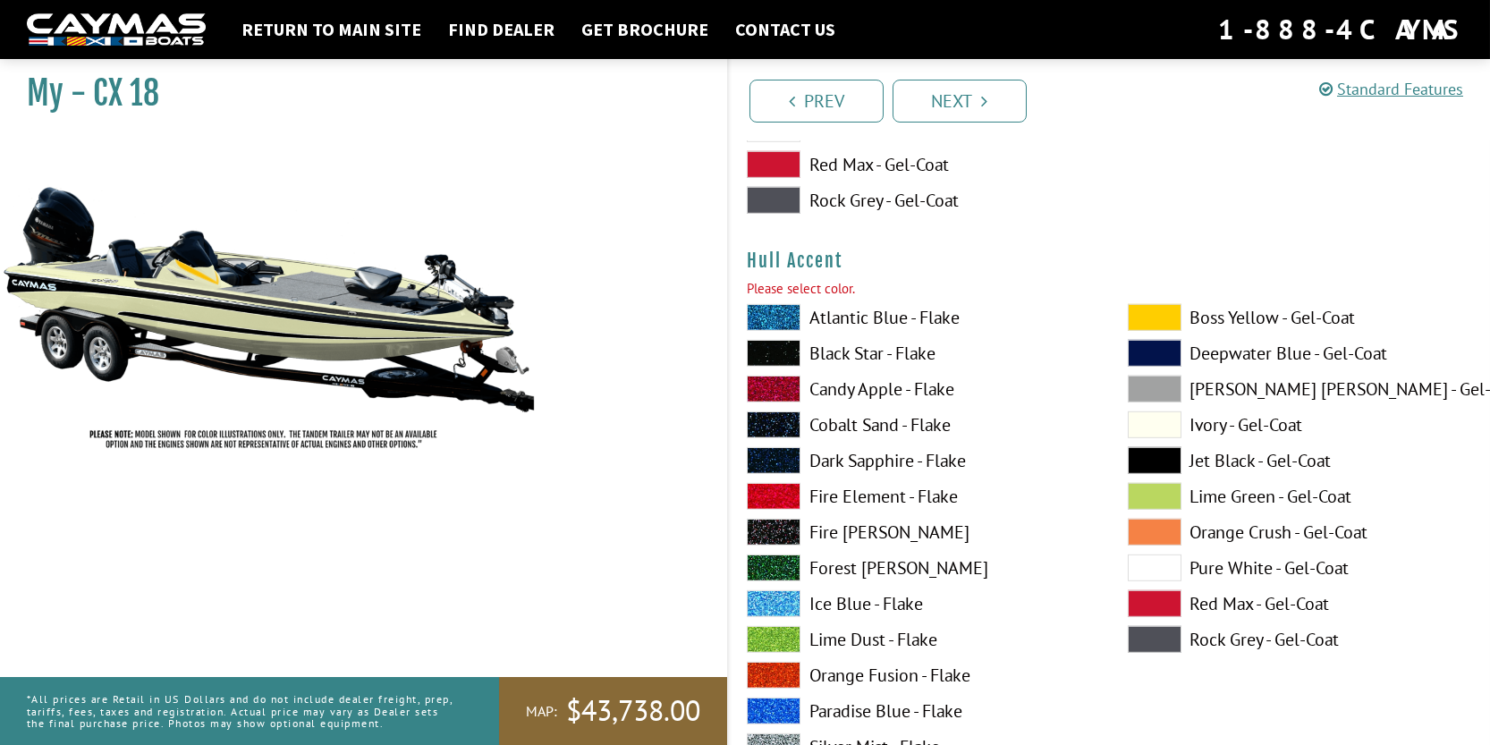
scroll to position [7364, 0]
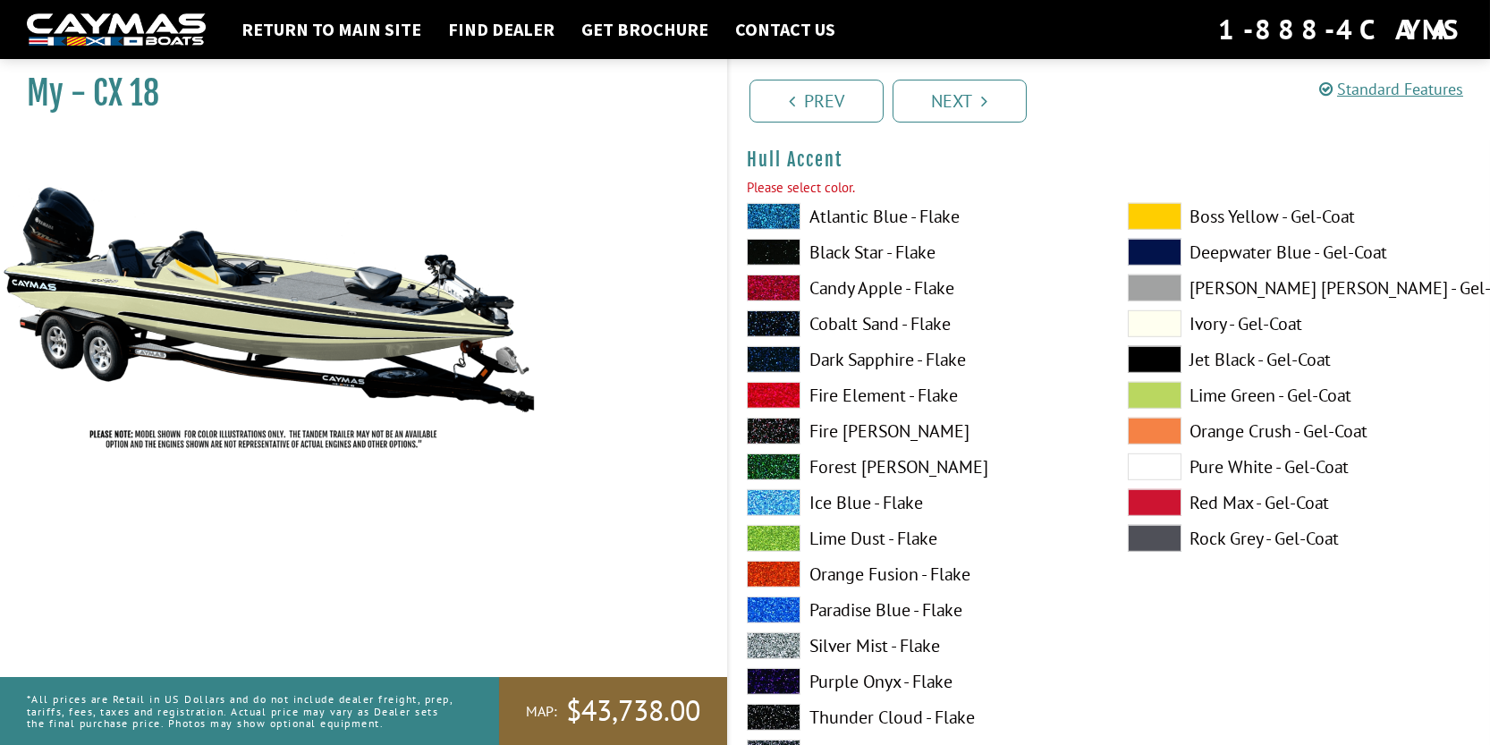
click at [1159, 221] on span at bounding box center [1155, 216] width 54 height 27
click at [1149, 360] on span at bounding box center [1155, 359] width 54 height 27
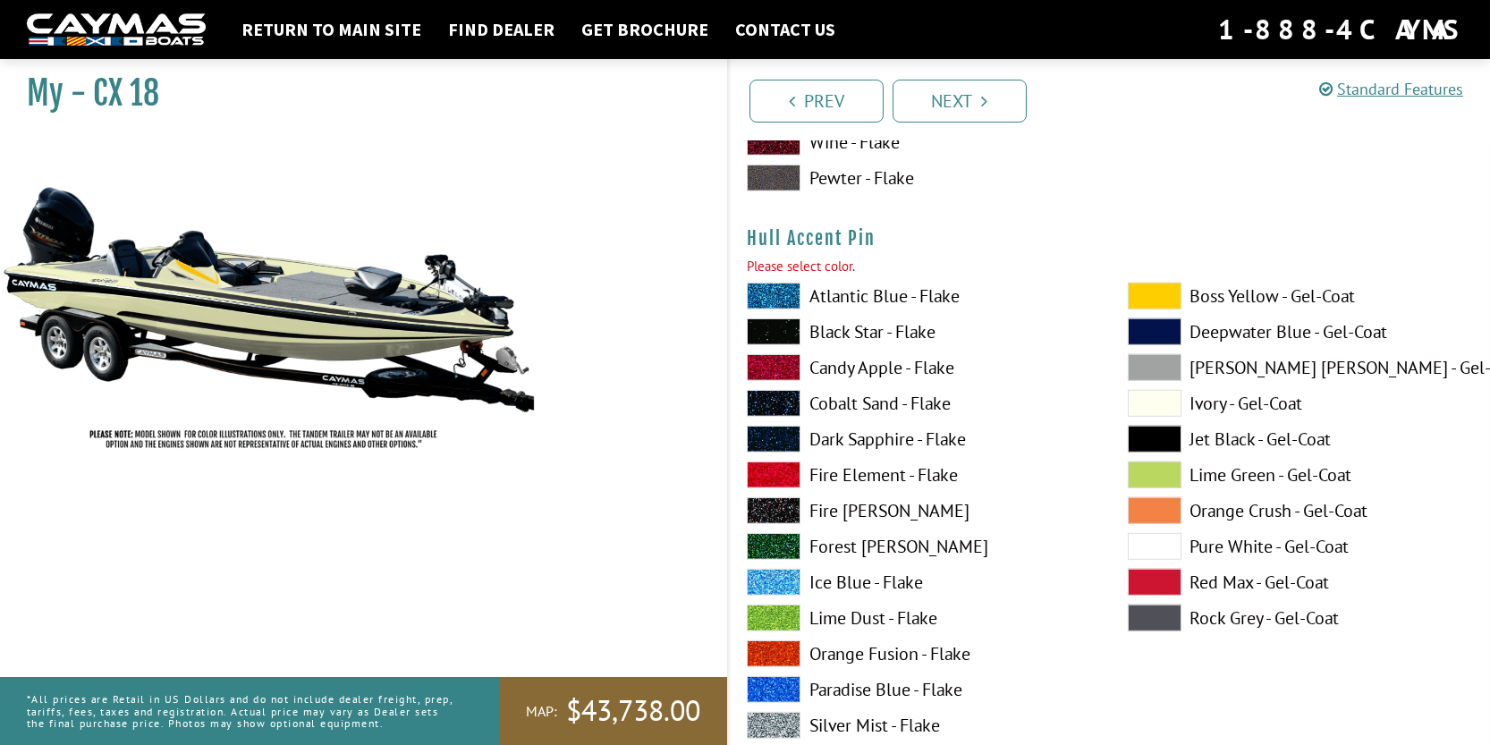
scroll to position [8078, 0]
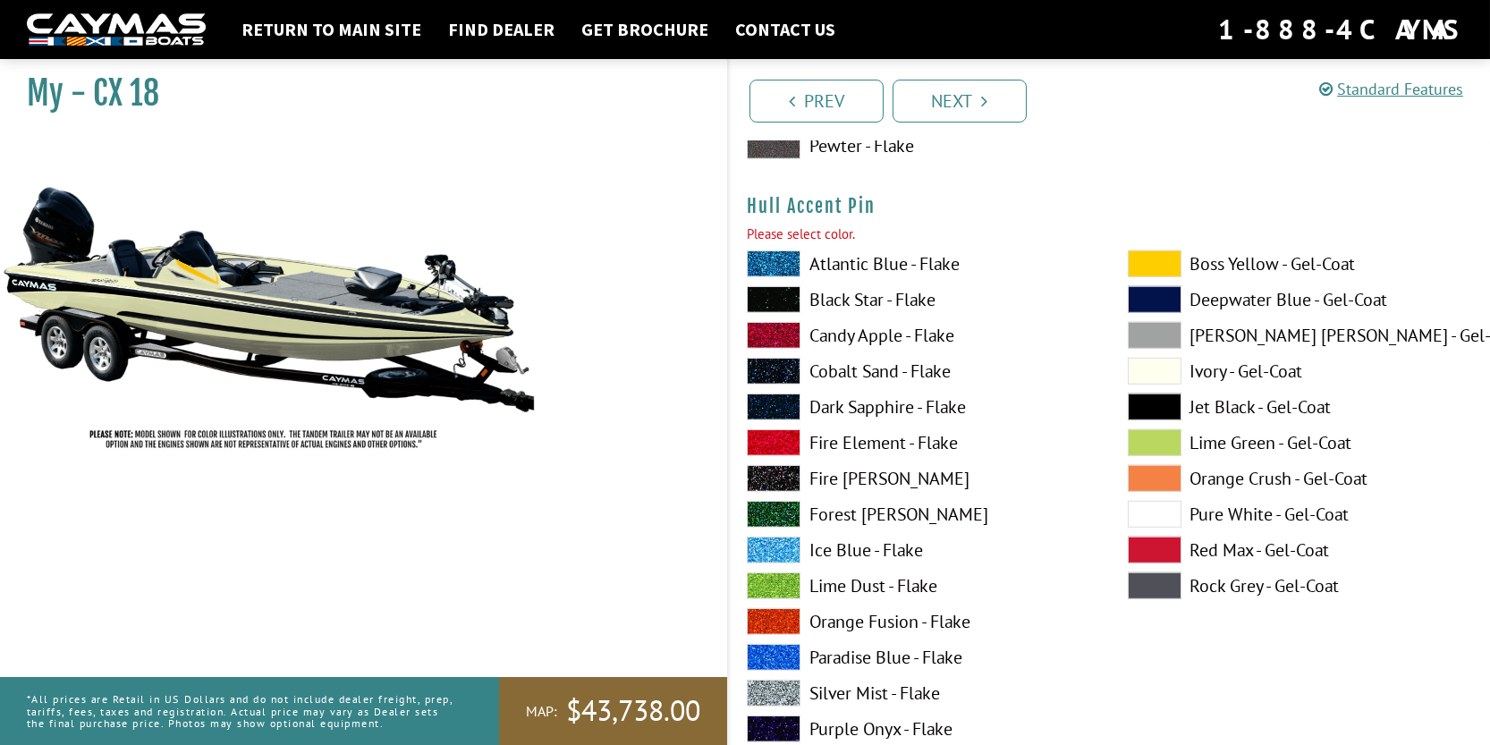
click at [1162, 269] on span at bounding box center [1155, 263] width 54 height 27
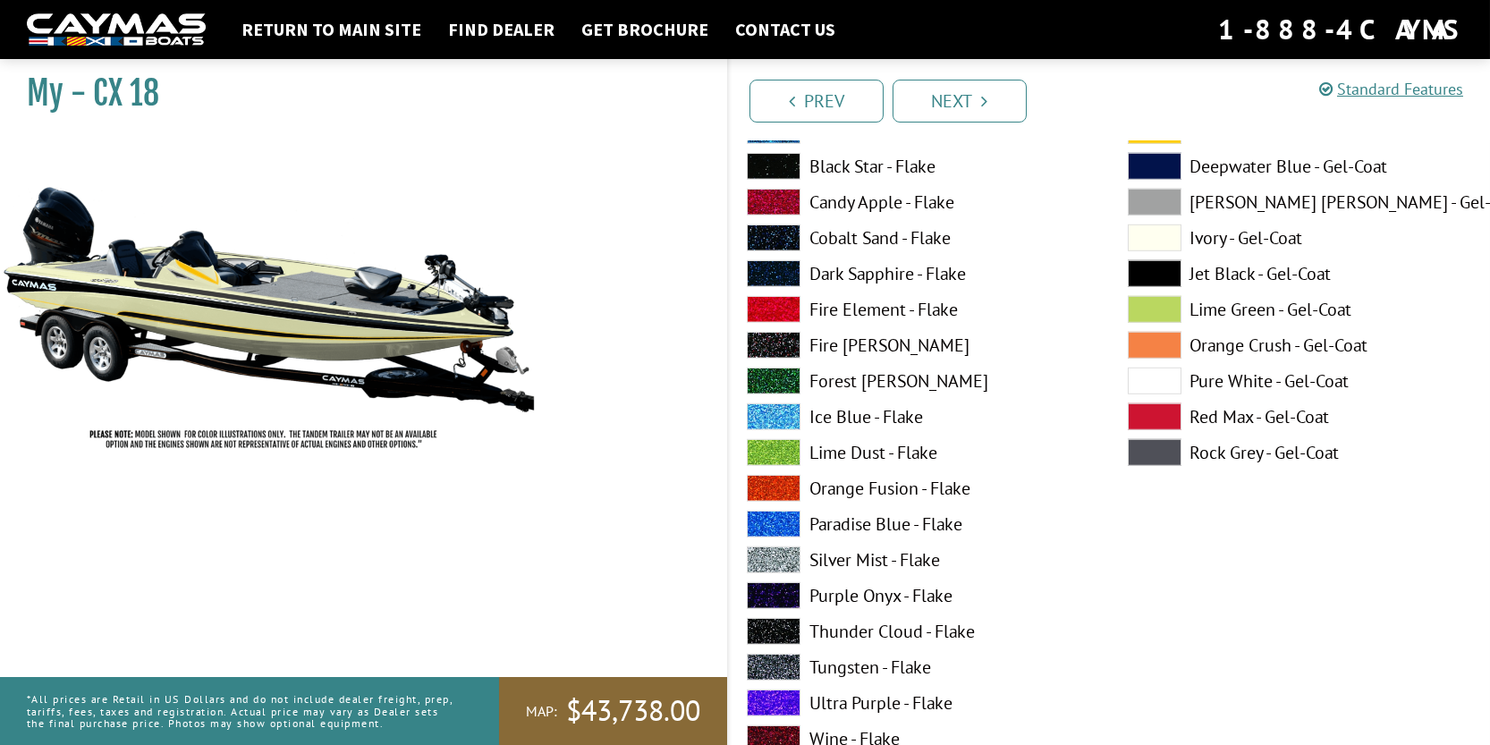
scroll to position [8794, 0]
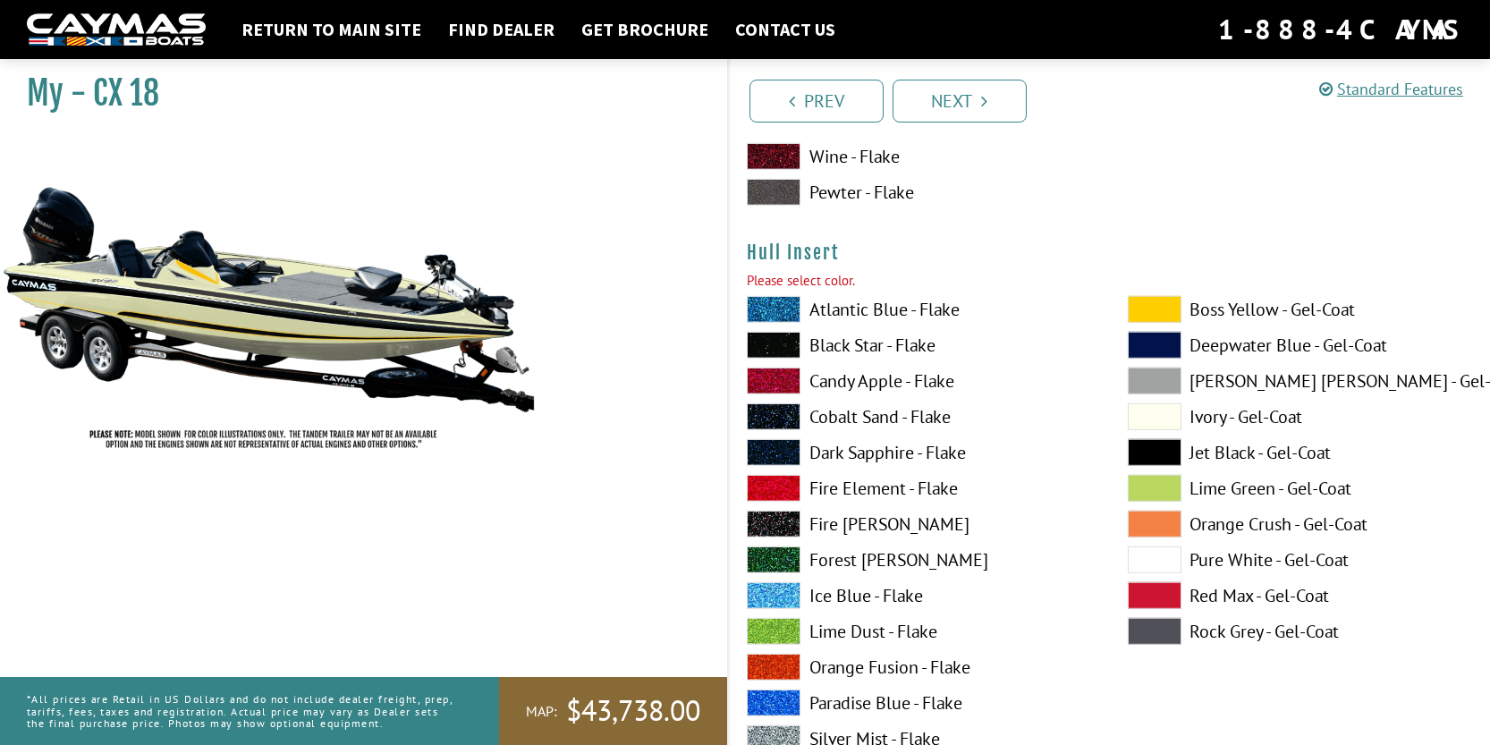
click at [1155, 309] on span at bounding box center [1155, 309] width 54 height 27
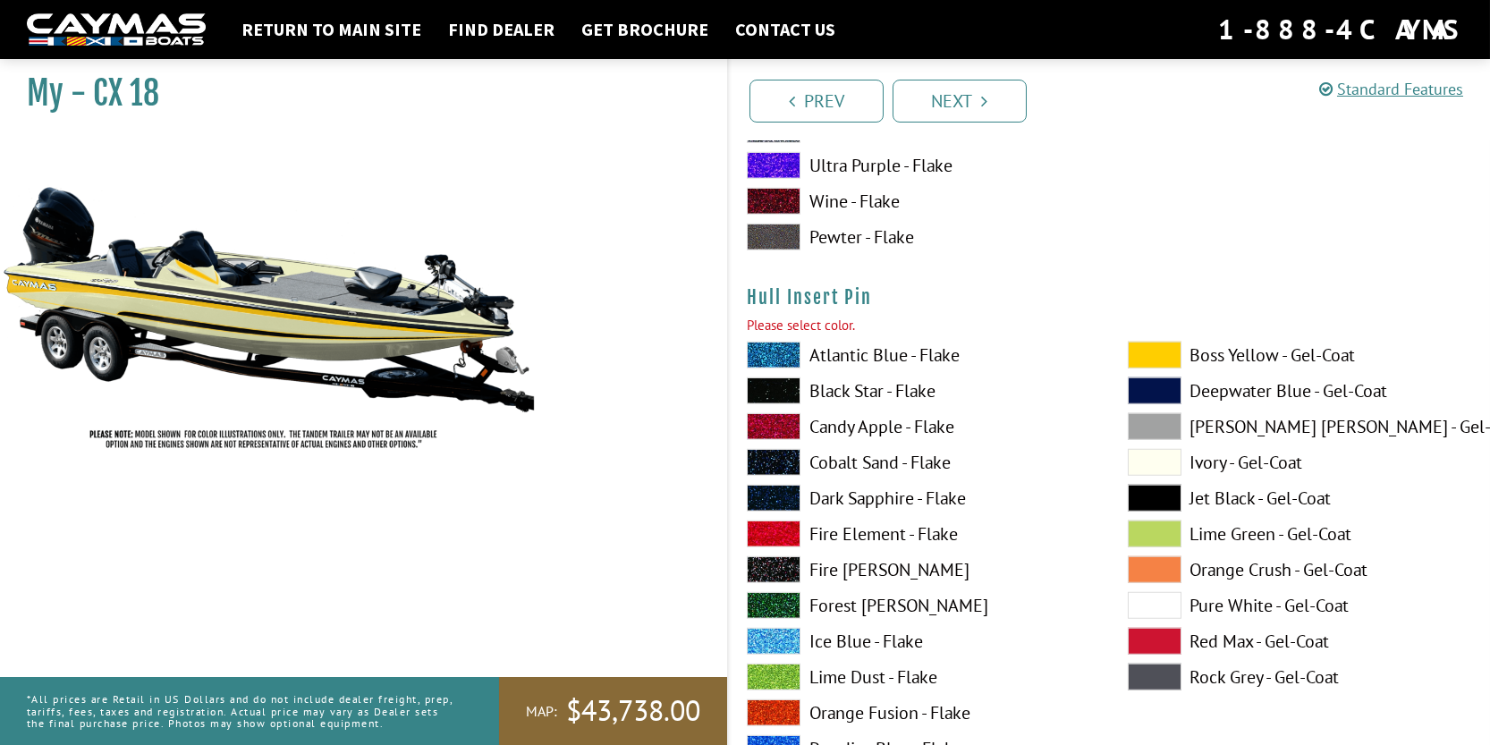
scroll to position [9689, 0]
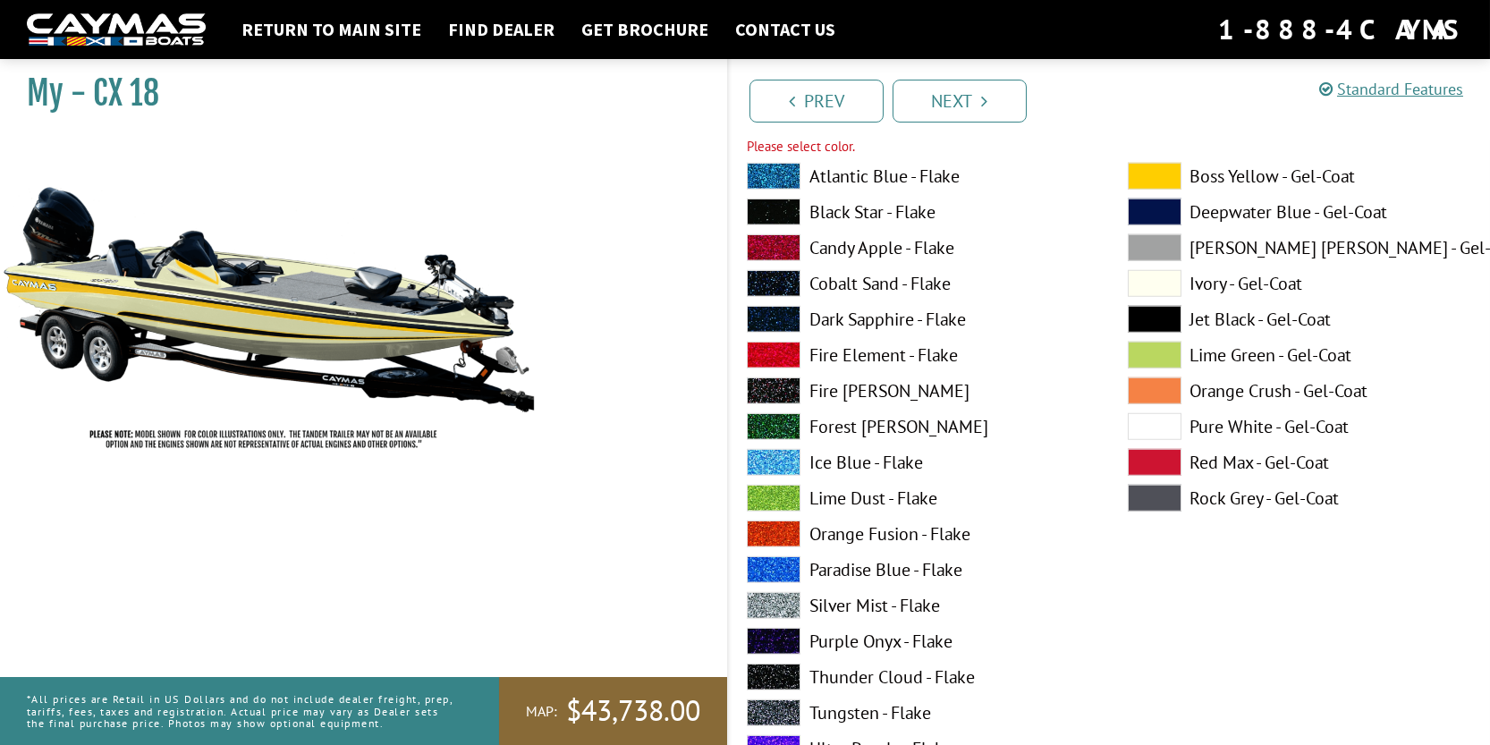
click at [1158, 179] on span at bounding box center [1155, 176] width 54 height 27
click at [1148, 326] on span at bounding box center [1155, 319] width 54 height 27
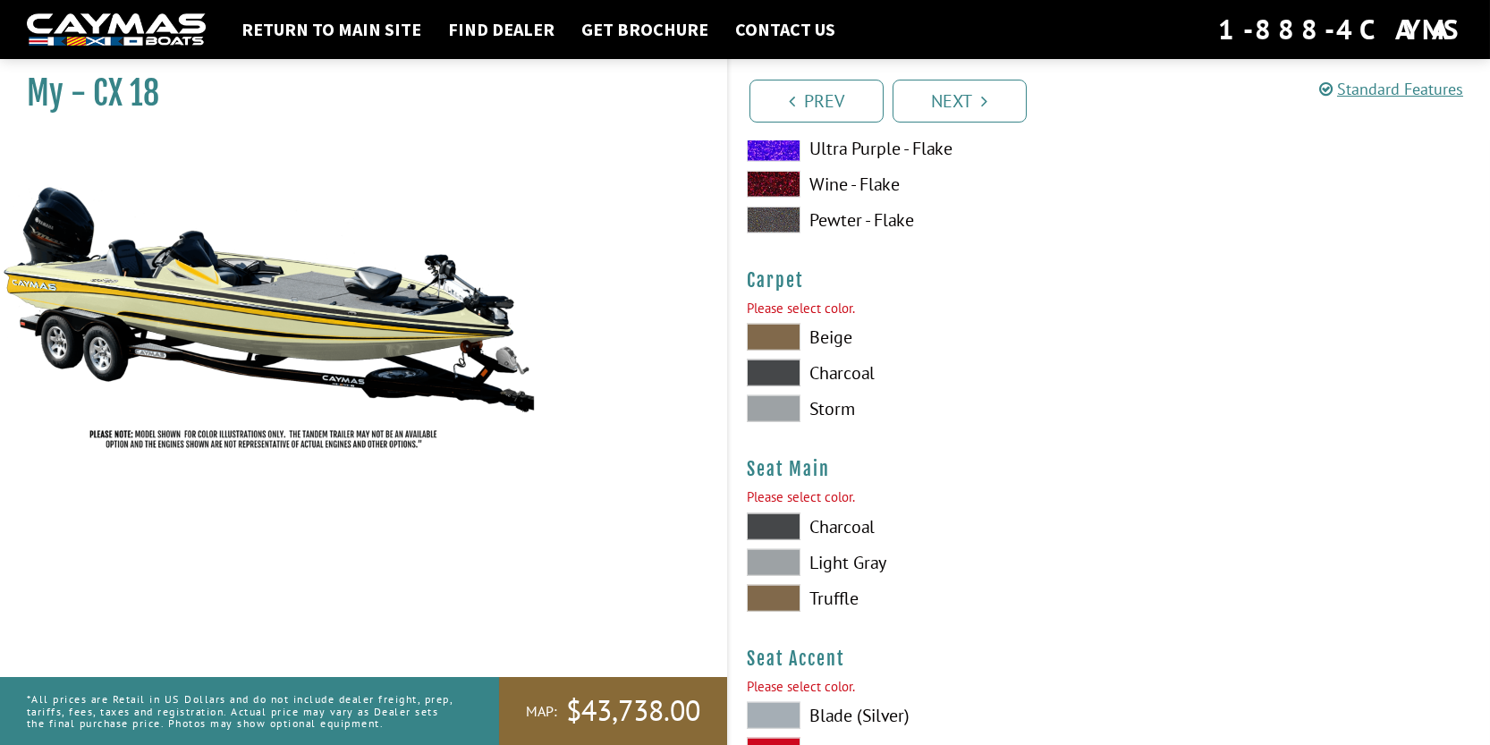
scroll to position [10314, 0]
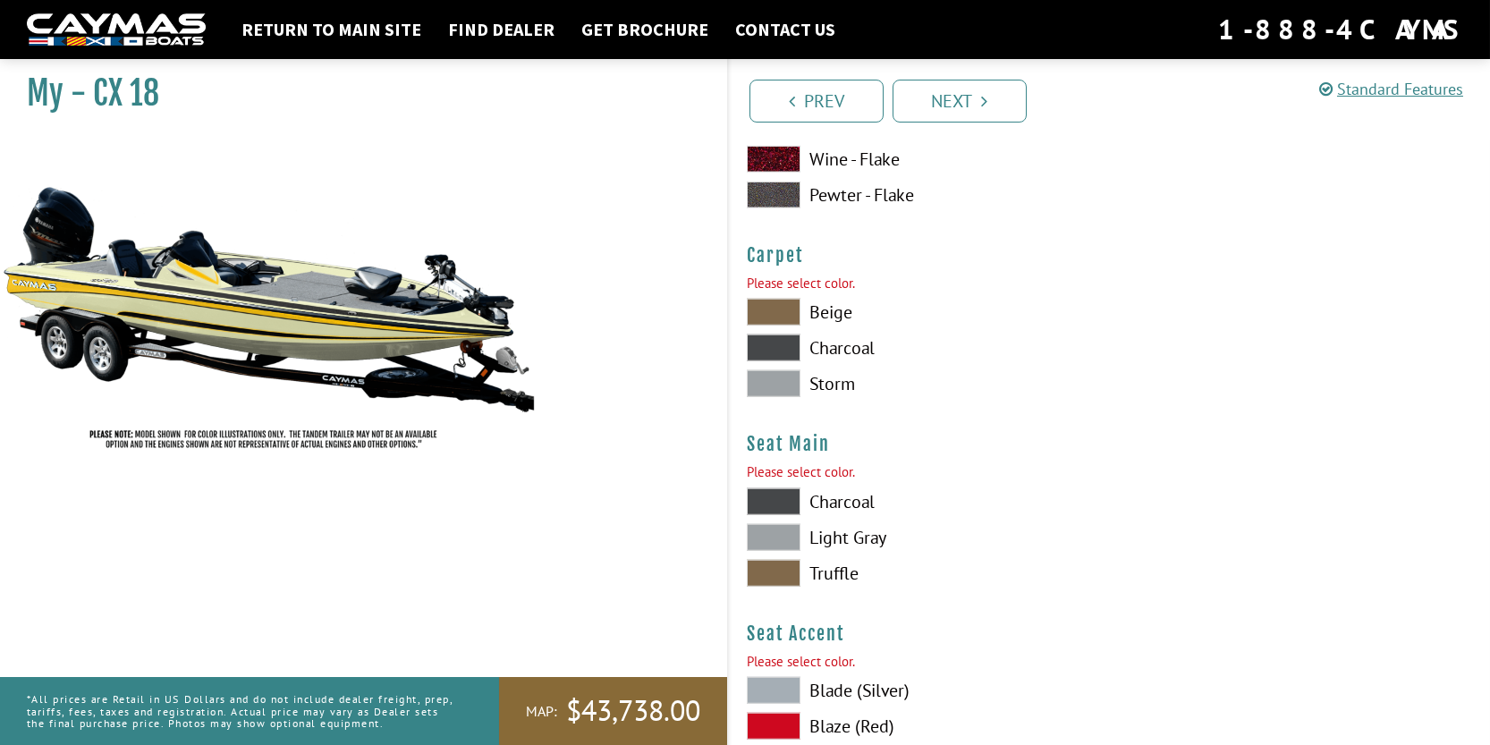
click at [773, 348] on span at bounding box center [774, 347] width 54 height 27
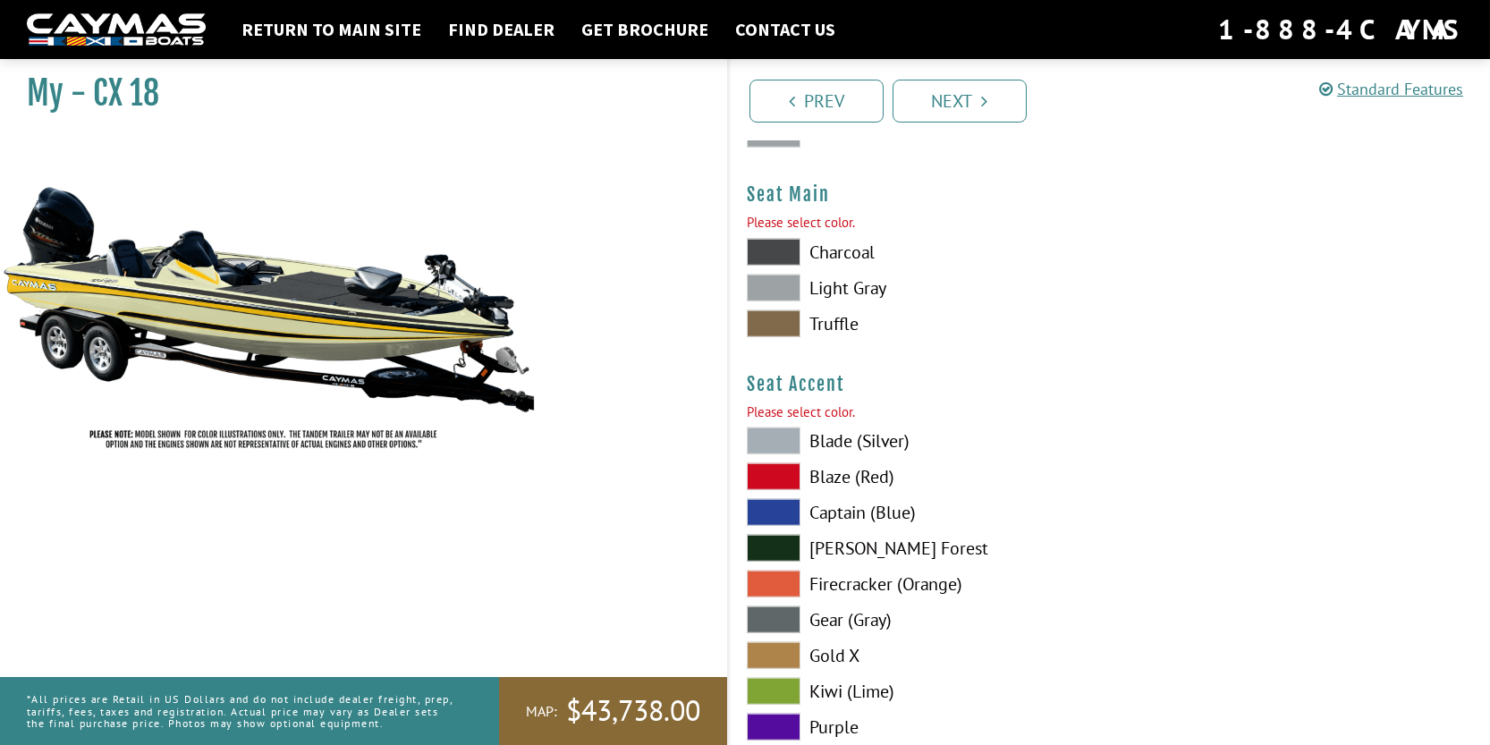
scroll to position [10583, 0]
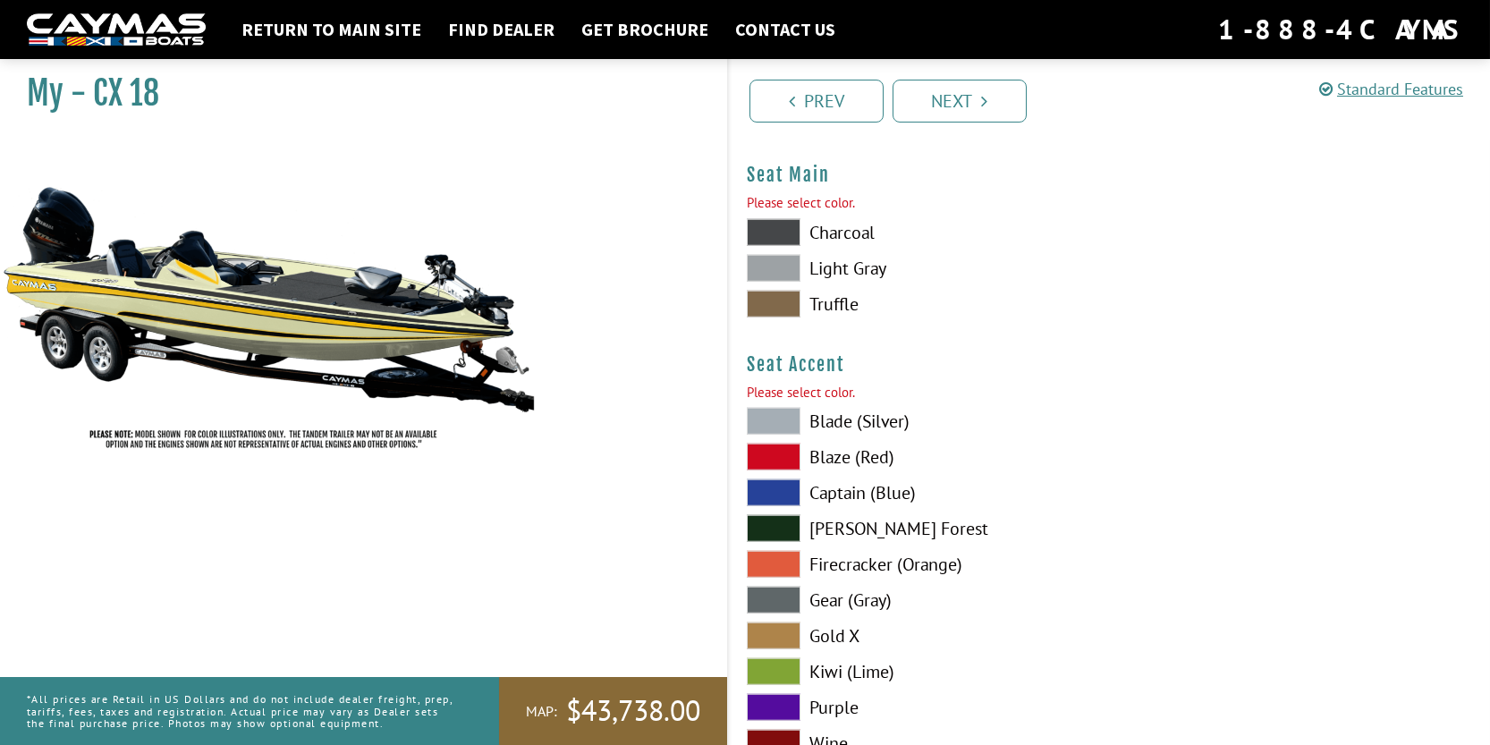
click at [774, 301] on span at bounding box center [774, 304] width 54 height 27
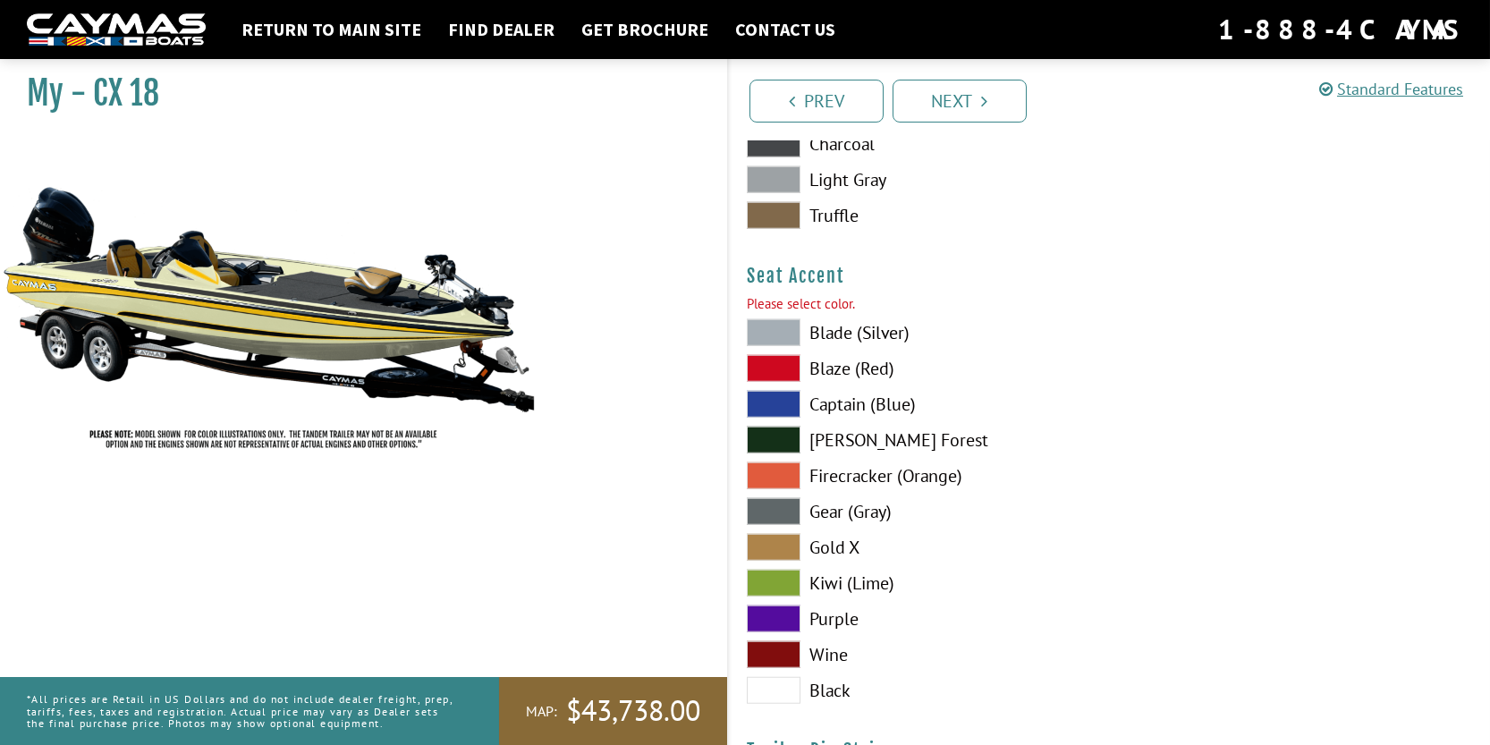
click at [771, 557] on span at bounding box center [774, 547] width 54 height 27
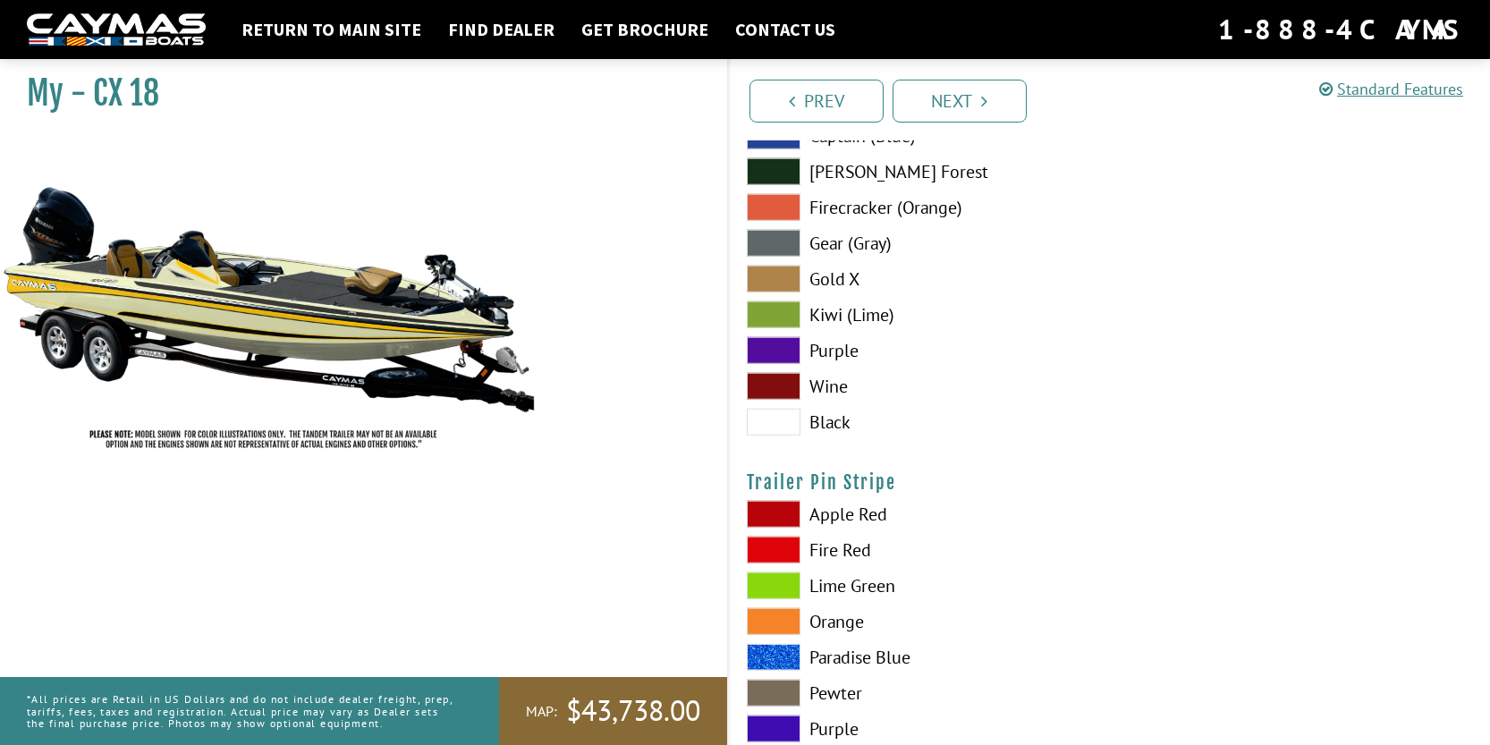
scroll to position [10940, 0]
click at [787, 425] on span at bounding box center [774, 422] width 54 height 27
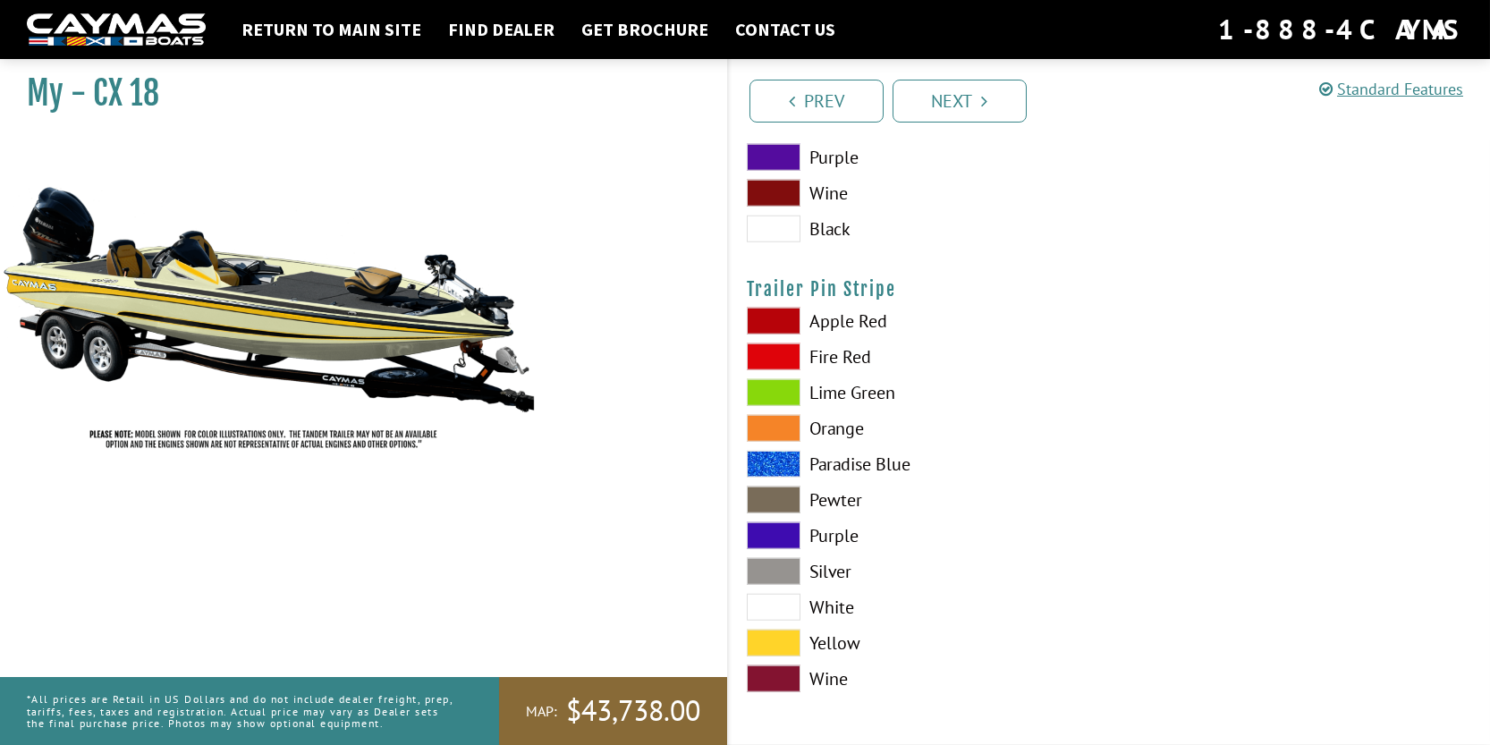
scroll to position [11137, 0]
click at [772, 642] on span at bounding box center [774, 643] width 54 height 27
click at [960, 99] on link "Next" at bounding box center [959, 101] width 134 height 43
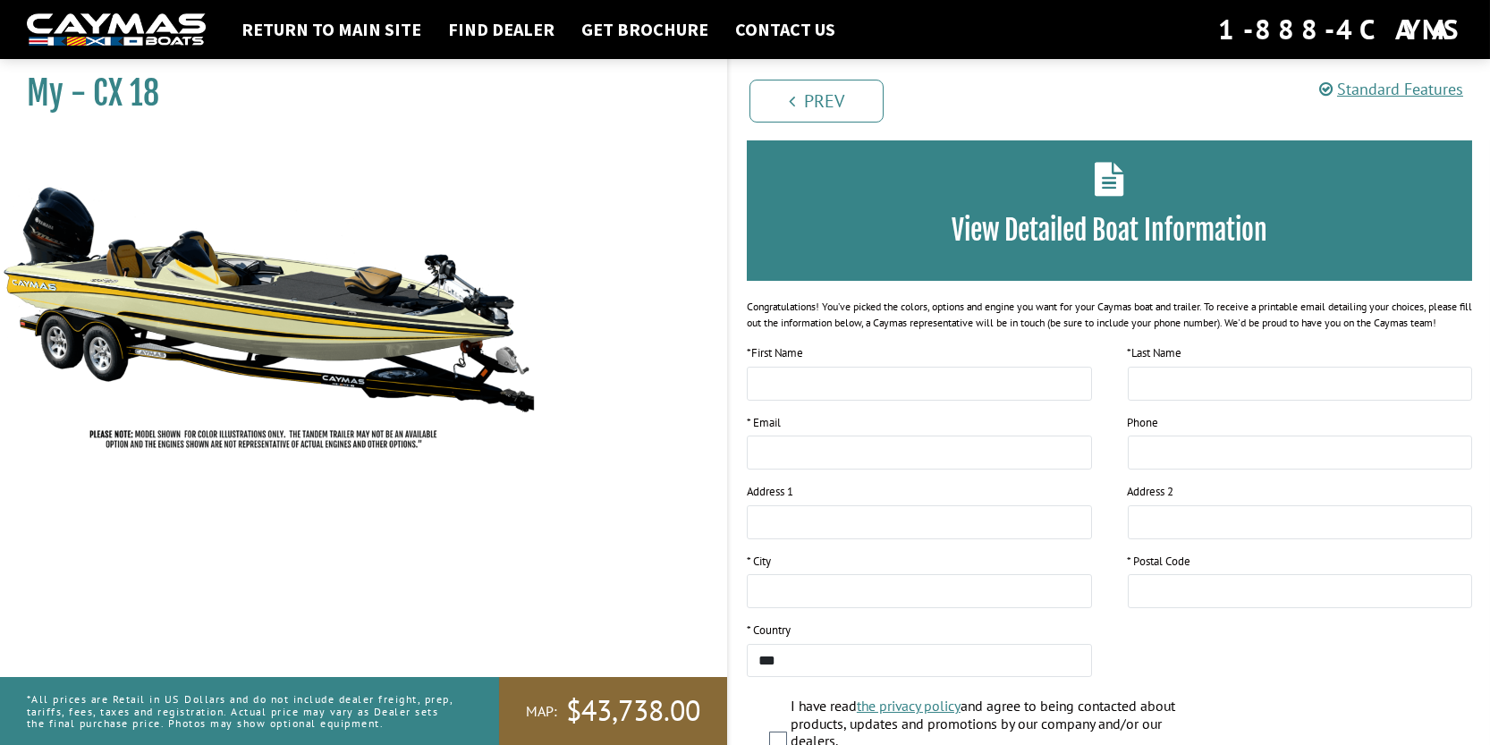
scroll to position [251, 0]
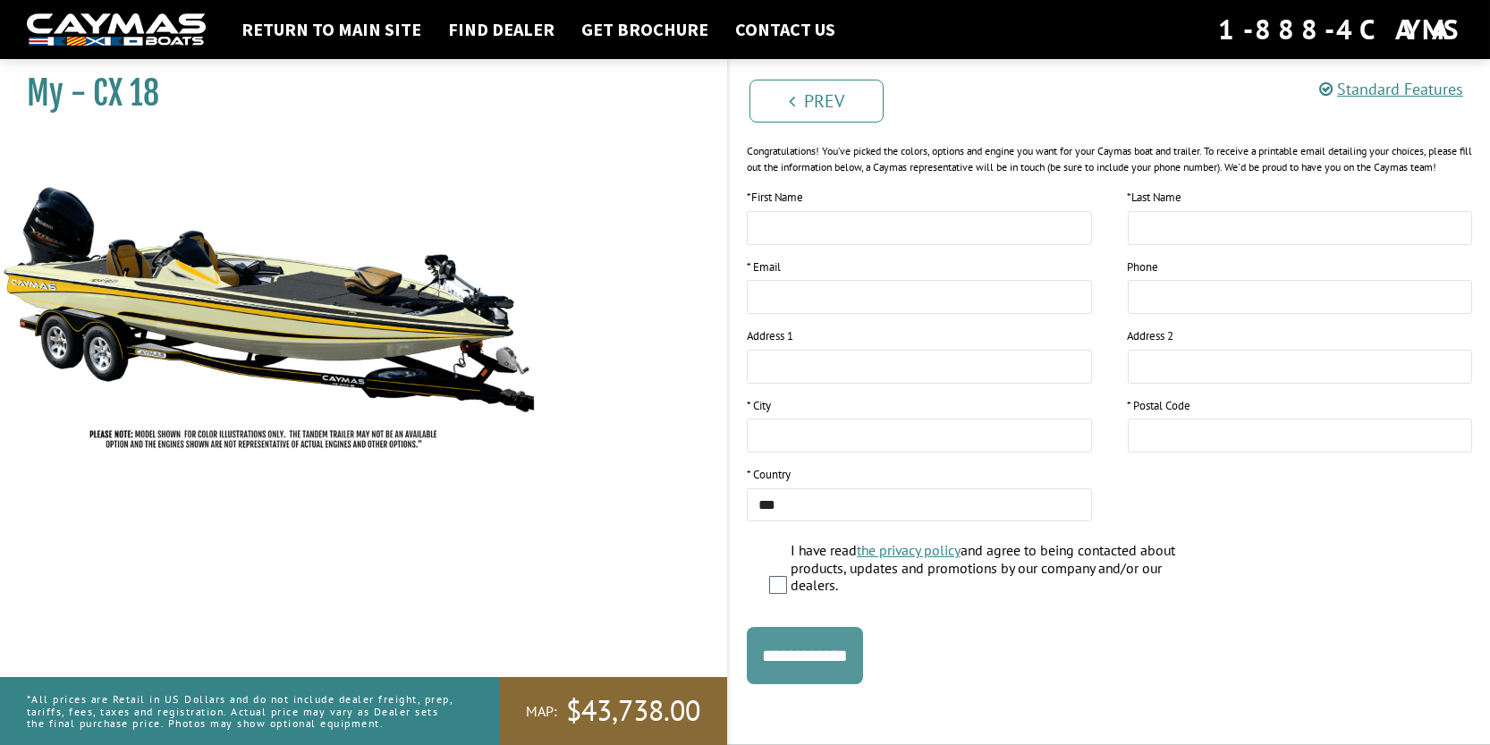
click at [833, 646] on input "**********" at bounding box center [805, 655] width 116 height 57
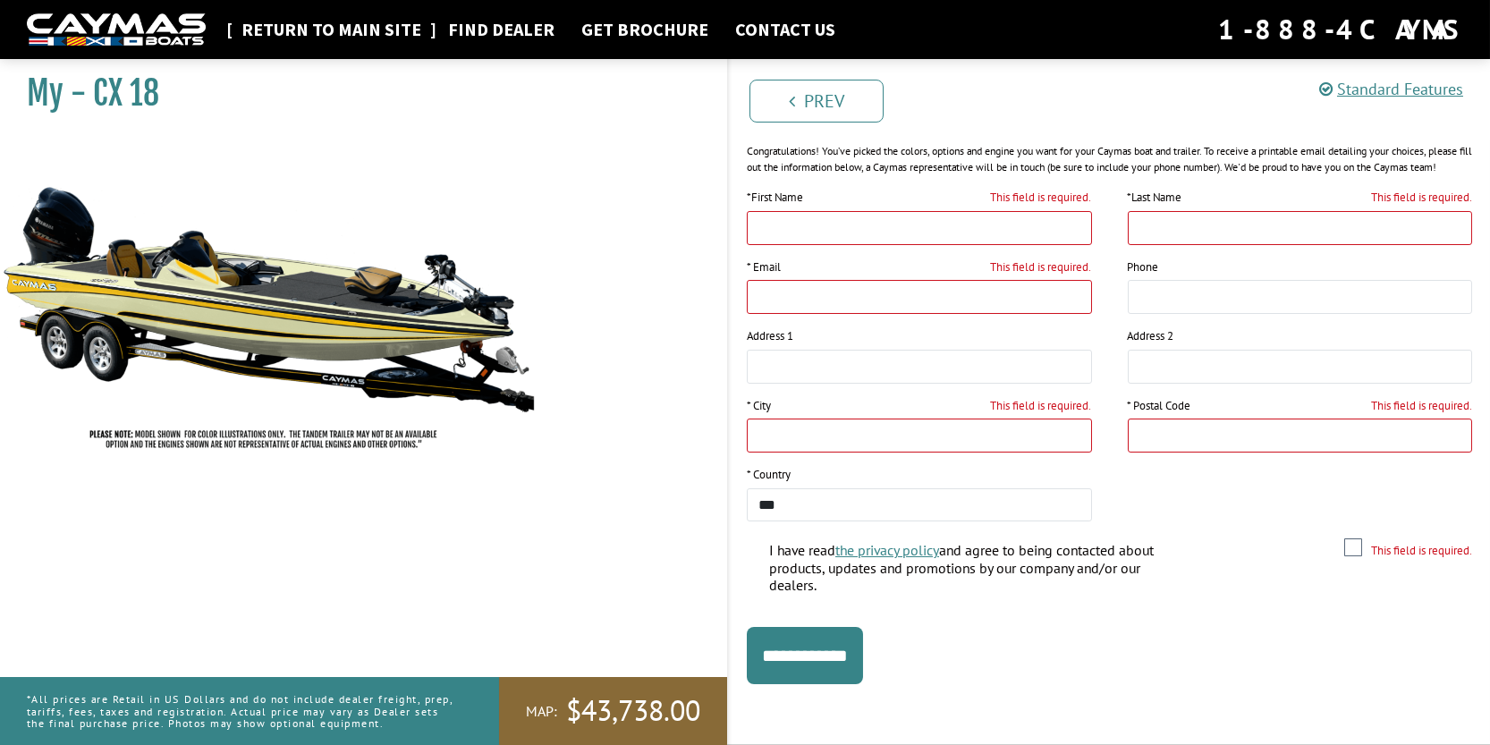
click at [346, 29] on link "Return to main site" at bounding box center [332, 29] width 198 height 23
